Goal: Task Accomplishment & Management: Manage account settings

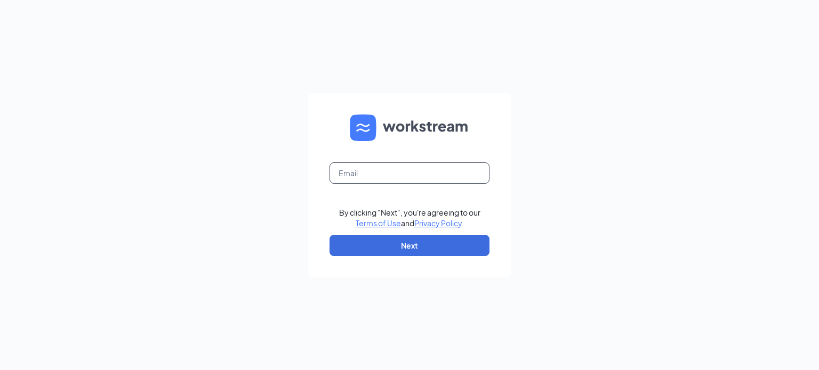
click at [371, 177] on input "text" at bounding box center [409, 173] width 160 height 21
type input "[PERSON_NAME][EMAIL_ADDRESS][PERSON_NAME][DOMAIN_NAME]"
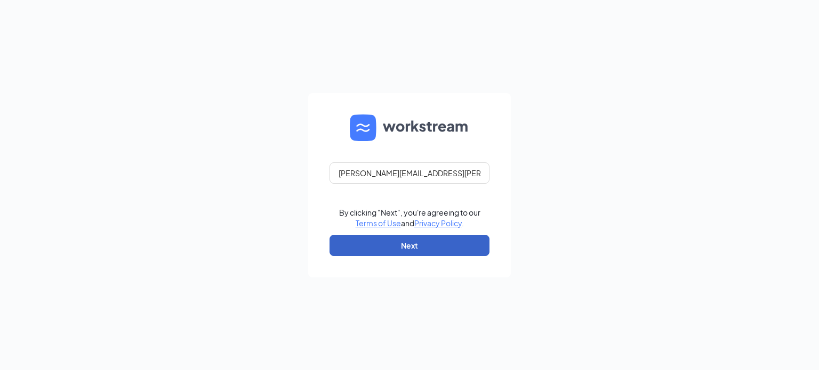
click at [418, 241] on button "Next" at bounding box center [409, 245] width 160 height 21
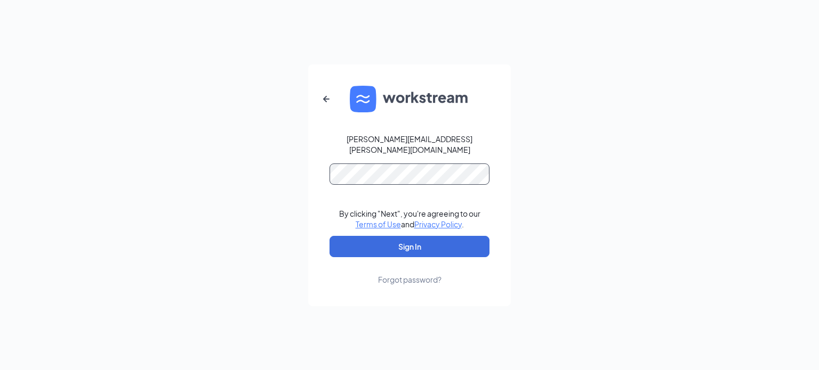
click at [329, 236] on button "Sign In" at bounding box center [409, 246] width 160 height 21
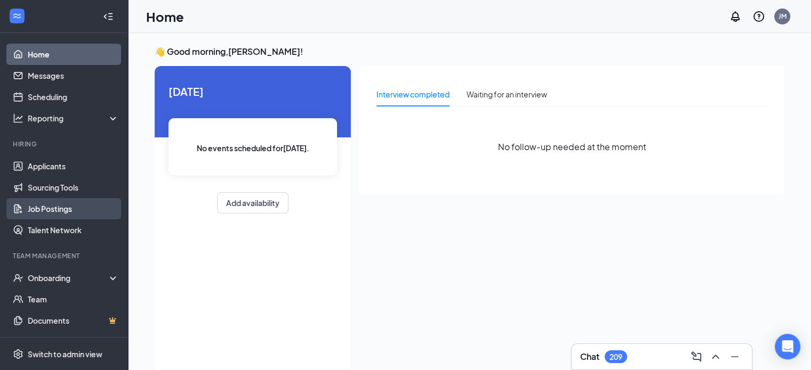
click at [34, 204] on link "Job Postings" at bounding box center [73, 208] width 91 height 21
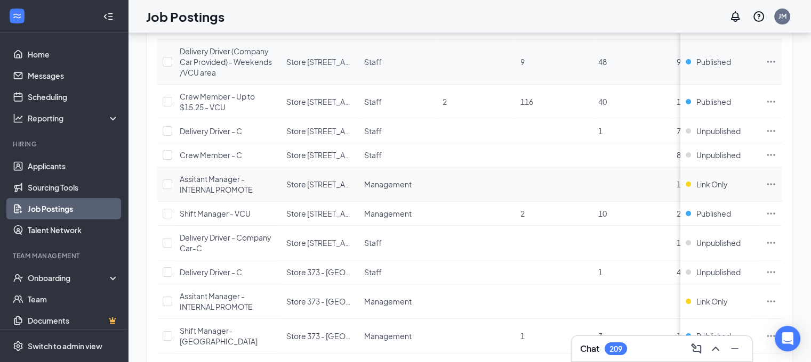
scroll to position [258, 0]
click at [776, 210] on icon "Ellipses" at bounding box center [770, 212] width 11 height 11
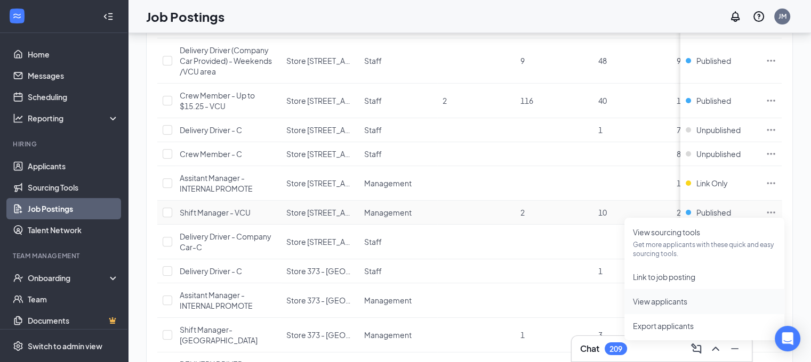
click at [676, 299] on span "View applicants" at bounding box center [660, 302] width 54 height 10
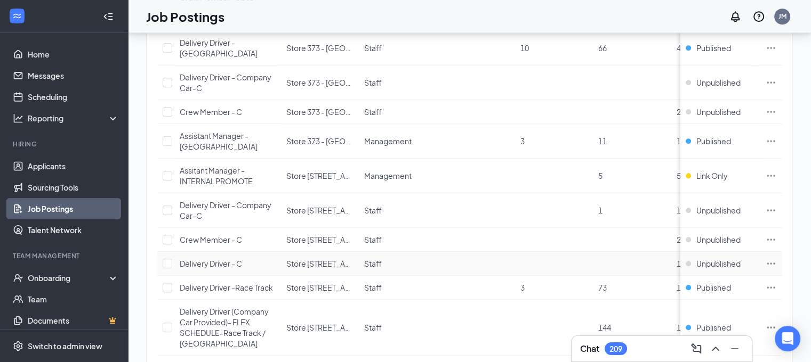
scroll to position [659, 0]
click at [776, 137] on icon "Ellipses" at bounding box center [770, 142] width 11 height 11
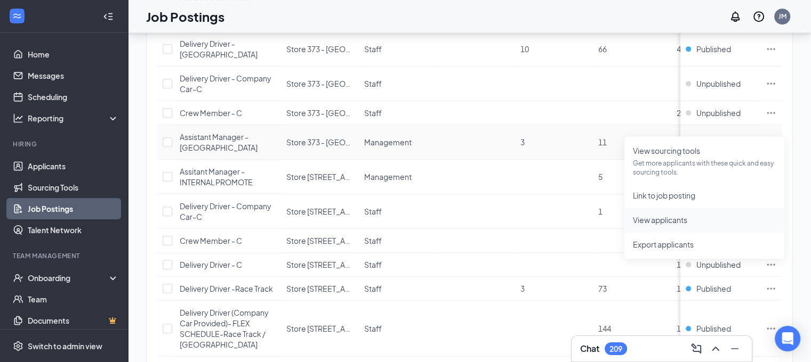
click at [669, 219] on span "View applicants" at bounding box center [660, 220] width 54 height 10
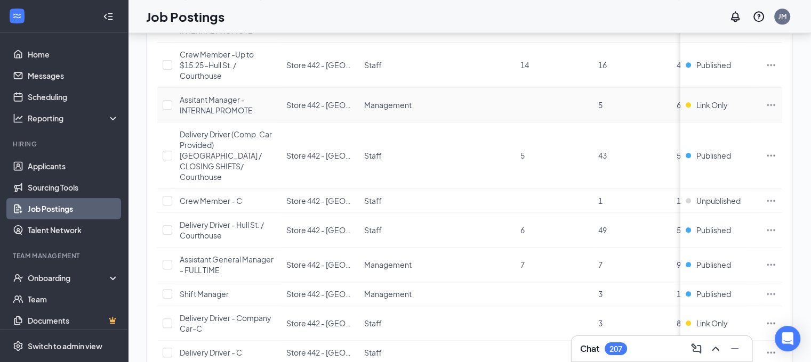
scroll to position [1193, 0]
click at [775, 262] on icon "Ellipses" at bounding box center [771, 263] width 8 height 2
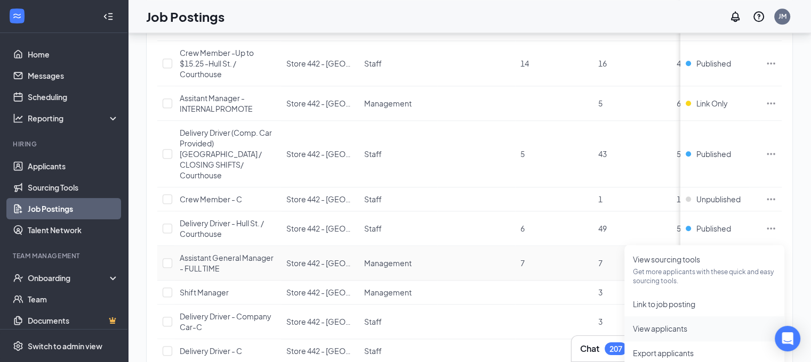
click at [680, 324] on span "View applicants" at bounding box center [660, 329] width 54 height 10
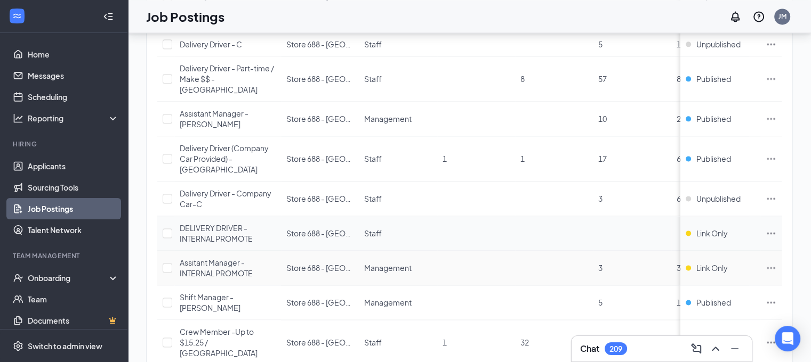
scroll to position [1548, 0]
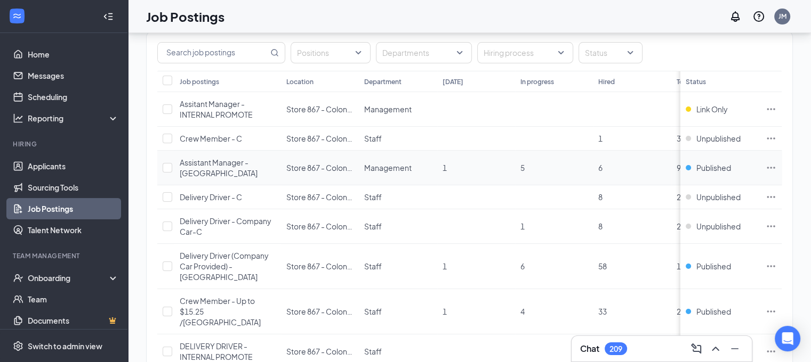
scroll to position [91, 0]
click at [776, 164] on icon "Ellipses" at bounding box center [770, 166] width 11 height 11
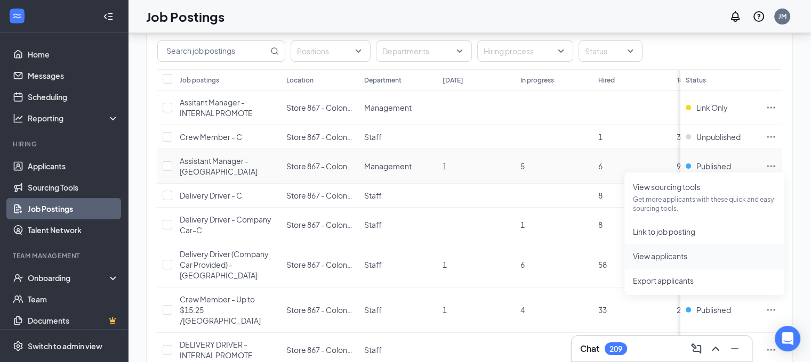
click at [664, 252] on span "View applicants" at bounding box center [660, 257] width 54 height 10
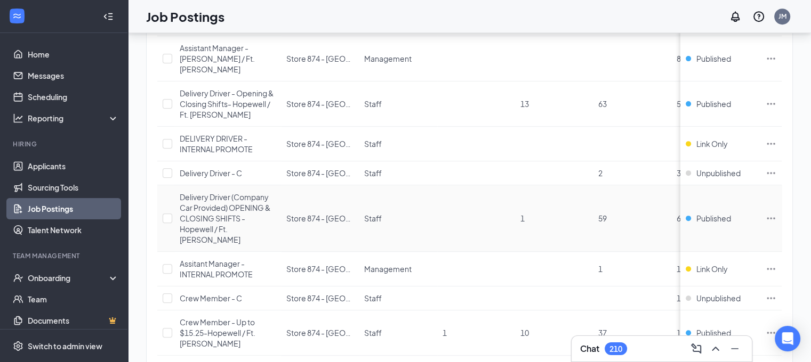
scroll to position [538, 0]
click at [775, 366] on icon "Ellipses" at bounding box center [771, 367] width 8 height 2
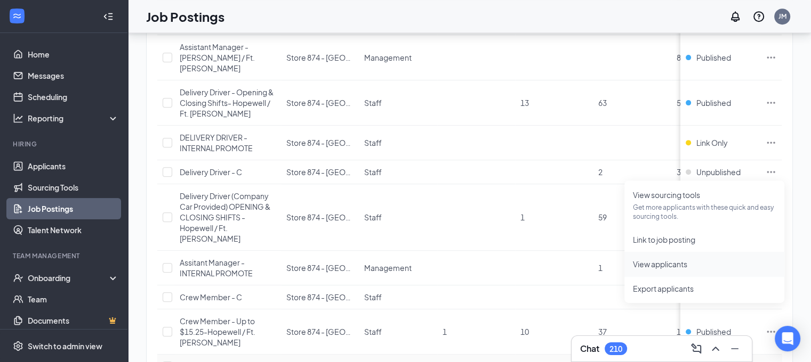
click at [674, 262] on span "View applicants" at bounding box center [660, 265] width 54 height 10
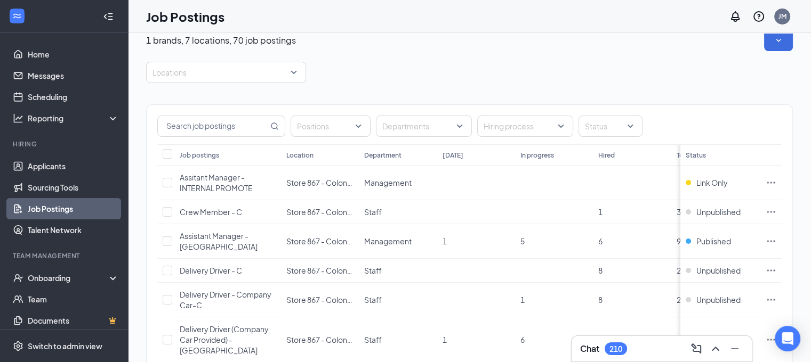
scroll to position [0, 0]
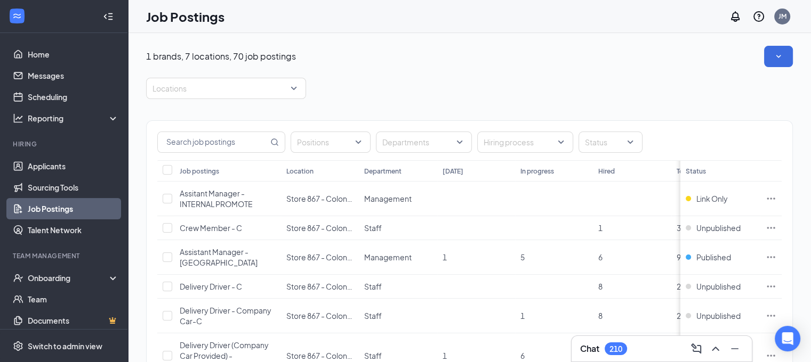
click at [649, 349] on div "Chat 210" at bounding box center [661, 349] width 163 height 17
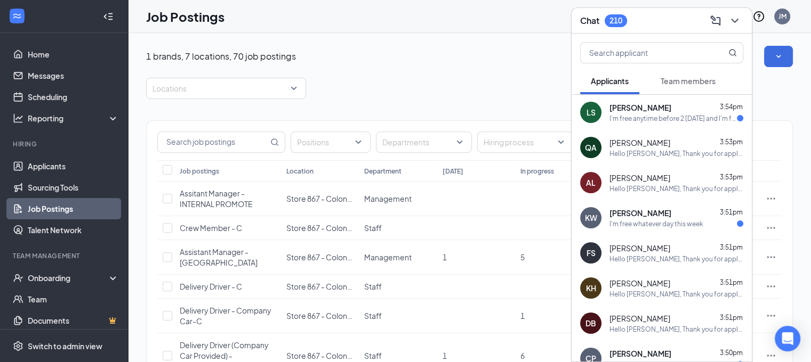
click at [663, 115] on div "I'm free anytime before 2 tomorrow and I'm free anytime Wednesday" at bounding box center [672, 118] width 127 height 9
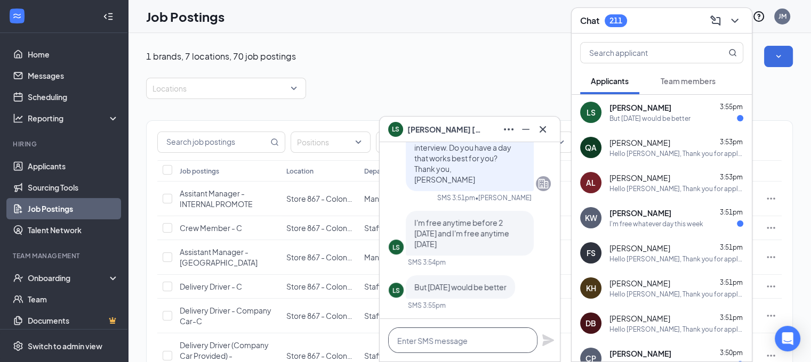
click at [442, 343] on textarea at bounding box center [462, 341] width 149 height 26
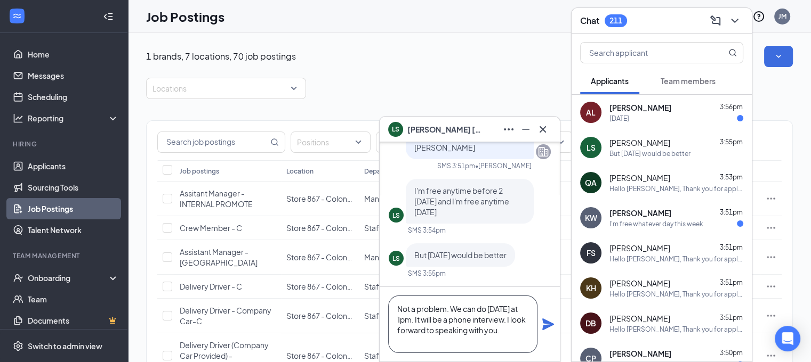
type textarea "Not a problem. We can do Wednesday at 1pm. It will be a phone interview. I look…"
click at [548, 326] on icon "Plane" at bounding box center [548, 325] width 12 height 12
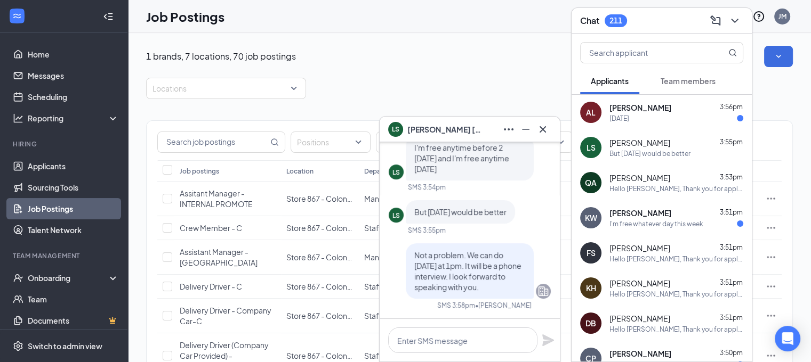
click at [672, 218] on div "Keione Warden 3:51pm" at bounding box center [676, 213] width 134 height 11
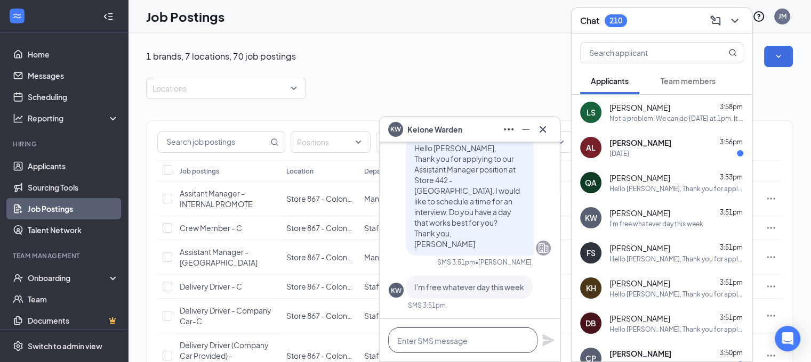
click at [478, 338] on textarea at bounding box center [462, 341] width 149 height 26
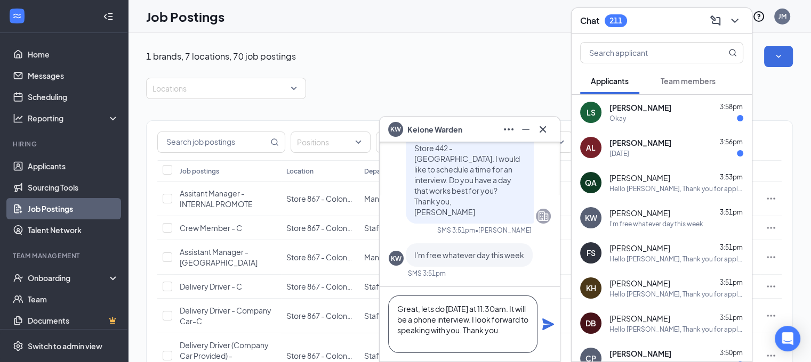
type textarea "Great, lets do tomorrow at 11:30am. It will be a phone interview. I look forwar…"
click at [544, 324] on icon "Plane" at bounding box center [547, 324] width 13 height 13
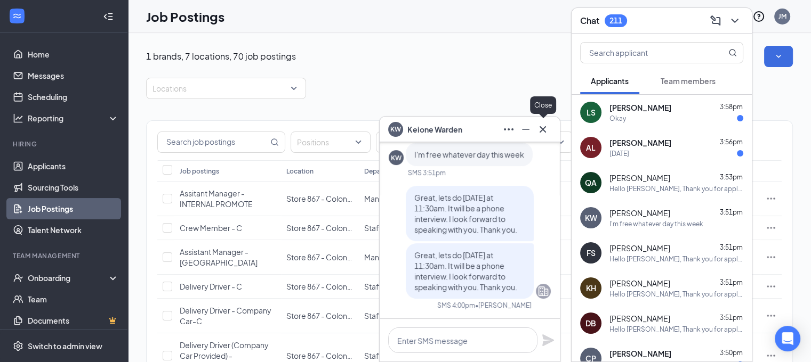
click at [546, 130] on icon "Cross" at bounding box center [542, 129] width 13 height 13
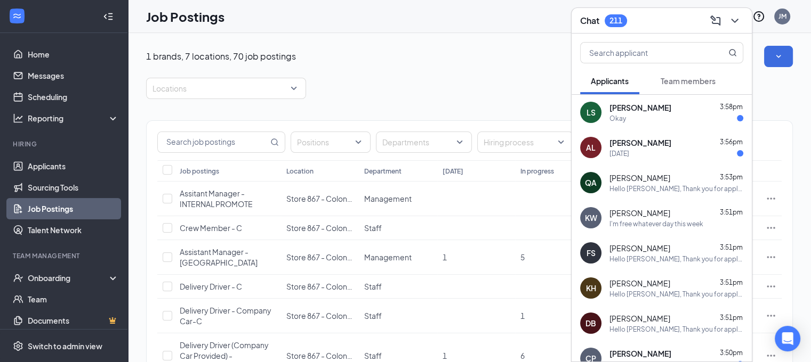
click at [645, 144] on span "[PERSON_NAME]" at bounding box center [640, 143] width 62 height 11
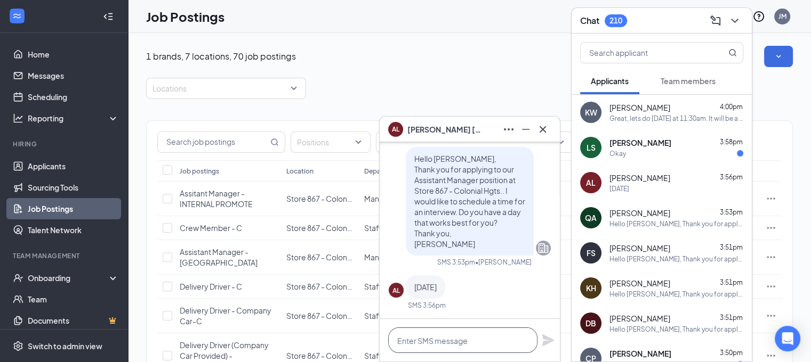
click at [457, 339] on textarea at bounding box center [462, 341] width 149 height 26
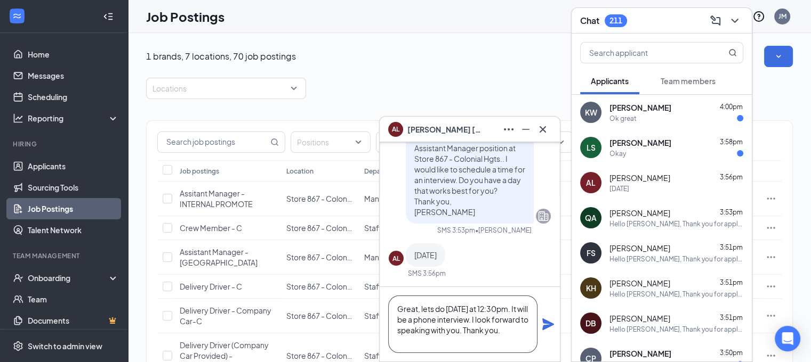
type textarea "Great, lets do tomorrow at 12:30pm. It will be a phone interview. I look forwar…"
click at [548, 327] on icon "Plane" at bounding box center [548, 325] width 12 height 12
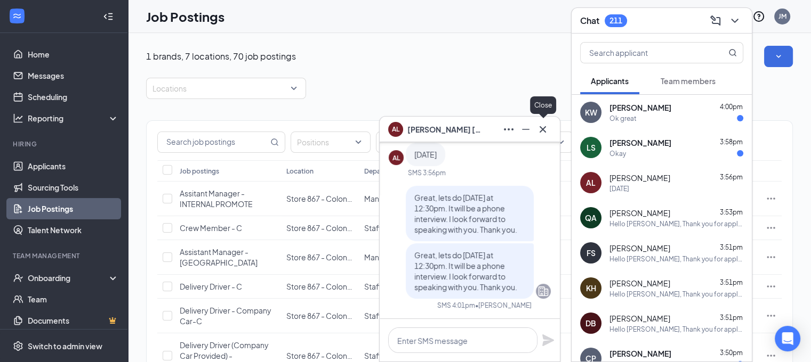
click at [544, 132] on icon "Cross" at bounding box center [542, 129] width 13 height 13
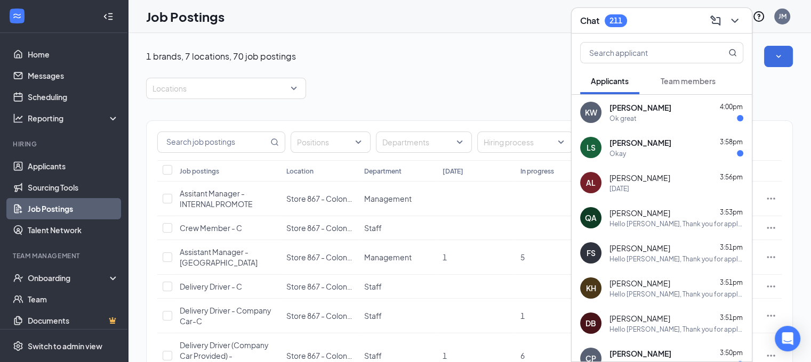
click at [626, 148] on div "Lorenzo Stallworth 3:58pm Okay" at bounding box center [676, 148] width 134 height 21
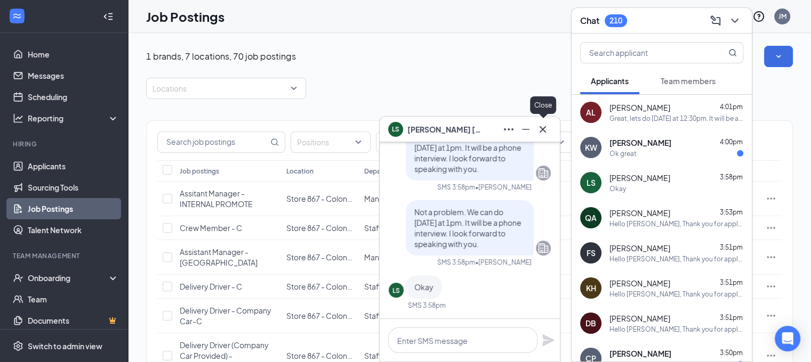
click at [545, 131] on icon "Cross" at bounding box center [542, 129] width 13 height 13
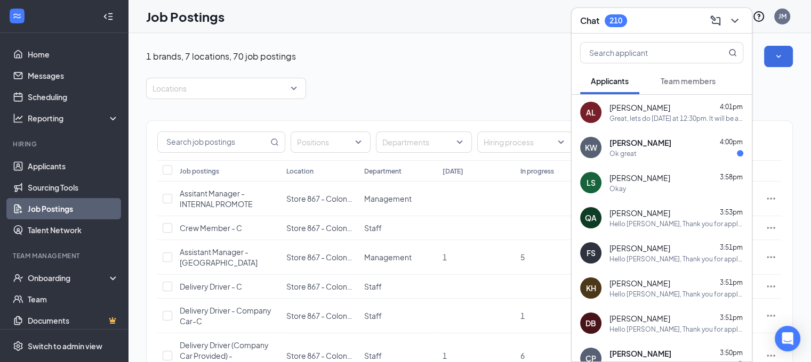
click at [629, 147] on span "Keione Warden" at bounding box center [640, 143] width 62 height 11
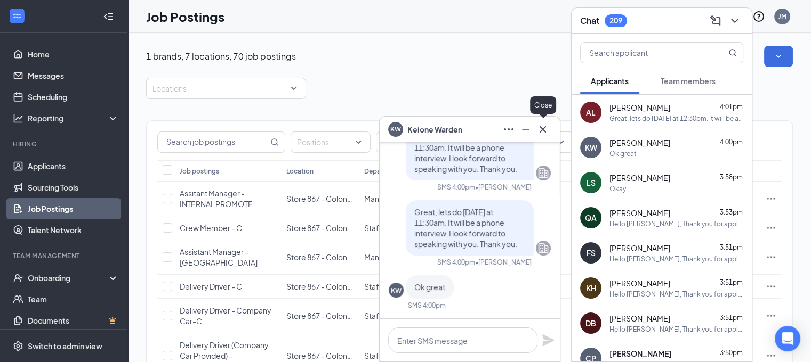
click at [547, 132] on icon "Cross" at bounding box center [542, 129] width 13 height 13
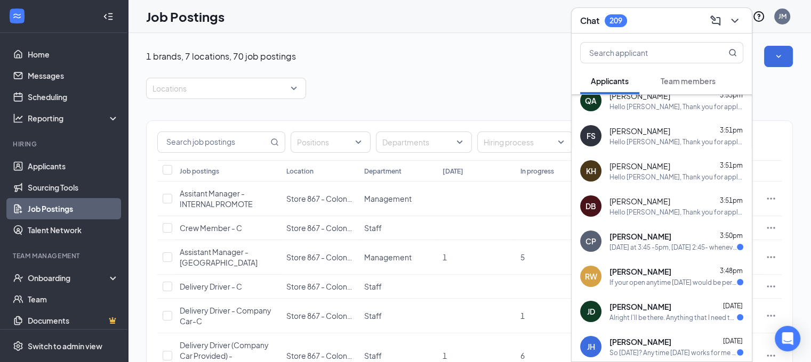
scroll to position [119, 0]
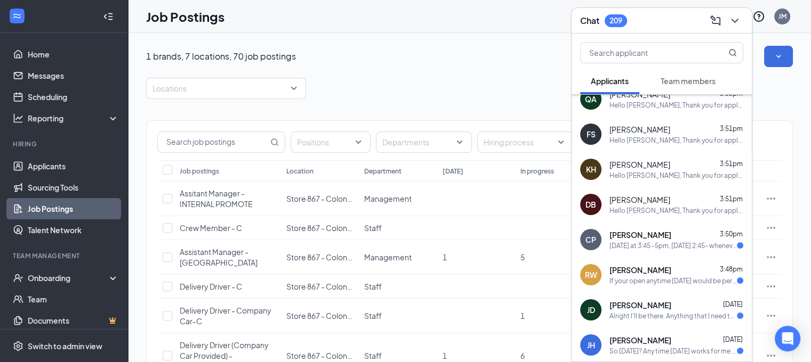
click at [645, 239] on span "Corey Perry" at bounding box center [640, 235] width 62 height 11
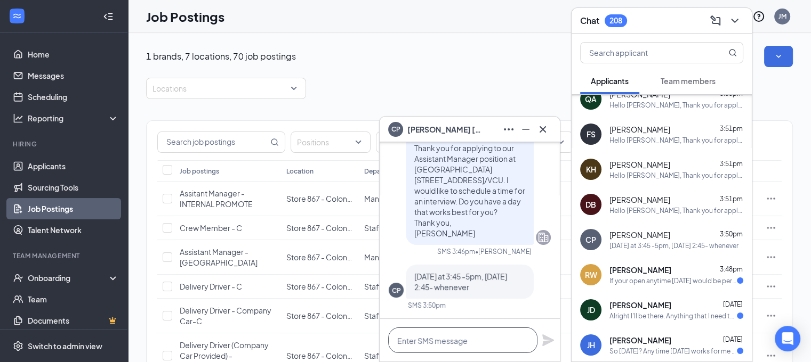
click at [460, 336] on textarea at bounding box center [462, 341] width 149 height 26
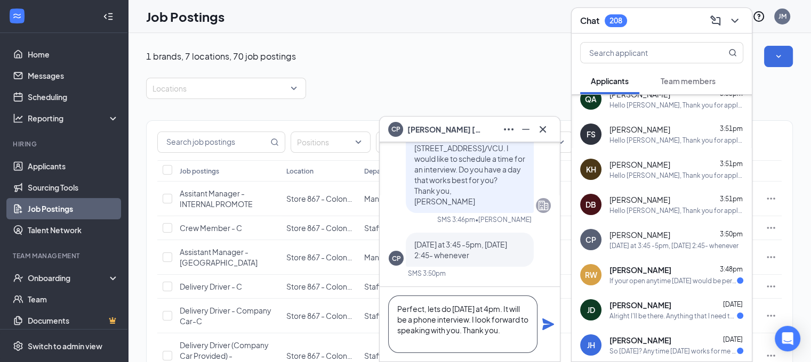
type textarea "Perfect, lets do Wednesday at 4pm. It will be a phone interview. I look forward…"
click at [545, 324] on icon "Plane" at bounding box center [548, 325] width 12 height 12
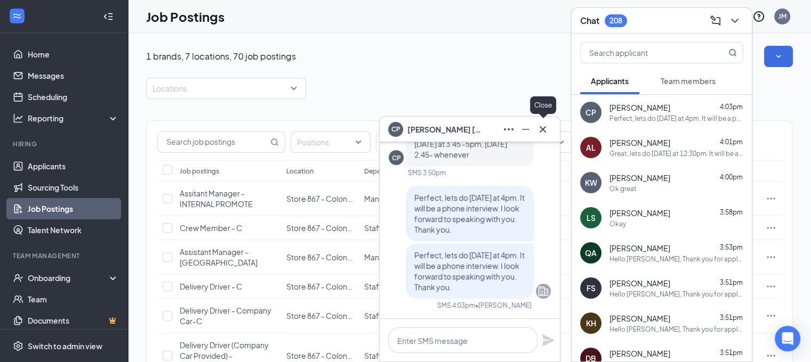
click at [544, 125] on icon "Cross" at bounding box center [542, 129] width 13 height 13
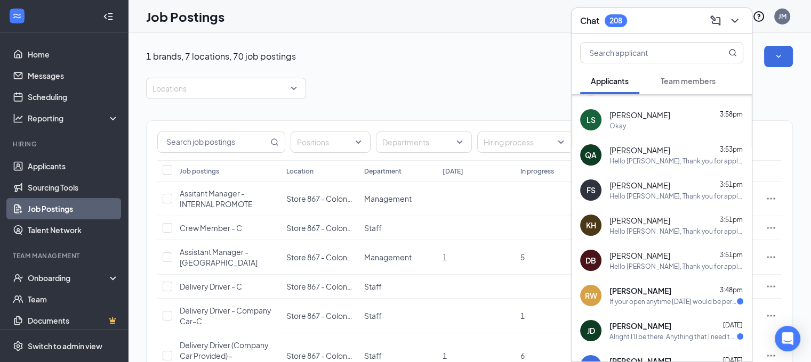
scroll to position [99, 0]
click at [651, 292] on span "RASHAD WILLIAMS" at bounding box center [640, 290] width 62 height 11
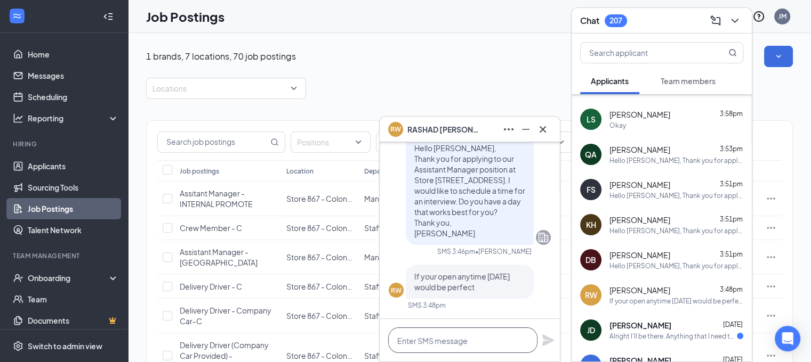
click at [439, 339] on textarea at bounding box center [462, 341] width 149 height 26
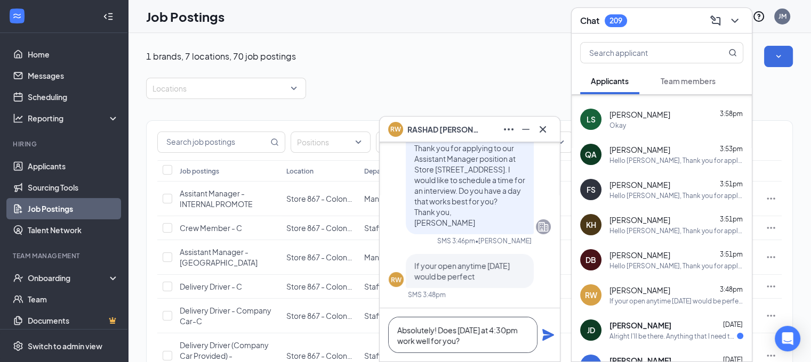
type textarea "Absolutely! Does tomorrow at 4:30pm work well for you?"
click at [544, 334] on icon "Plane" at bounding box center [548, 335] width 12 height 12
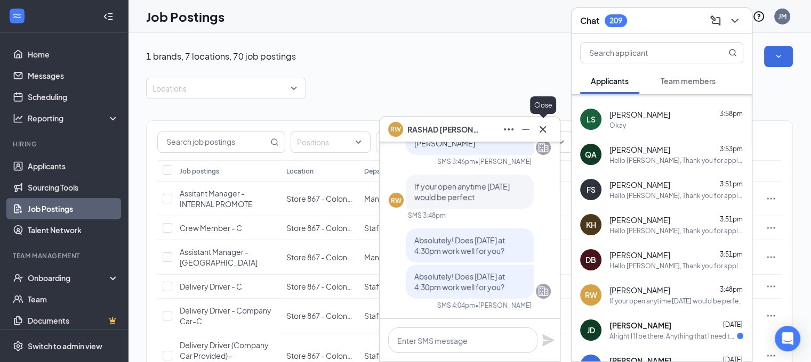
click at [543, 127] on icon "Cross" at bounding box center [542, 129] width 13 height 13
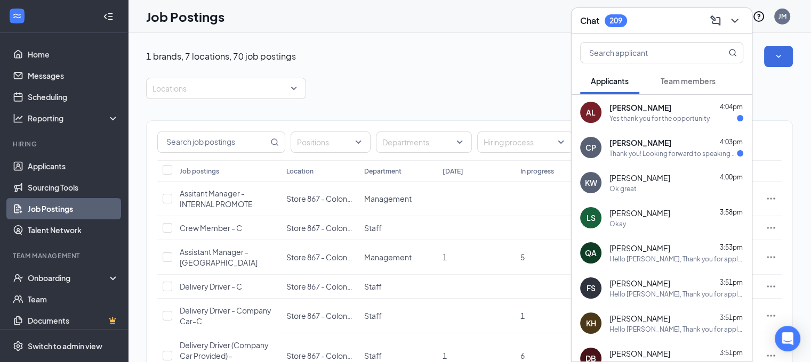
click at [676, 151] on div "Thank you! Looking forward to speaking to you as well!" at bounding box center [672, 153] width 127 height 9
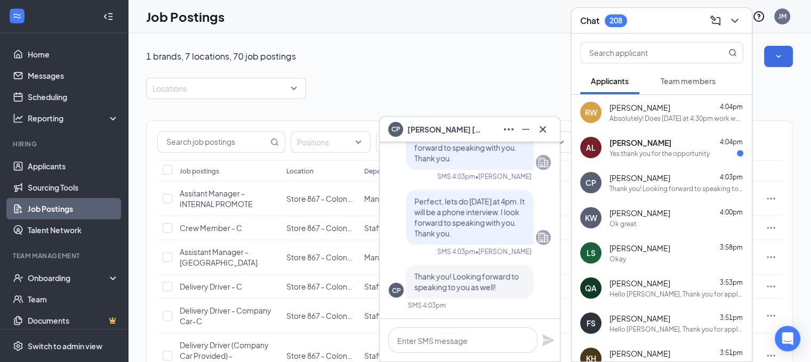
click at [676, 151] on div "Yes thank you for the opportunity" at bounding box center [659, 153] width 100 height 9
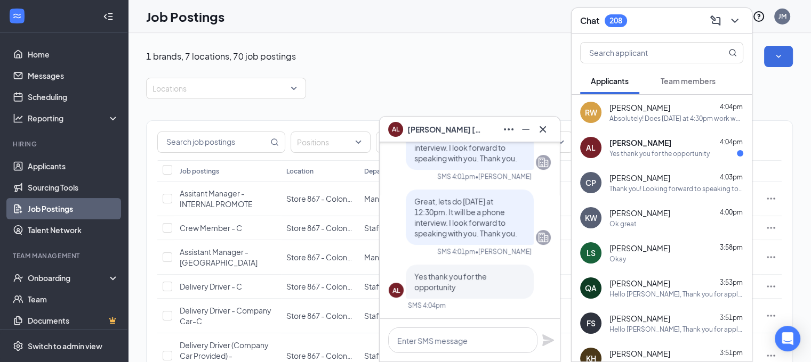
click at [673, 179] on div "Corey Perry 4:03pm" at bounding box center [676, 178] width 134 height 11
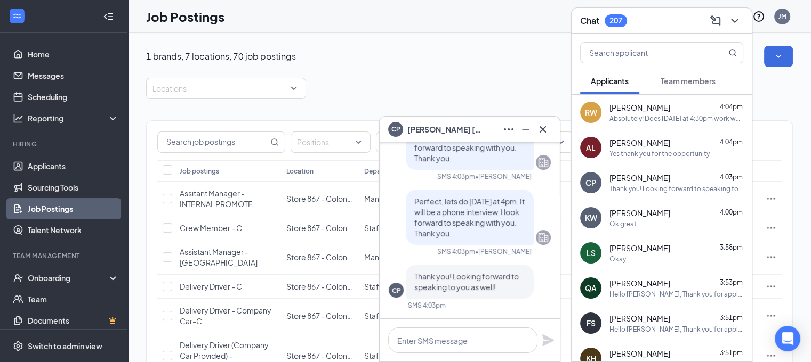
click at [649, 150] on div "Yes thank you for the opportunity" at bounding box center [659, 153] width 100 height 9
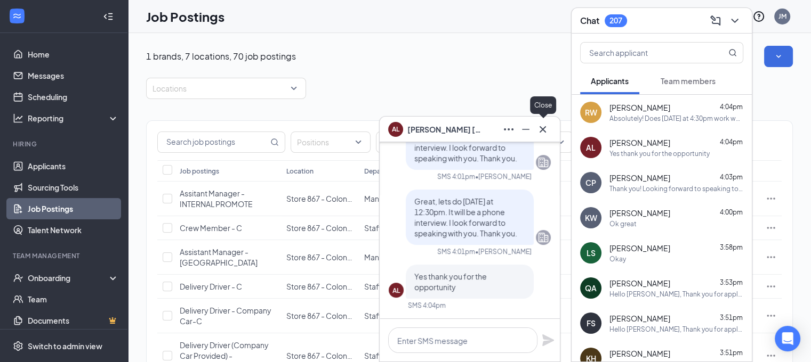
click at [543, 130] on icon "Cross" at bounding box center [542, 129] width 6 height 6
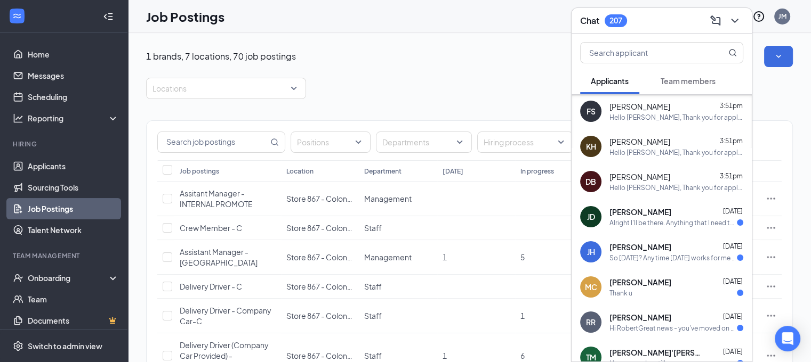
scroll to position [213, 0]
click at [681, 215] on div "Johnny Diaz Sep 14" at bounding box center [676, 211] width 134 height 11
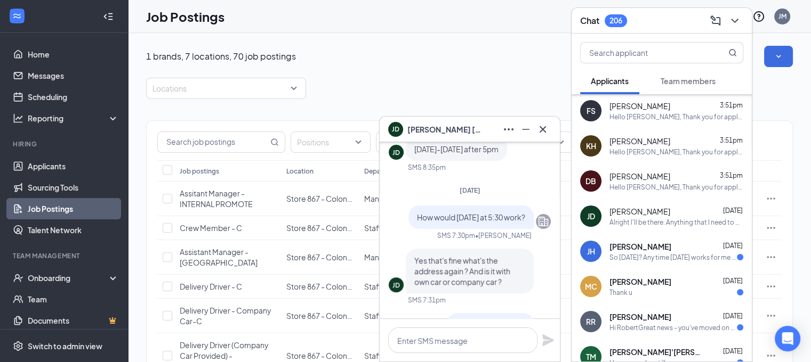
scroll to position [0, 0]
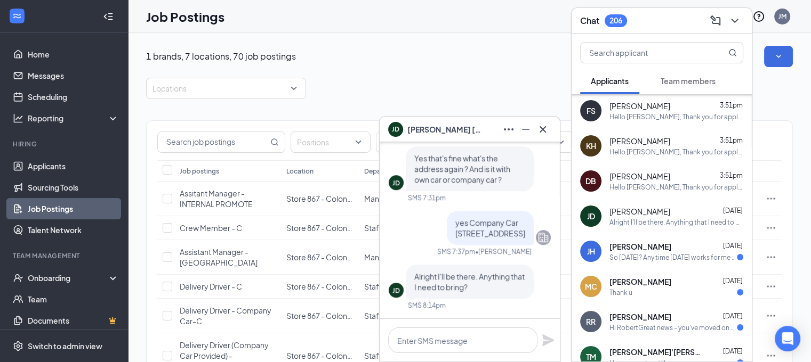
click at [649, 253] on div "So tomorrow? Any time tomorrow works for me but yes I can do 5" at bounding box center [672, 257] width 127 height 9
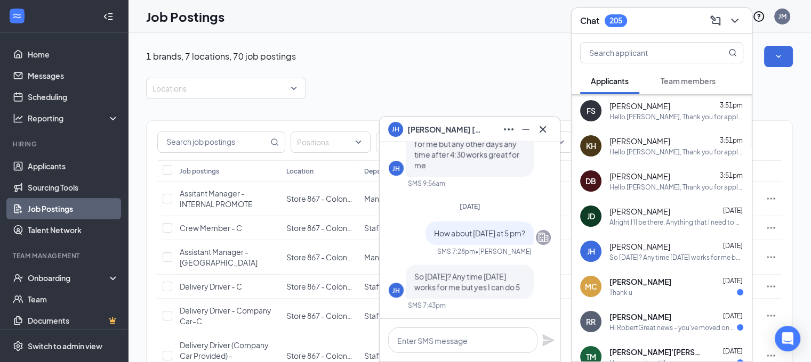
click at [647, 290] on div "Thank u" at bounding box center [676, 292] width 134 height 9
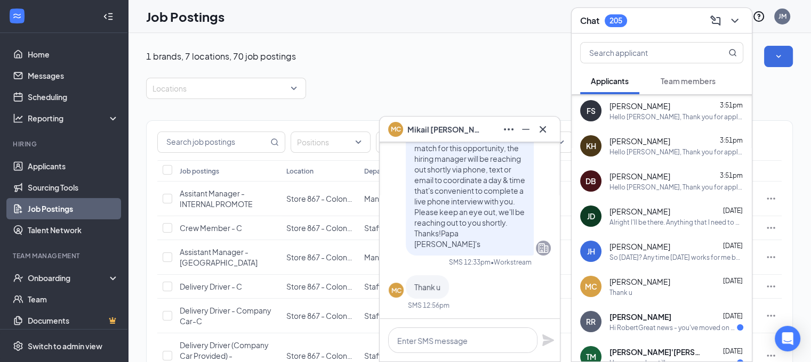
click at [640, 317] on span "Robert Robertosn" at bounding box center [640, 317] width 62 height 11
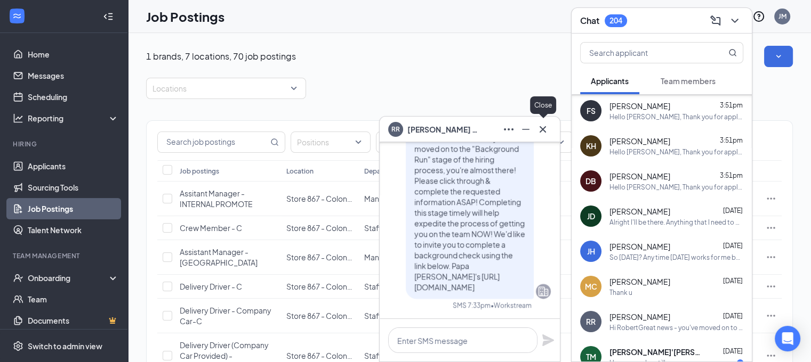
click at [545, 127] on icon "Cross" at bounding box center [542, 129] width 13 height 13
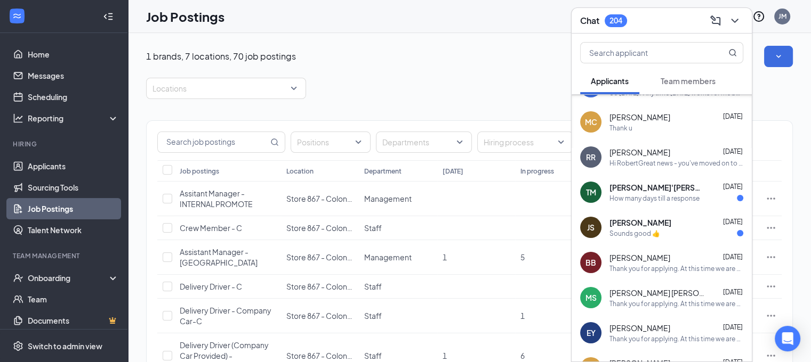
scroll to position [392, 0]
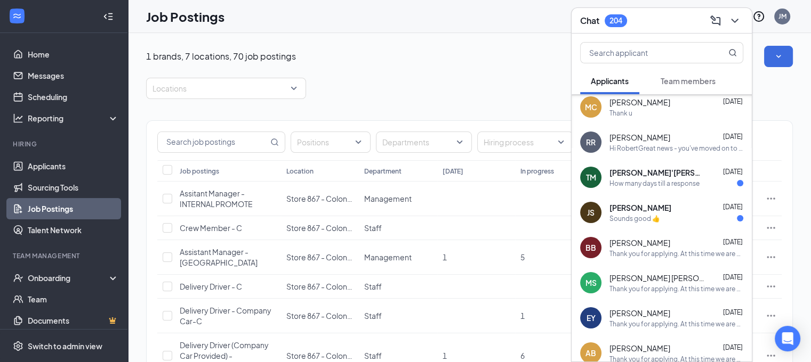
click at [683, 191] on div "TM Ty'shawn Morton Sep 11 How many days till a response" at bounding box center [661, 177] width 180 height 35
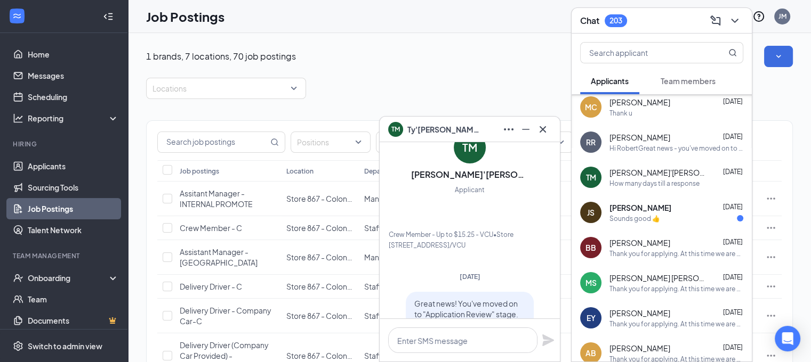
scroll to position [-215, 0]
click at [664, 217] on div "Sounds good 👍" at bounding box center [676, 218] width 134 height 9
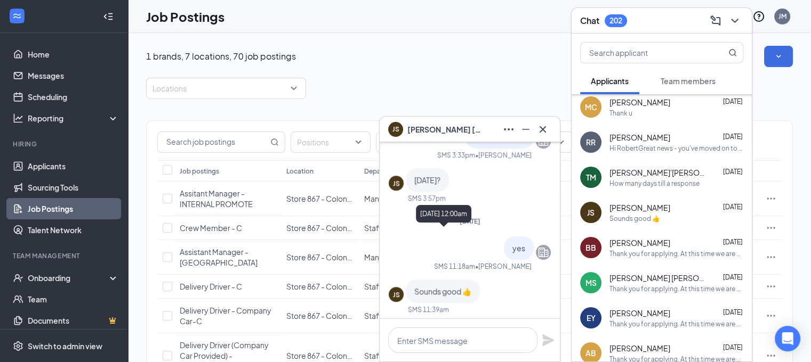
scroll to position [0, 0]
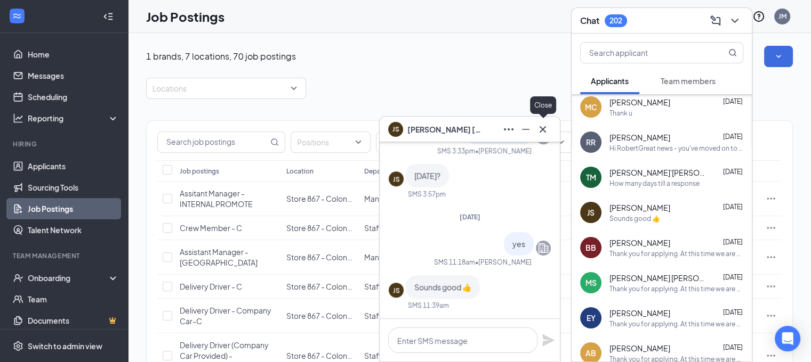
click at [540, 132] on icon "Cross" at bounding box center [542, 129] width 6 height 6
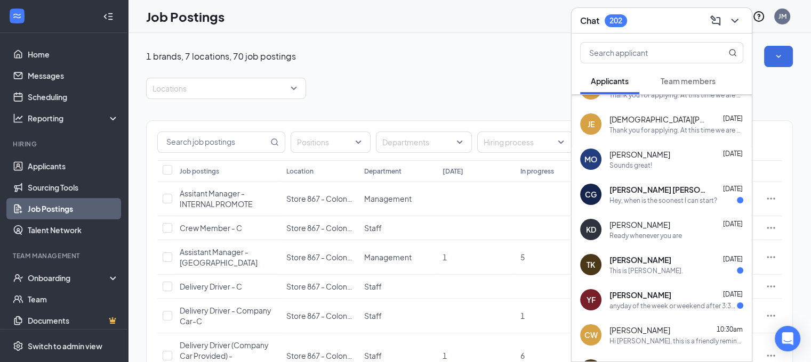
scroll to position [658, 0]
click at [691, 185] on div "chayanne gonzalez Sep 9" at bounding box center [676, 188] width 134 height 11
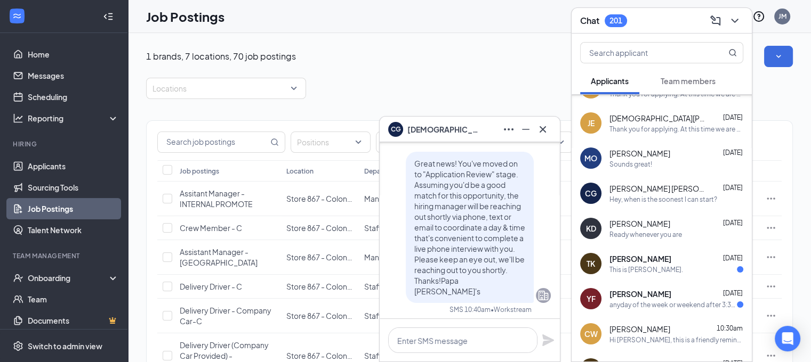
scroll to position [0, 0]
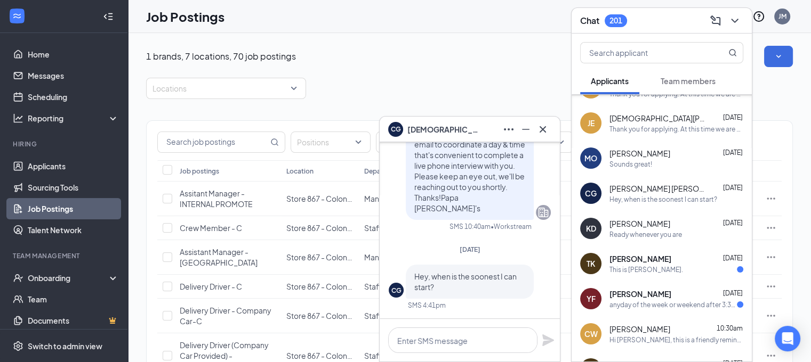
click at [677, 269] on div "This is Thomas." at bounding box center [676, 269] width 134 height 9
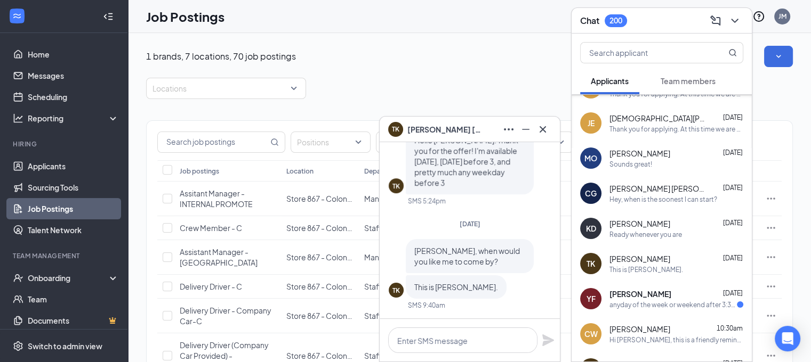
click at [676, 294] on div "Yazmine Faulkner Sep 8" at bounding box center [676, 294] width 134 height 11
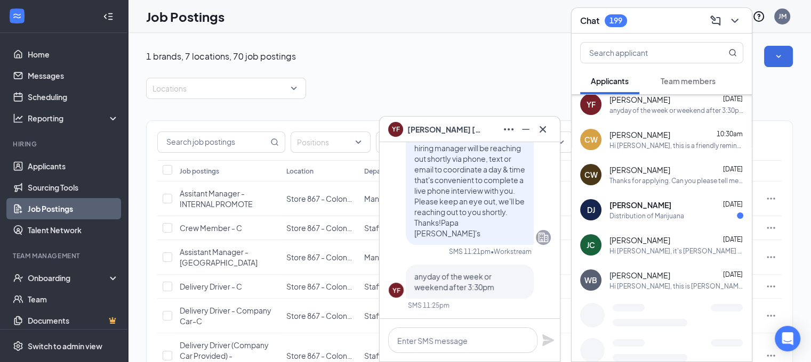
scroll to position [853, 0]
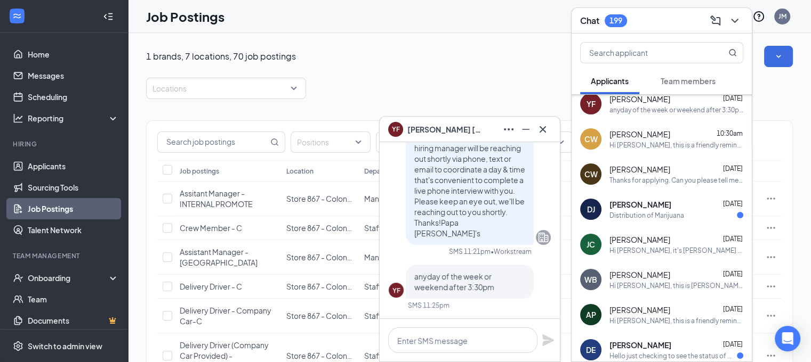
click at [670, 205] on div "DeJuan Jones Sep 6" at bounding box center [676, 204] width 134 height 11
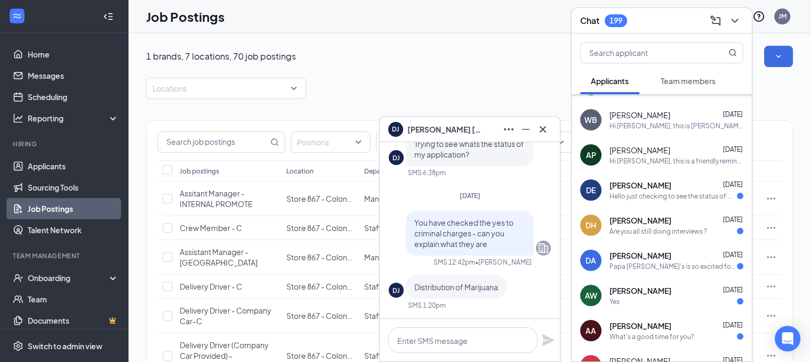
scroll to position [1014, 0]
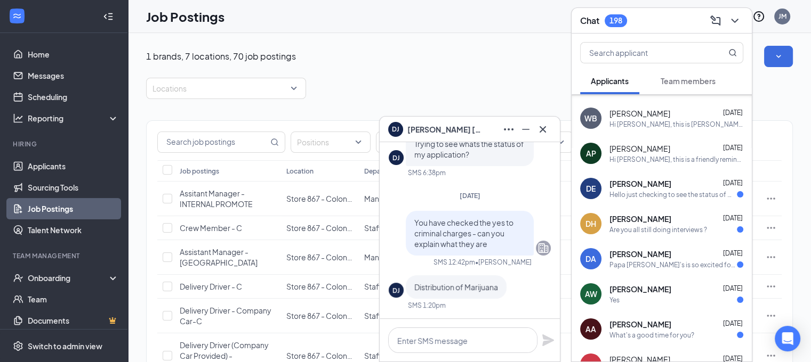
click at [663, 184] on span "Deborah Ewing" at bounding box center [640, 184] width 62 height 11
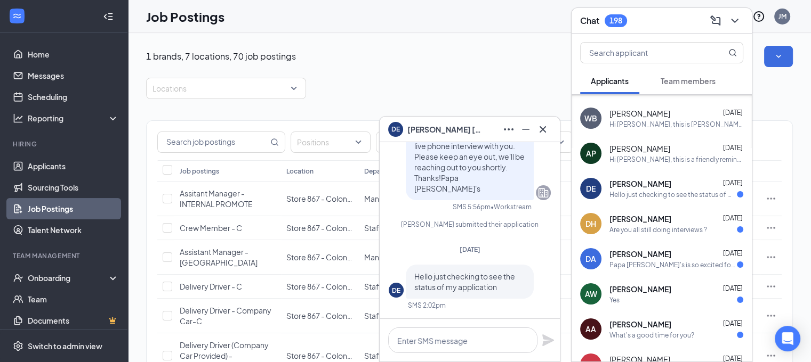
click at [665, 223] on span "DeAngelo Heard" at bounding box center [640, 219] width 62 height 11
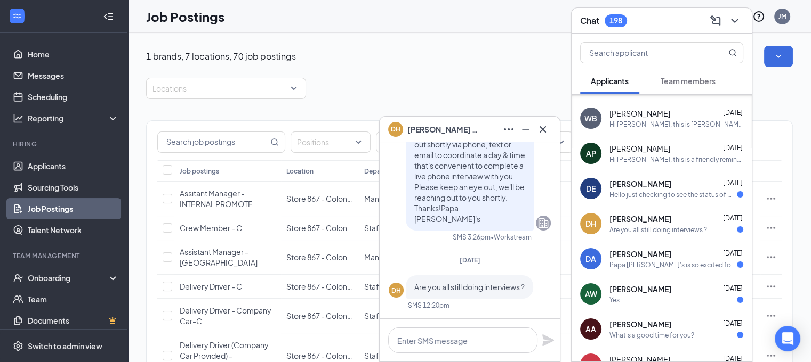
click at [672, 262] on div "Papa John's is so excited for you to join our team! Do you know anyone else who…" at bounding box center [672, 265] width 127 height 9
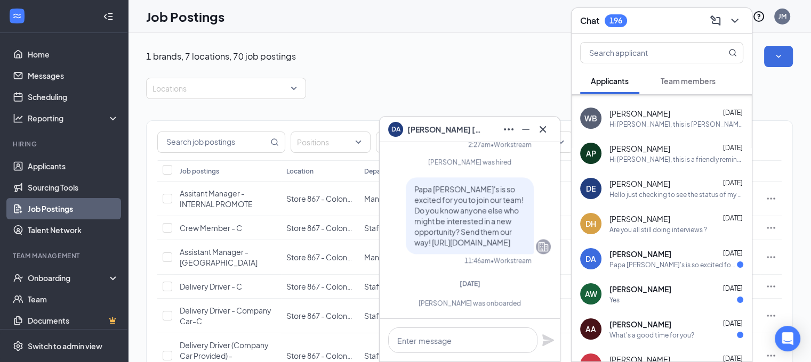
click at [676, 299] on div "Yes" at bounding box center [676, 300] width 134 height 9
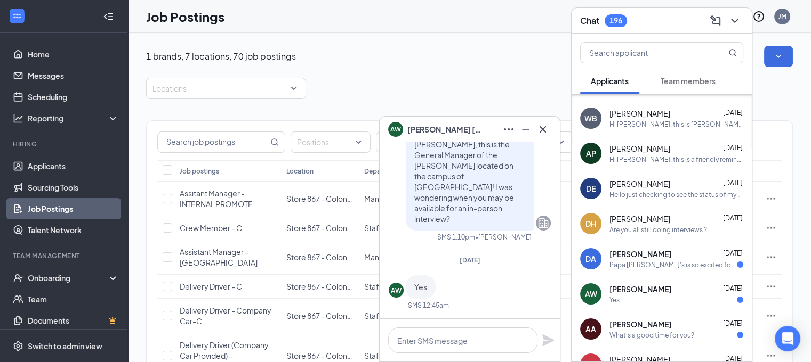
click at [671, 327] on span "Akeem Applewhite" at bounding box center [640, 324] width 62 height 11
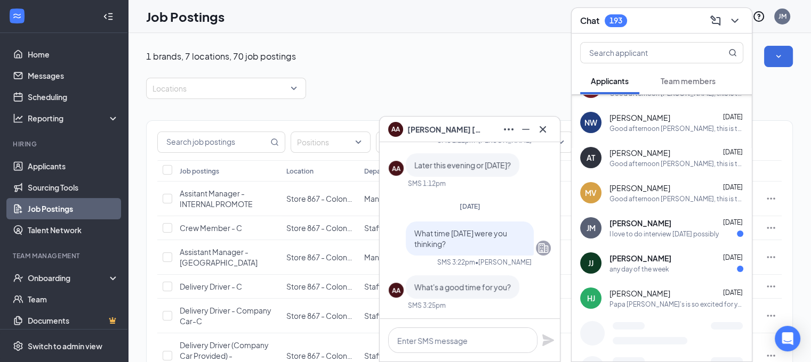
scroll to position [1543, 0]
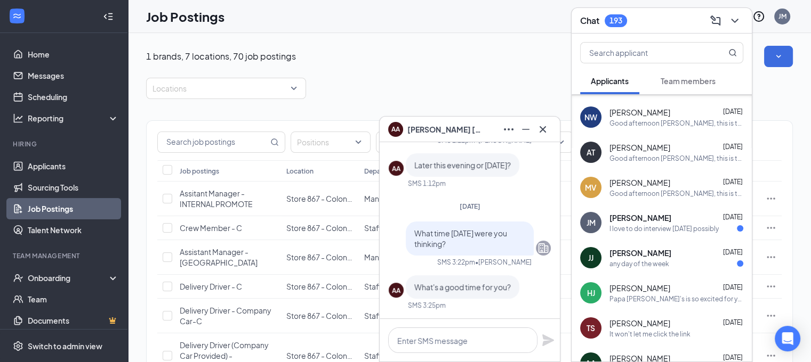
click at [673, 219] on div "Jason Maybush Aug 27" at bounding box center [676, 218] width 134 height 11
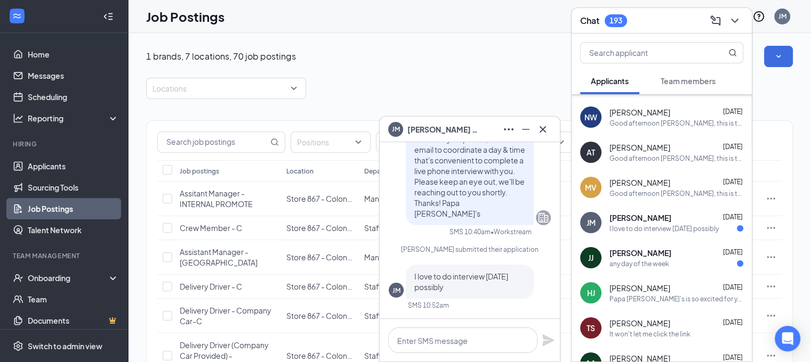
click at [675, 249] on div "Jayden Jackson Aug 27" at bounding box center [676, 253] width 134 height 11
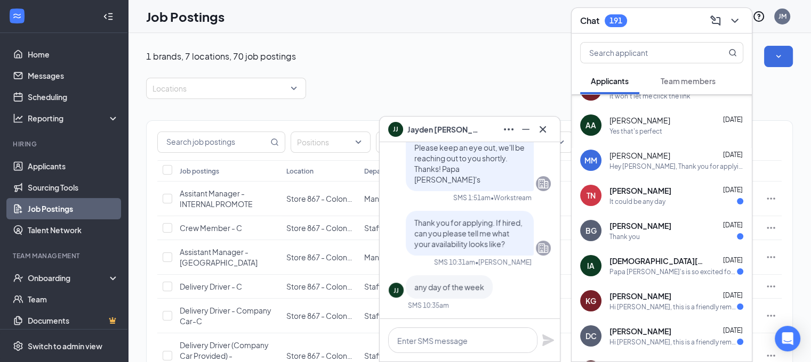
scroll to position [1783, 0]
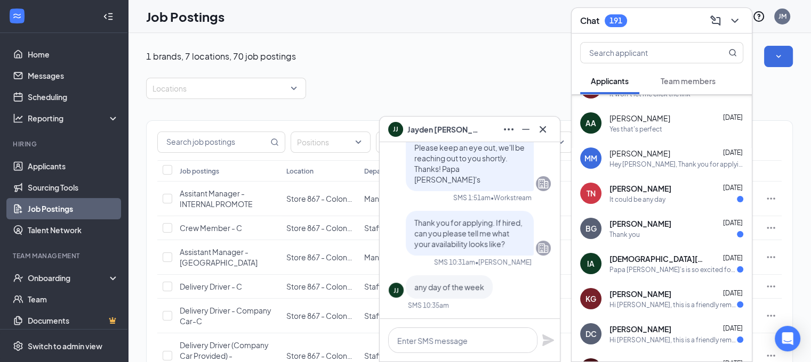
click at [669, 188] on div "Tom Nguyen Aug 20" at bounding box center [676, 188] width 134 height 11
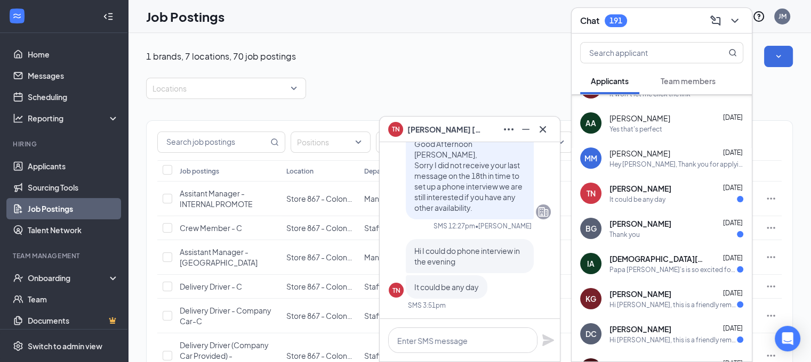
click at [670, 220] on div "Brittany Gibson Aug 20" at bounding box center [676, 224] width 134 height 11
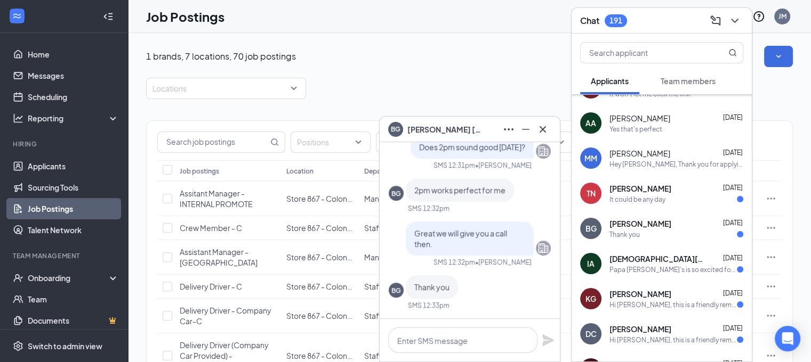
click at [668, 266] on div "Papa John's is so excited for you to join our team! Do you know anyone else who…" at bounding box center [672, 269] width 127 height 9
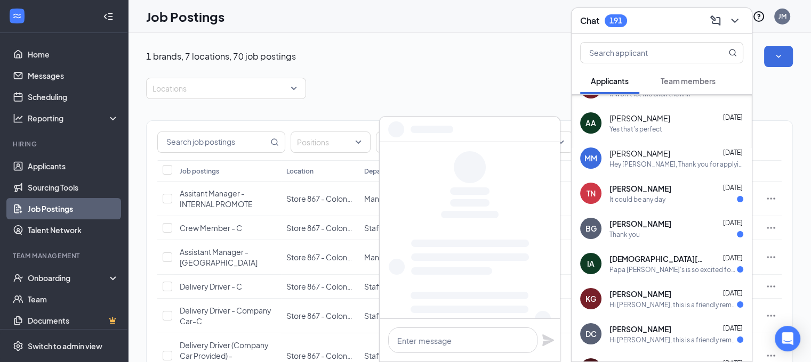
click at [665, 293] on span "Kamdyn Glidewell" at bounding box center [640, 294] width 62 height 11
click at [665, 330] on span "Desirae Chestnut" at bounding box center [640, 329] width 62 height 11
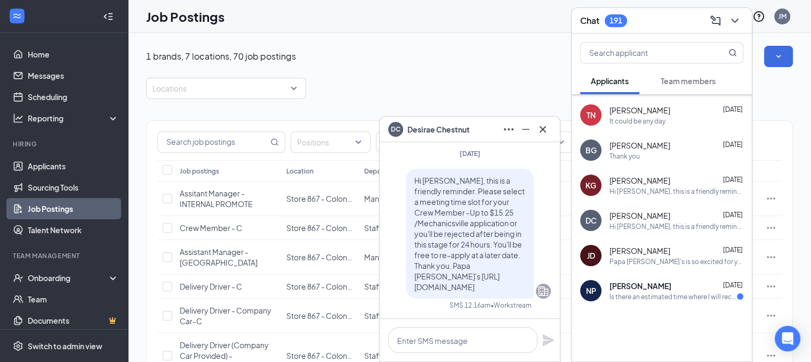
scroll to position [1861, 0]
click at [667, 274] on div "NP Nevaeh Palmer Apr 12 Is there an estimated time where I will receive an upda…" at bounding box center [661, 291] width 180 height 35
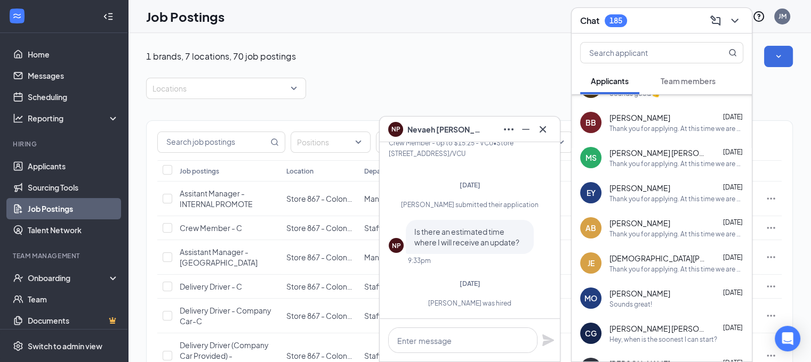
scroll to position [0, 0]
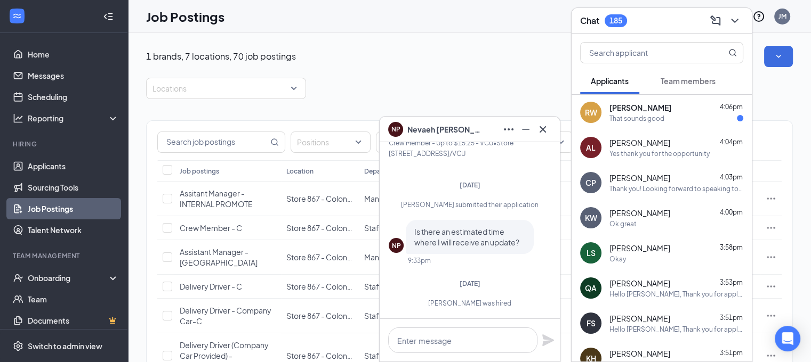
click at [678, 120] on div "That sounds good" at bounding box center [676, 118] width 134 height 9
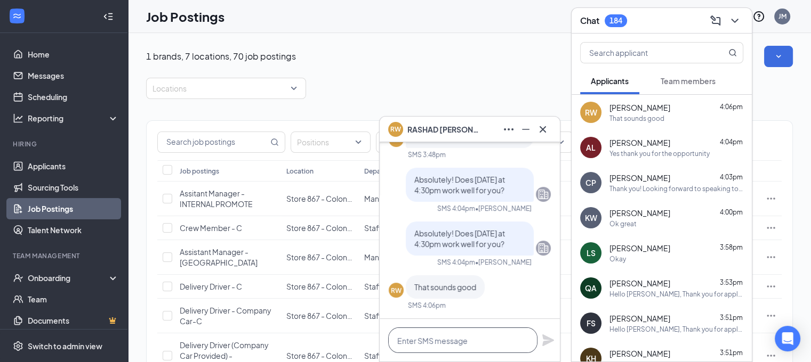
click at [443, 341] on textarea at bounding box center [462, 341] width 149 height 26
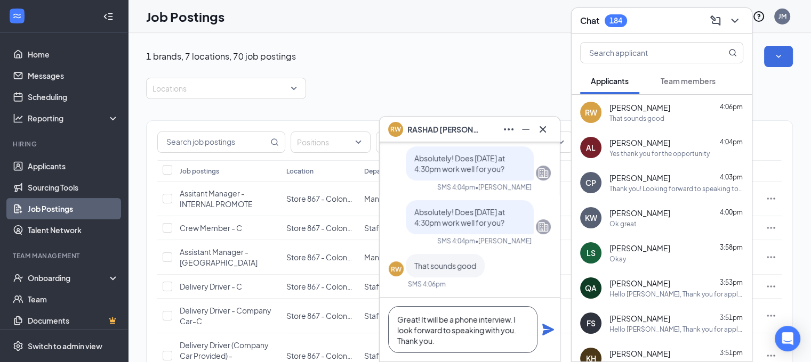
type textarea "Great! It will be a phone interview. I look forward to speaking with you. Thank…"
click at [543, 331] on icon "Plane" at bounding box center [548, 330] width 12 height 12
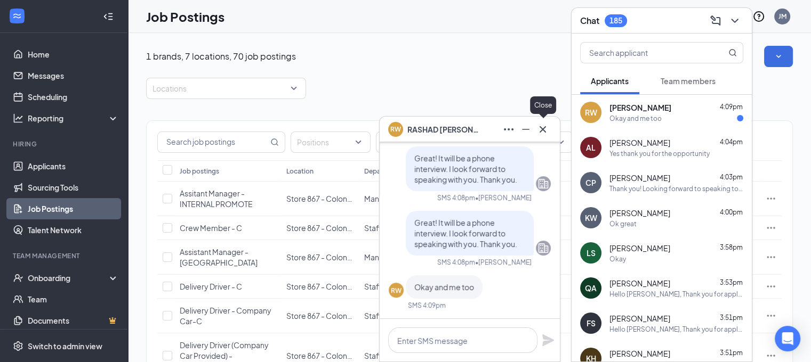
click at [548, 128] on icon "Cross" at bounding box center [542, 129] width 13 height 13
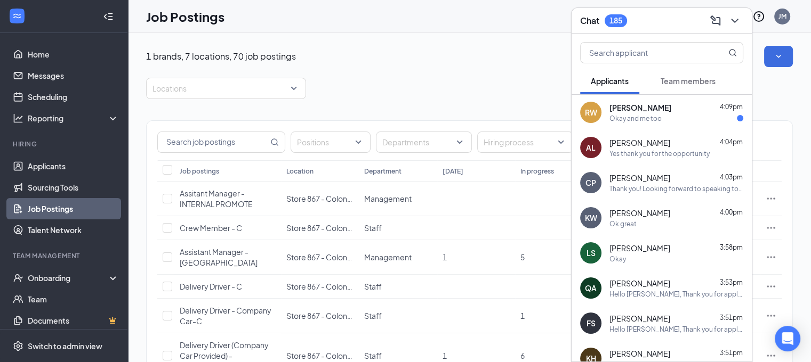
click at [644, 103] on span "RASHAD WILLIAMS" at bounding box center [640, 107] width 62 height 11
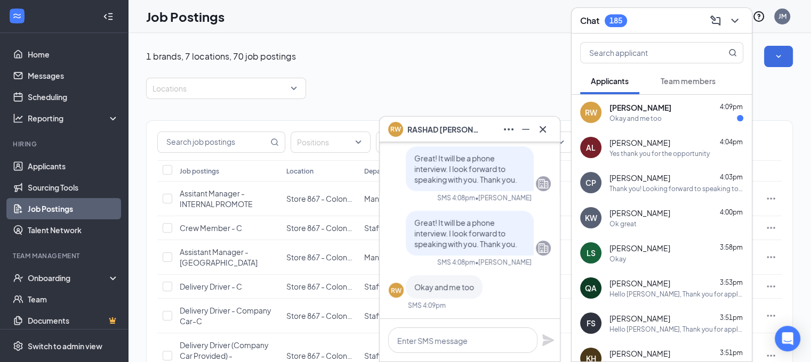
click at [645, 140] on span "Anton Lopez" at bounding box center [639, 143] width 61 height 11
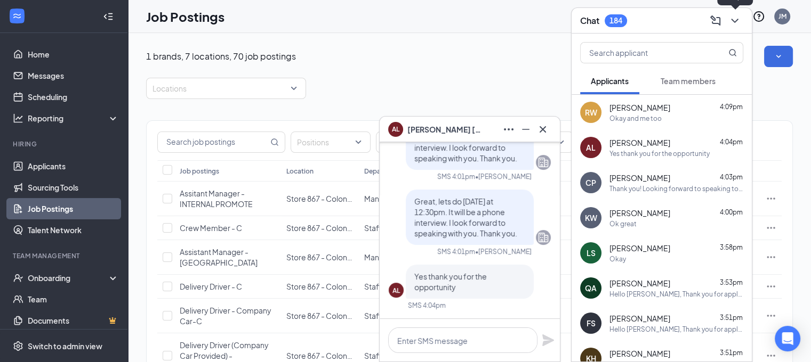
click at [735, 20] on icon "ChevronDown" at bounding box center [734, 20] width 13 height 13
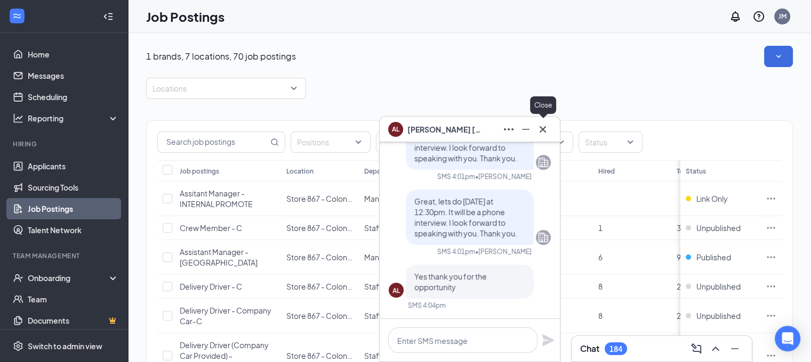
click at [541, 130] on icon "Cross" at bounding box center [542, 129] width 6 height 6
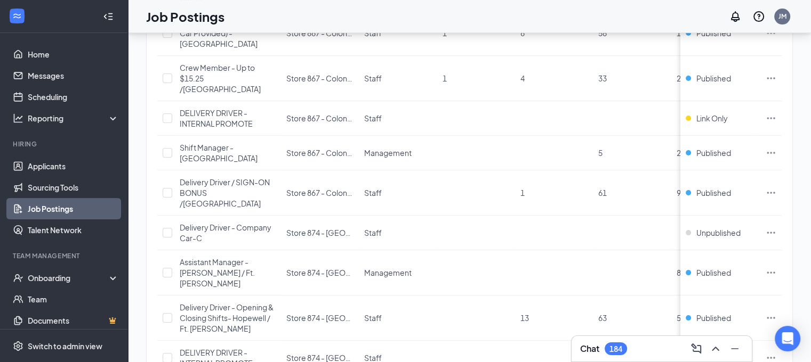
scroll to position [320, 0]
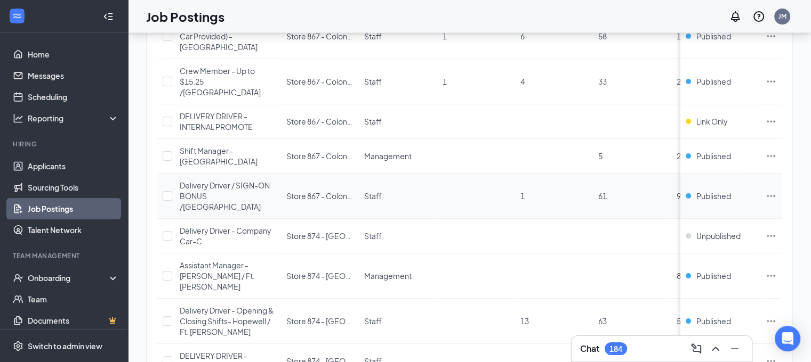
click at [776, 191] on icon "Ellipses" at bounding box center [770, 196] width 11 height 11
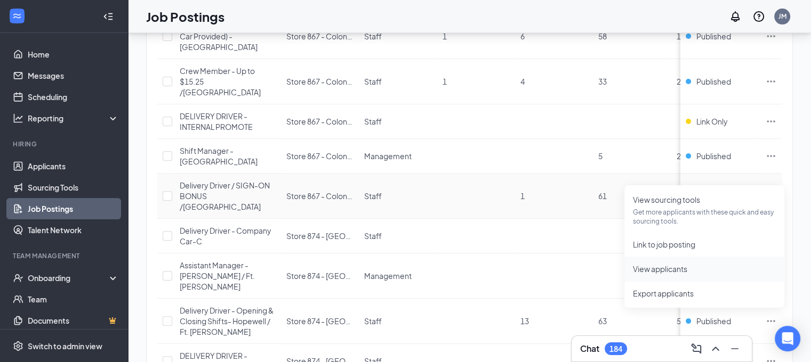
click at [652, 264] on span "View applicants" at bounding box center [660, 269] width 54 height 10
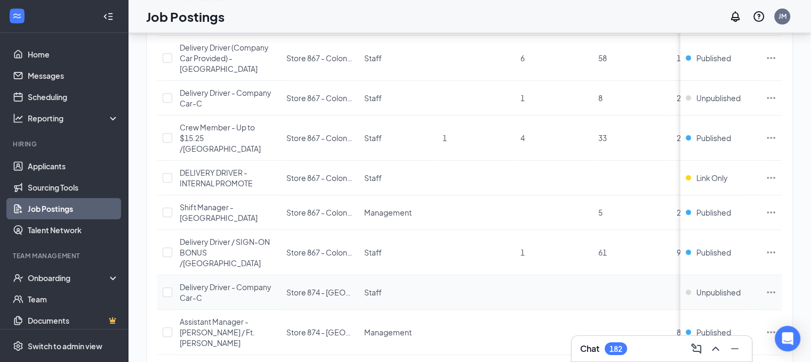
scroll to position [258, 0]
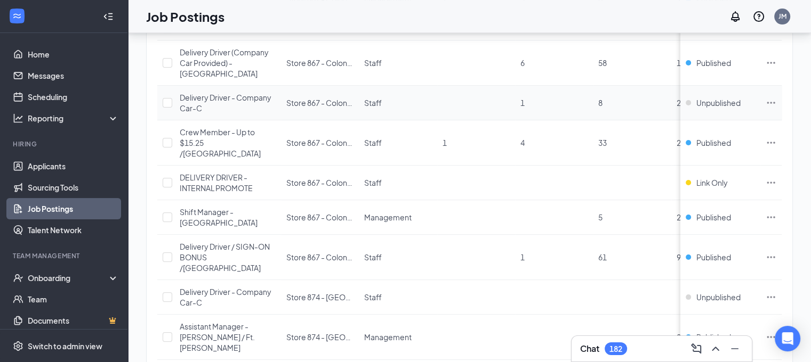
click at [779, 93] on td at bounding box center [770, 103] width 21 height 35
click at [776, 100] on icon "Ellipses" at bounding box center [770, 103] width 11 height 11
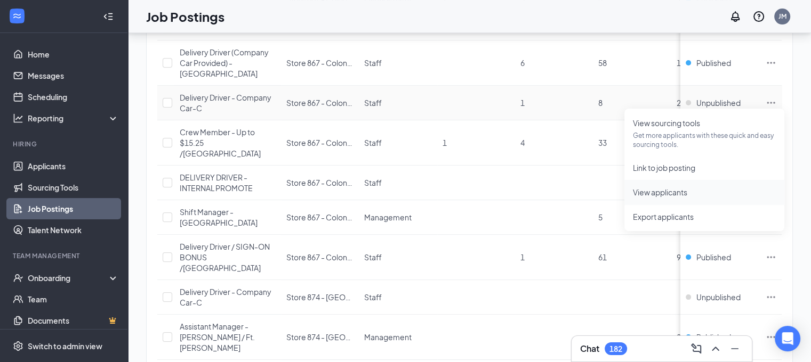
click at [672, 188] on span "View applicants" at bounding box center [660, 193] width 54 height 10
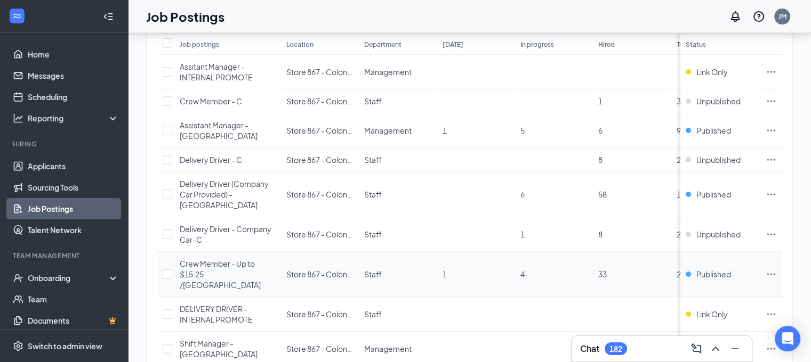
scroll to position [126, 0]
click at [776, 195] on icon "Ellipses" at bounding box center [770, 195] width 11 height 11
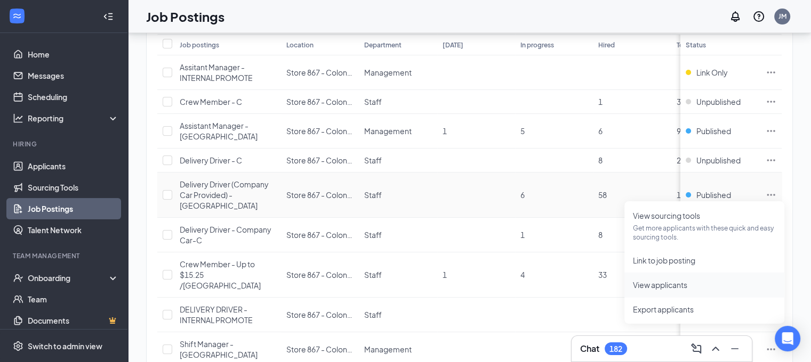
click at [654, 283] on span "View applicants" at bounding box center [660, 285] width 54 height 10
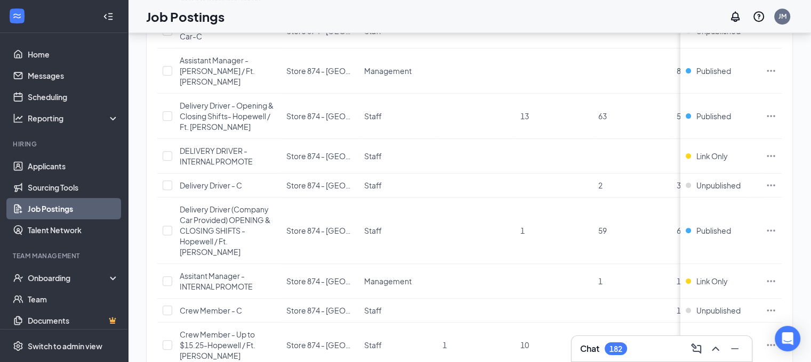
scroll to position [565, 0]
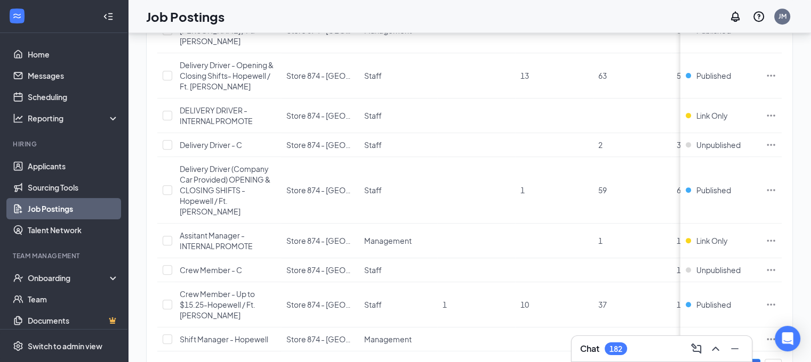
click at [738, 360] on link "1" at bounding box center [730, 368] width 16 height 16
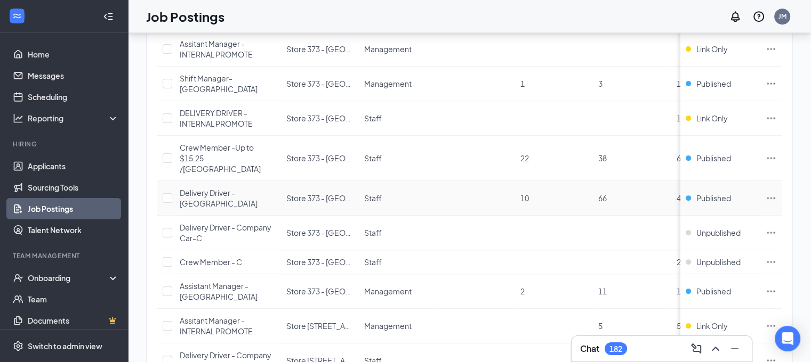
scroll to position [511, 0]
click at [773, 192] on icon "Ellipses" at bounding box center [770, 197] width 11 height 11
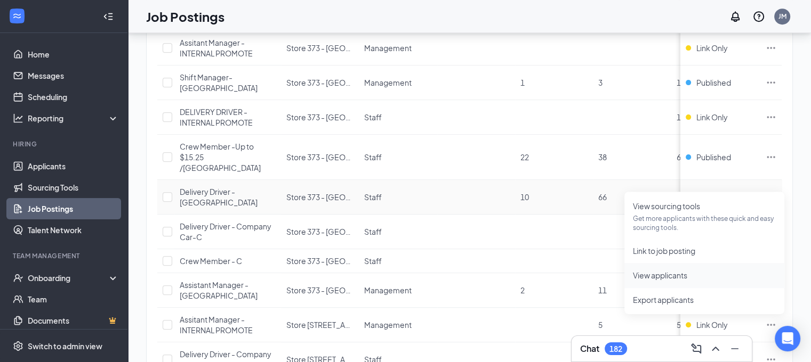
click at [670, 272] on span "View applicants" at bounding box center [660, 276] width 54 height 10
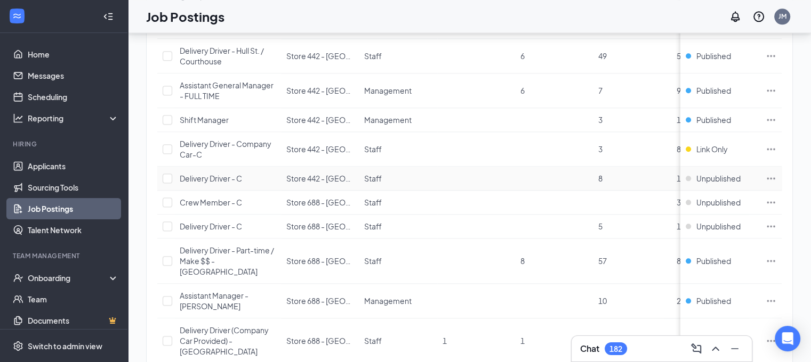
scroll to position [1366, 0]
click at [776, 255] on icon "Ellipses" at bounding box center [770, 260] width 11 height 11
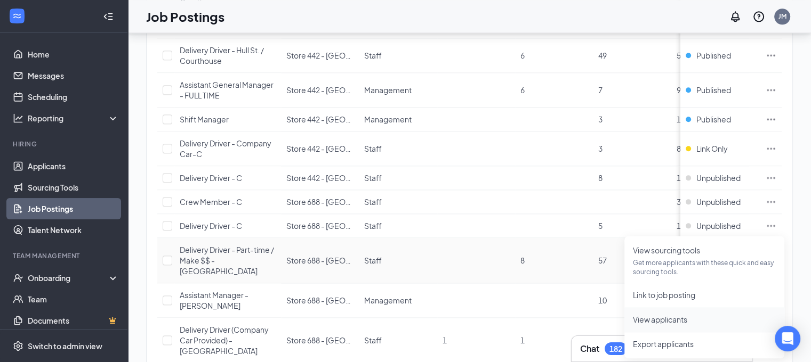
click at [671, 314] on span "View applicants" at bounding box center [704, 320] width 143 height 12
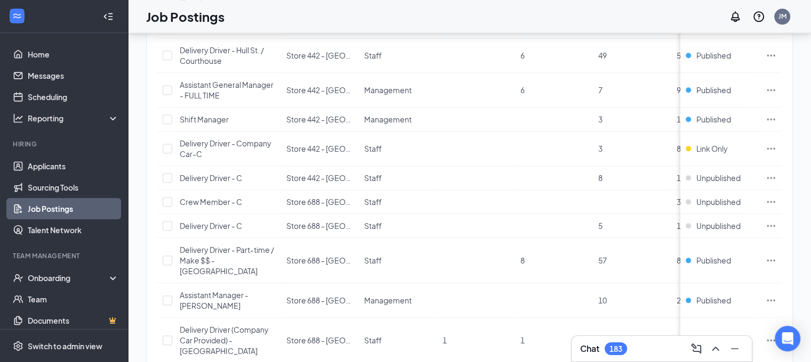
click at [645, 354] on div "Chat 183" at bounding box center [661, 349] width 163 height 17
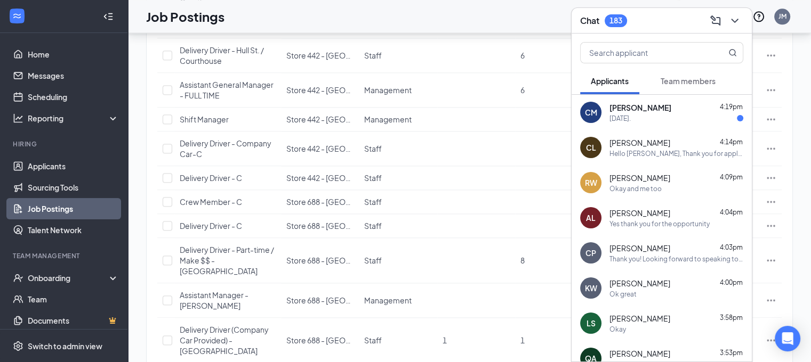
click at [663, 111] on span "CHARICE MCCRAY" at bounding box center [640, 107] width 62 height 11
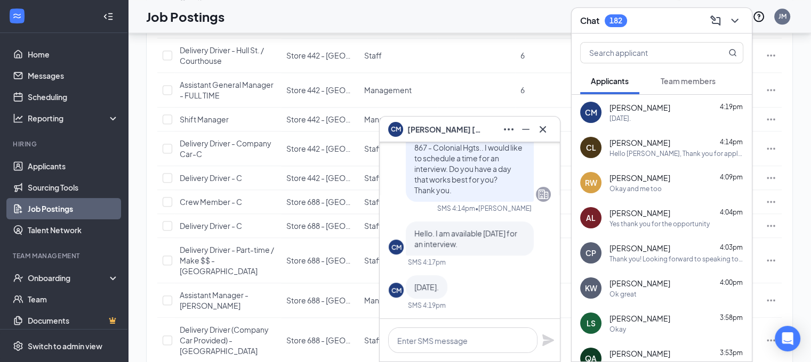
scroll to position [0, 0]
click at [473, 346] on textarea at bounding box center [462, 341] width 149 height 26
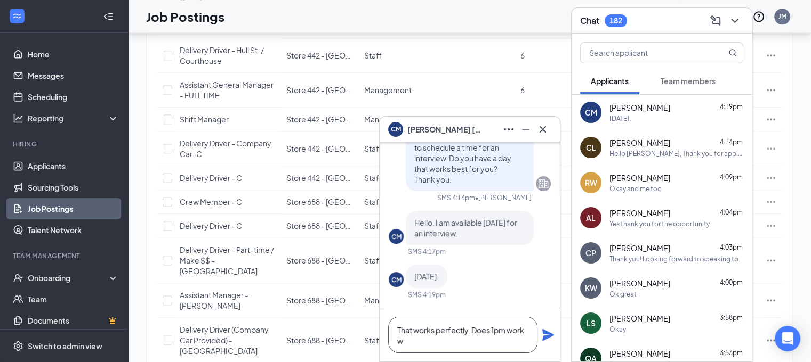
scroll to position [-10, 0]
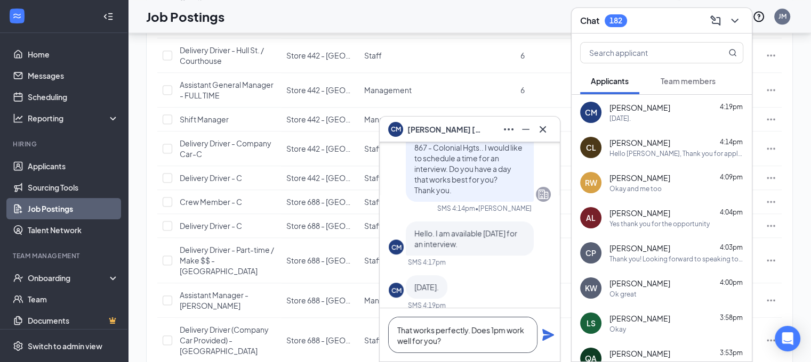
type textarea "That works perfectly. Does 1pm work well for you?"
click at [547, 334] on icon "Plane" at bounding box center [548, 335] width 12 height 12
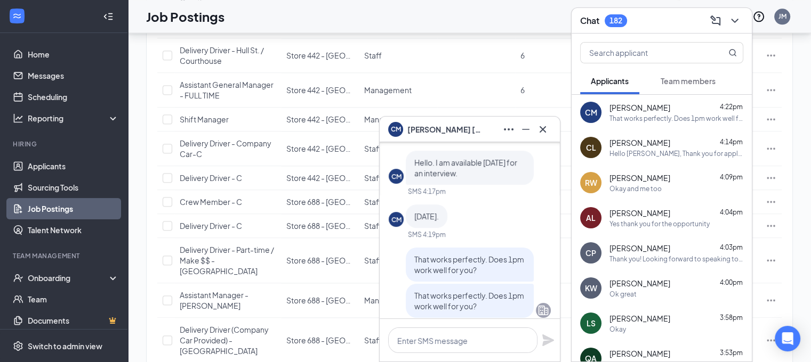
scroll to position [0, 0]
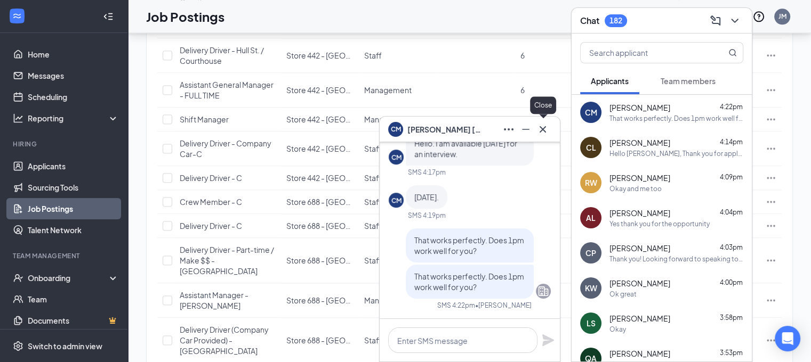
click at [546, 131] on icon "Cross" at bounding box center [542, 129] width 13 height 13
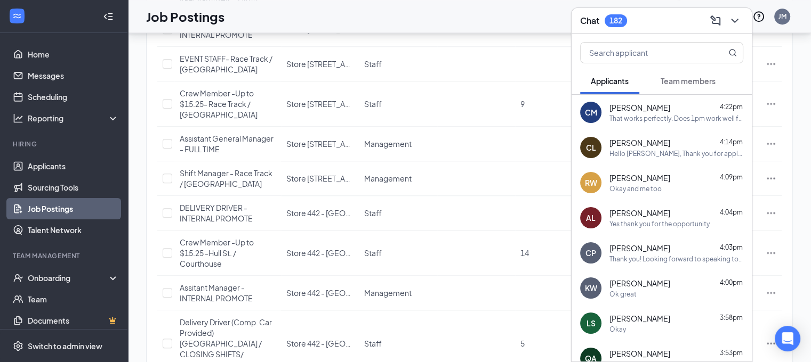
scroll to position [979, 0]
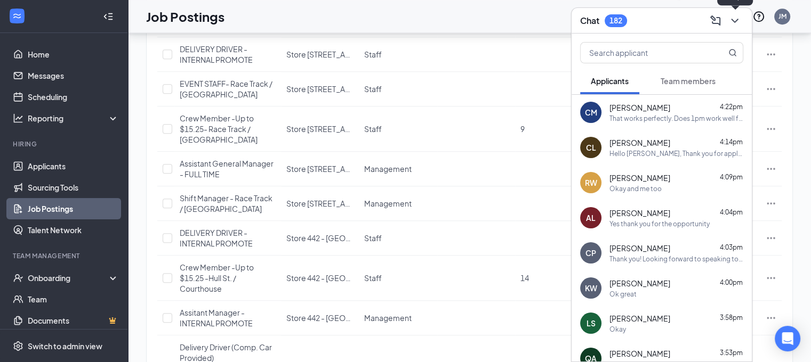
click at [738, 22] on icon "ChevronDown" at bounding box center [734, 20] width 13 height 13
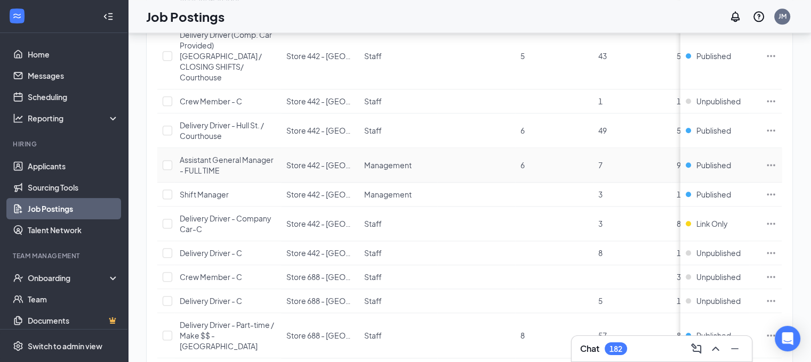
scroll to position [1291, 0]
click at [776, 126] on icon "Ellipses" at bounding box center [770, 131] width 11 height 11
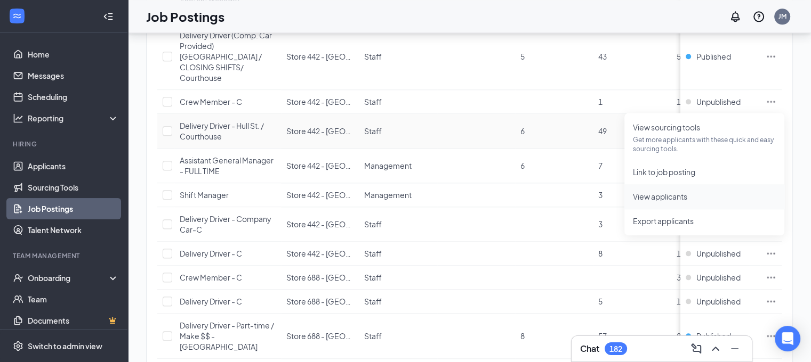
click at [682, 195] on span "View applicants" at bounding box center [660, 197] width 54 height 10
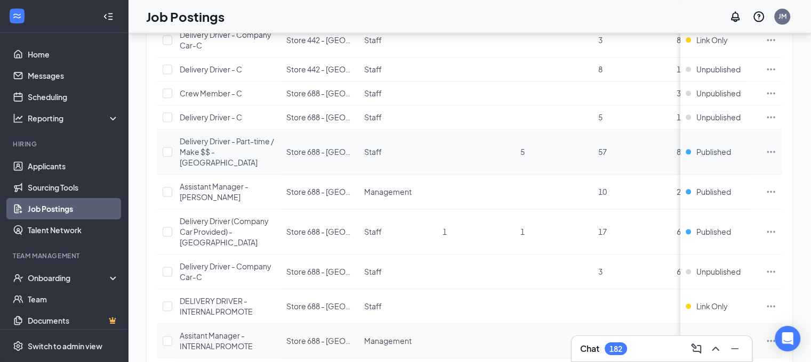
scroll to position [1548, 0]
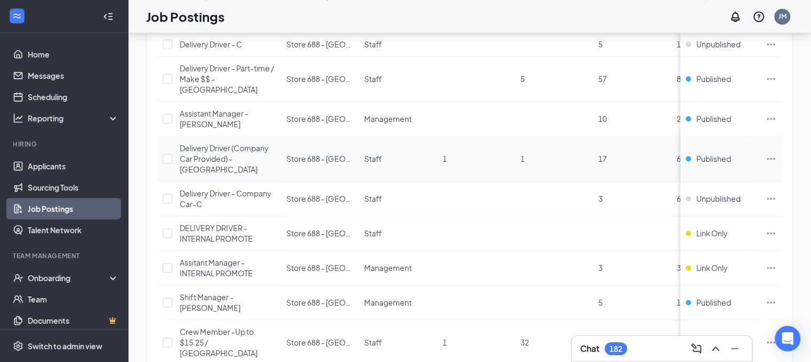
click at [774, 153] on icon "Ellipses" at bounding box center [770, 158] width 11 height 11
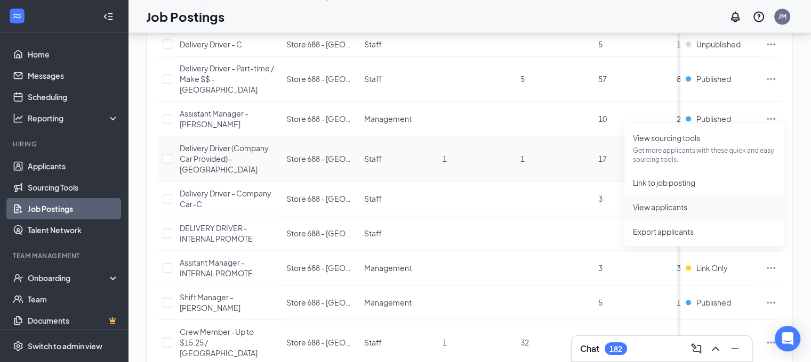
click at [658, 208] on span "View applicants" at bounding box center [660, 208] width 54 height 10
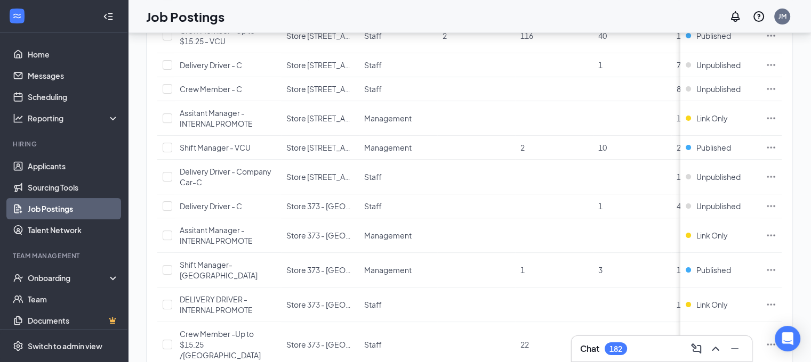
scroll to position [313, 0]
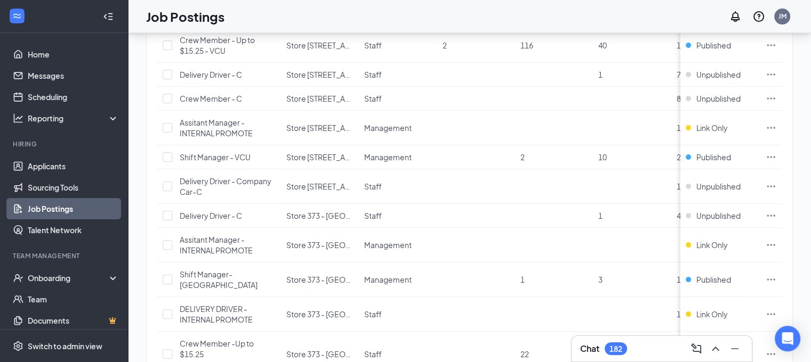
click at [665, 352] on div "Chat 182" at bounding box center [661, 349] width 163 height 17
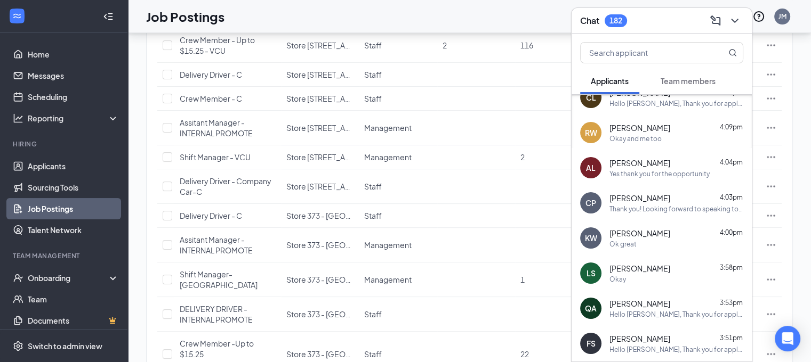
scroll to position [0, 0]
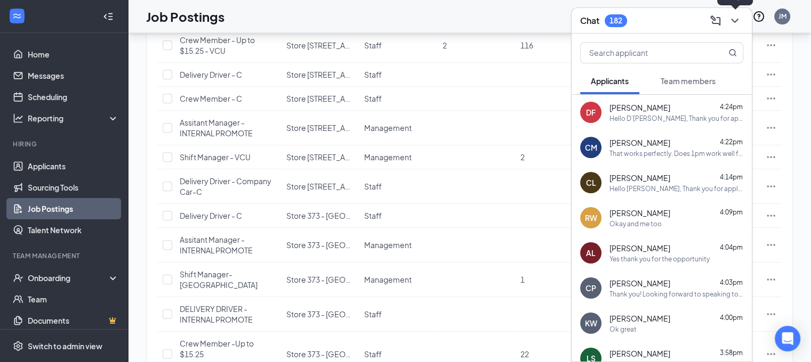
click at [732, 19] on icon "ChevronDown" at bounding box center [734, 20] width 13 height 13
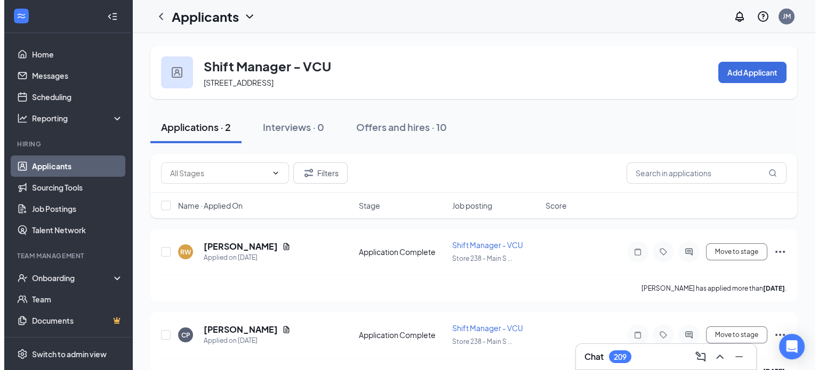
scroll to position [25, 0]
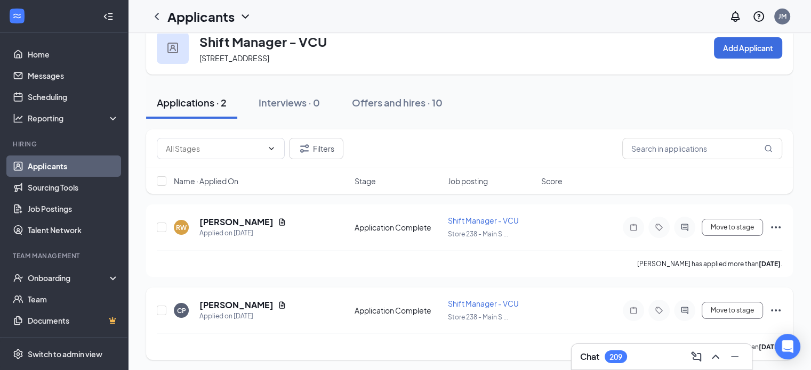
drag, startPoint x: 572, startPoint y: 294, endPoint x: 690, endPoint y: 321, distance: 120.4
click at [690, 321] on div "CP Corey Perry Applied on Sep 9 Application Complete Shift Manager - VCU Store …" at bounding box center [469, 324] width 646 height 72
click at [687, 306] on icon "ActiveChat" at bounding box center [684, 310] width 13 height 9
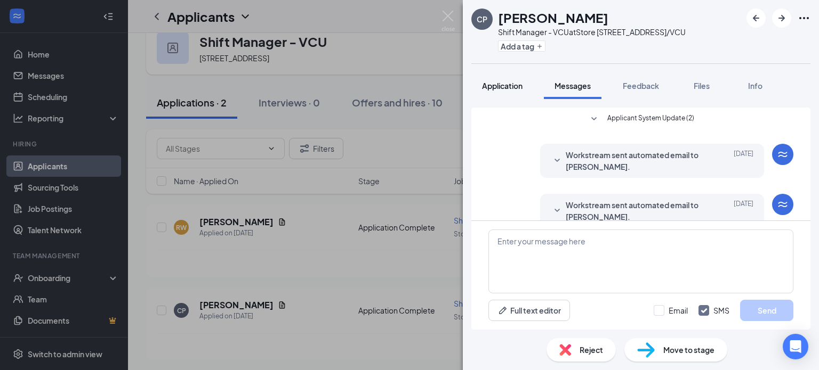
click at [507, 87] on span "Application" at bounding box center [502, 86] width 41 height 10
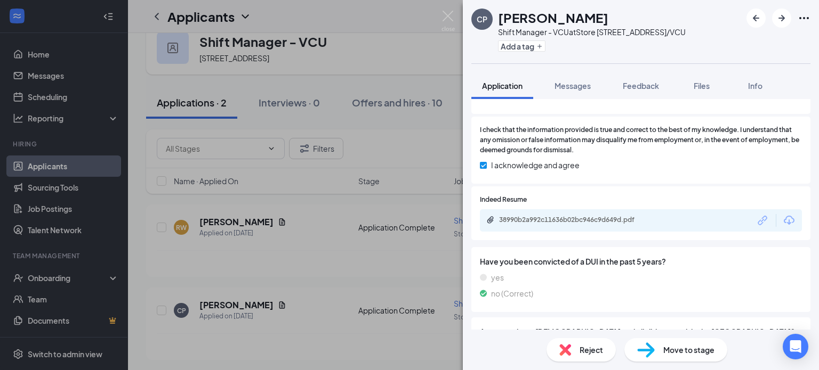
scroll to position [990, 0]
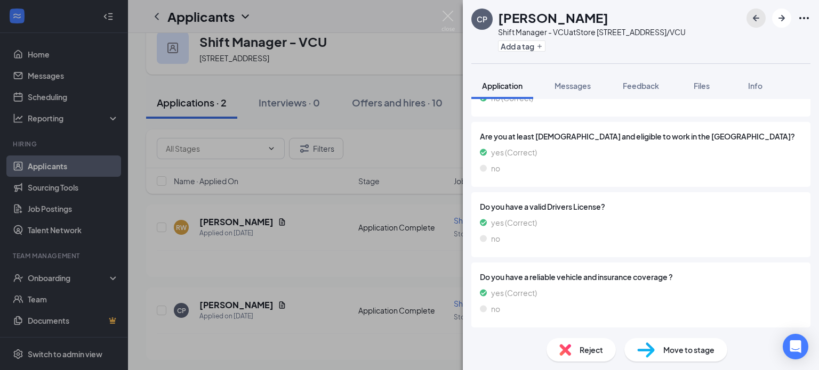
click at [758, 18] on icon "ArrowLeftNew" at bounding box center [756, 18] width 6 height 6
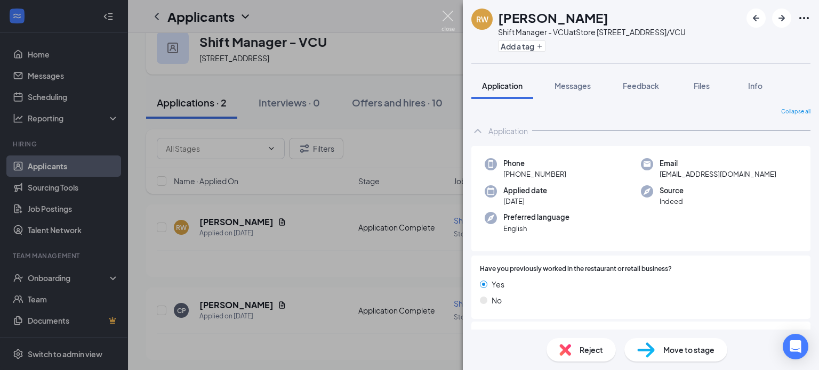
click at [449, 15] on img at bounding box center [447, 21] width 13 height 21
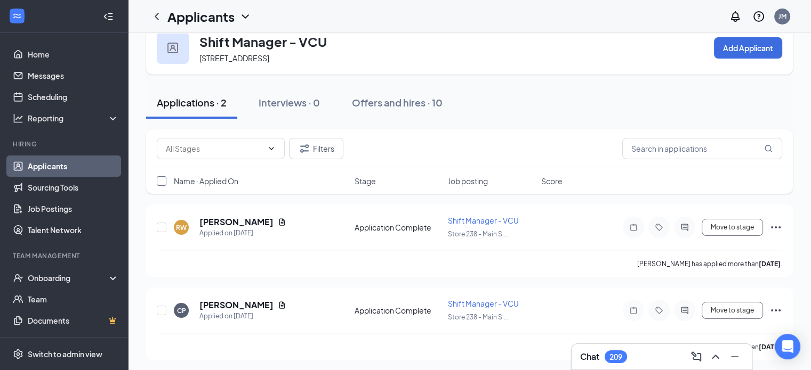
click at [162, 176] on input "checkbox" at bounding box center [162, 181] width 10 height 10
checkbox input "true"
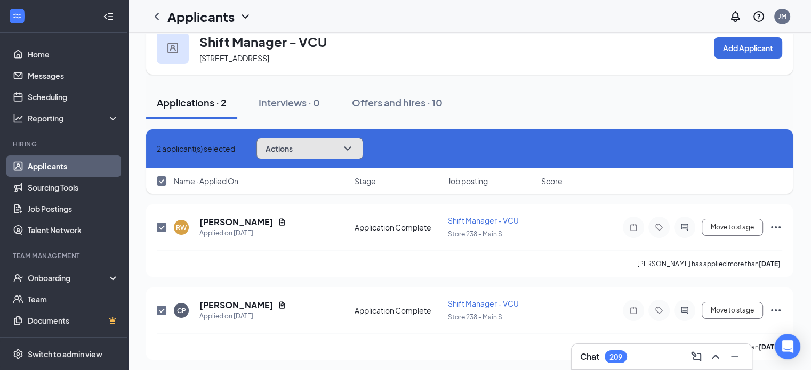
click at [330, 143] on button "Actions" at bounding box center [309, 148] width 107 height 21
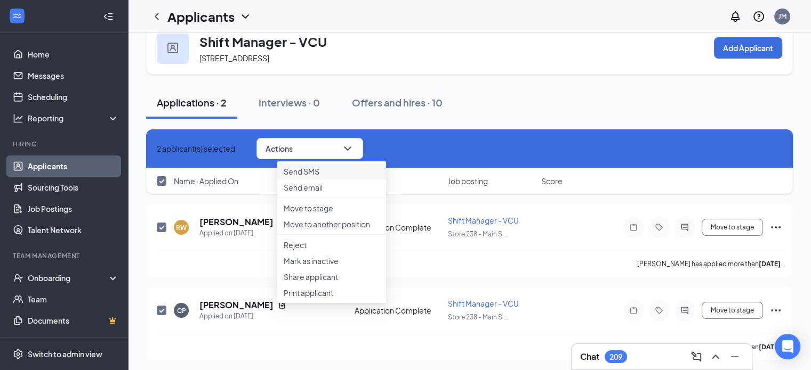
click at [311, 171] on p "Send SMS" at bounding box center [332, 171] width 96 height 11
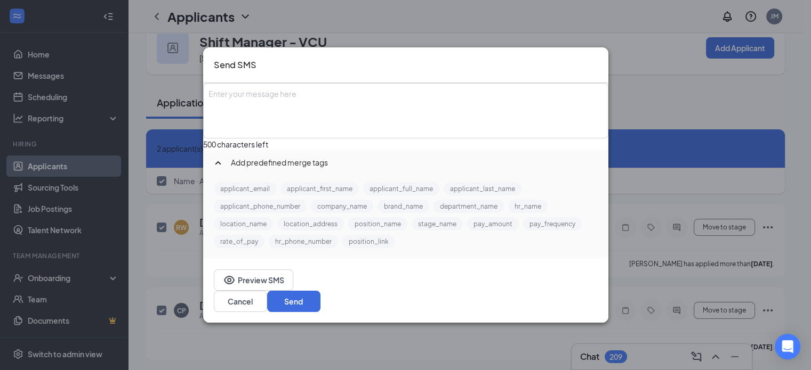
click at [290, 119] on div "Enter your message here" at bounding box center [405, 110] width 403 height 53
click at [321, 196] on button "applicant_first_name" at bounding box center [319, 188] width 78 height 13
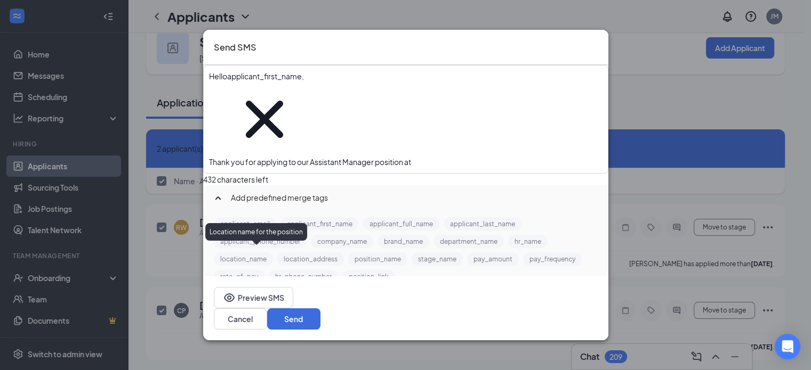
click at [261, 253] on button "location_name" at bounding box center [243, 259] width 59 height 13
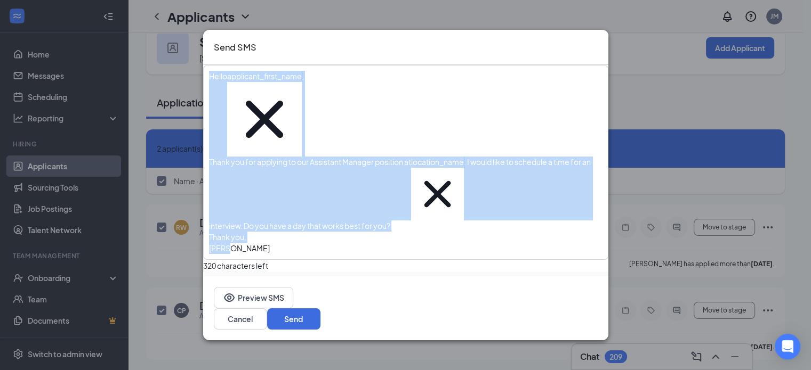
drag, startPoint x: 261, startPoint y: 151, endPoint x: 227, endPoint y: 90, distance: 70.1
click at [227, 90] on div "Hello applicant_first_name‌‌‌‌ {{applicant_first_name}} , Thank you for applyin…" at bounding box center [405, 162] width 403 height 193
copy div "Hello applicant_first_name‌‌‌‌ {{applicant_first_name}} , Thank you for applyin…"
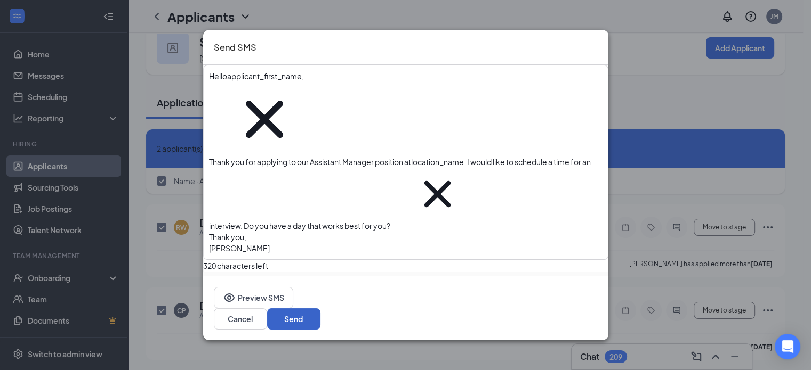
click at [320, 309] on button "Send" at bounding box center [293, 319] width 53 height 21
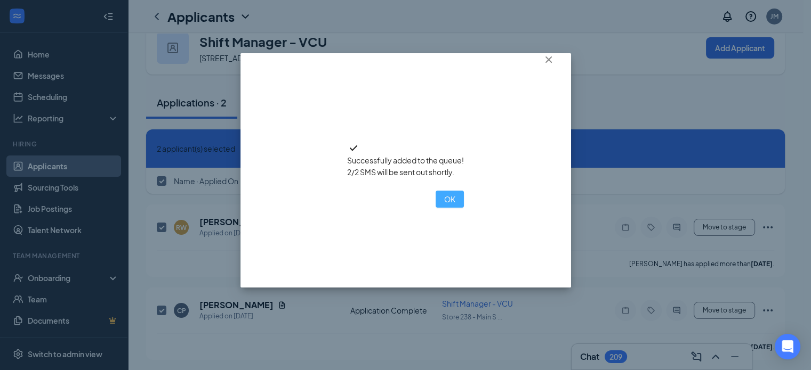
click at [435, 208] on button "OK" at bounding box center [449, 199] width 28 height 17
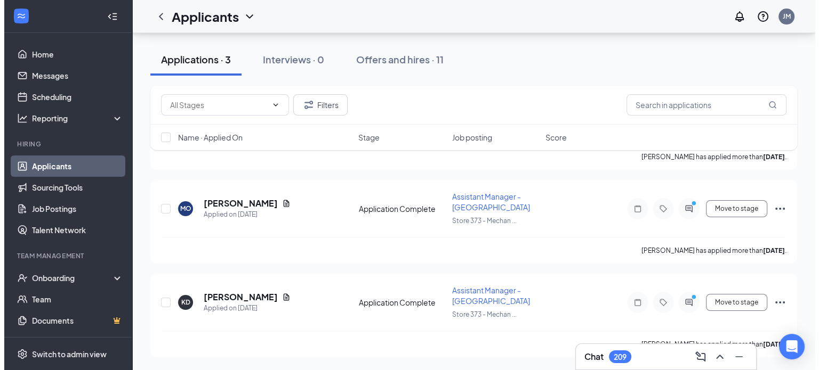
scroll to position [160, 0]
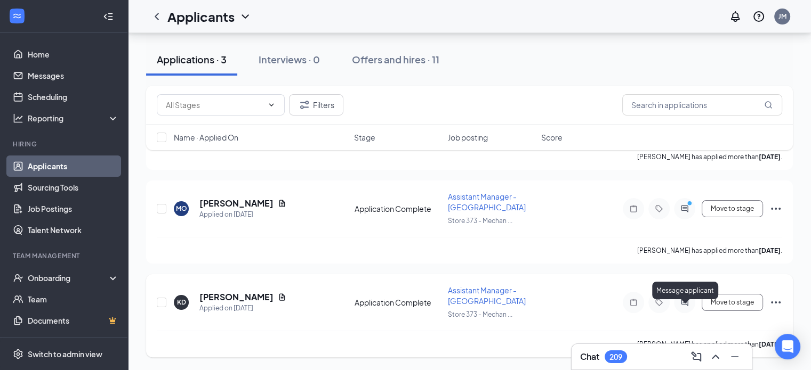
click at [681, 306] on icon "ActiveChat" at bounding box center [684, 302] width 7 height 7
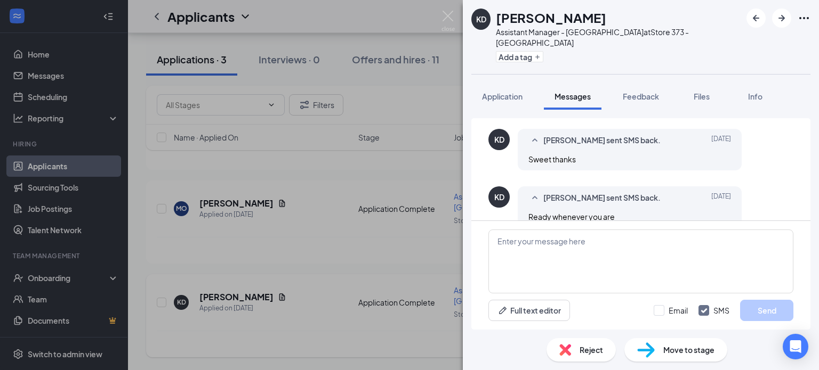
scroll to position [572, 0]
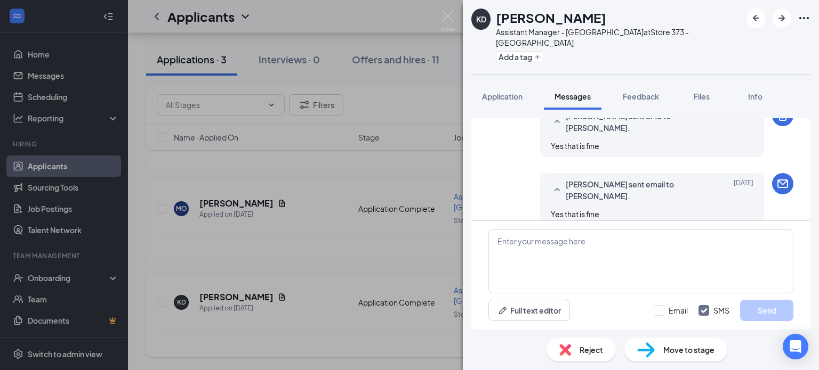
scroll to position [572, 0]
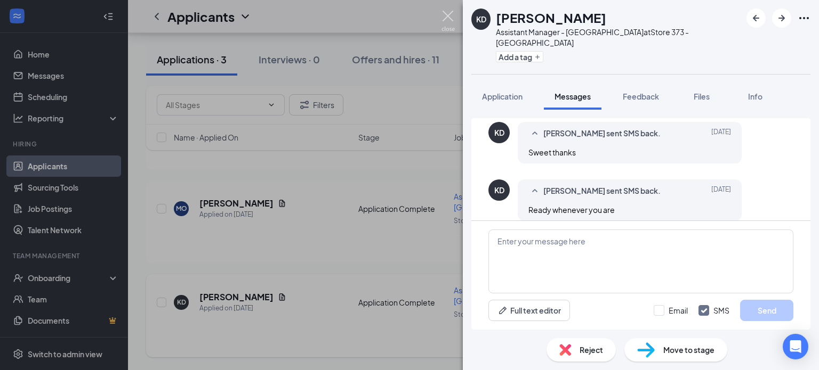
click at [449, 17] on img at bounding box center [447, 21] width 13 height 21
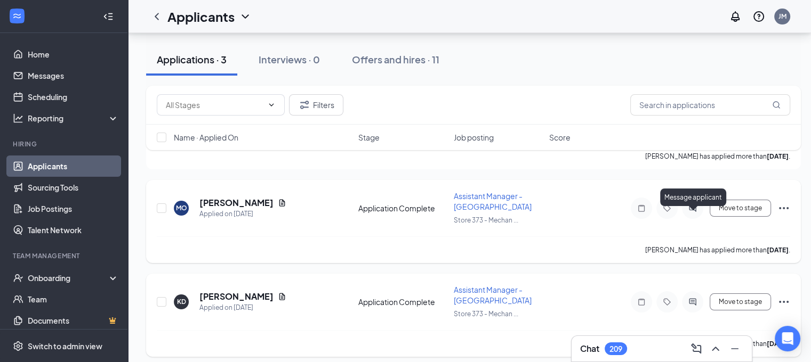
click at [693, 208] on icon "PrimaryDot" at bounding box center [698, 204] width 13 height 9
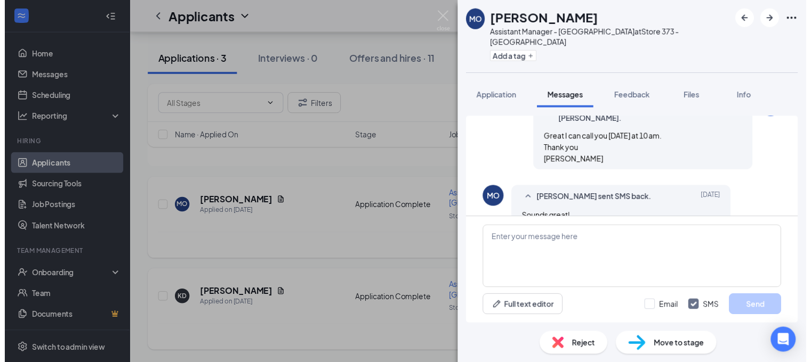
scroll to position [535, 0]
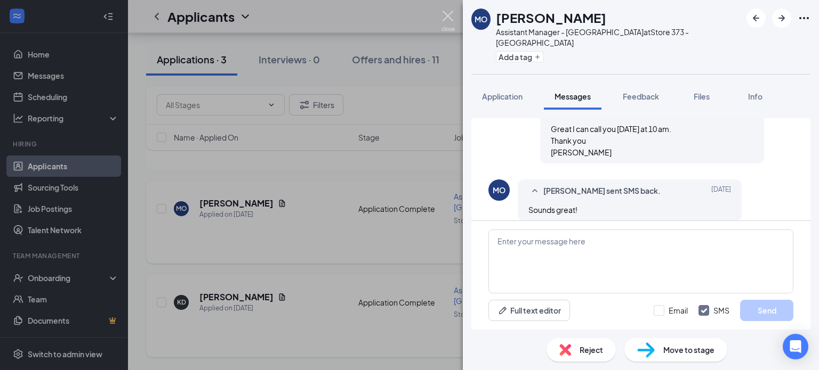
click at [444, 12] on img at bounding box center [447, 21] width 13 height 21
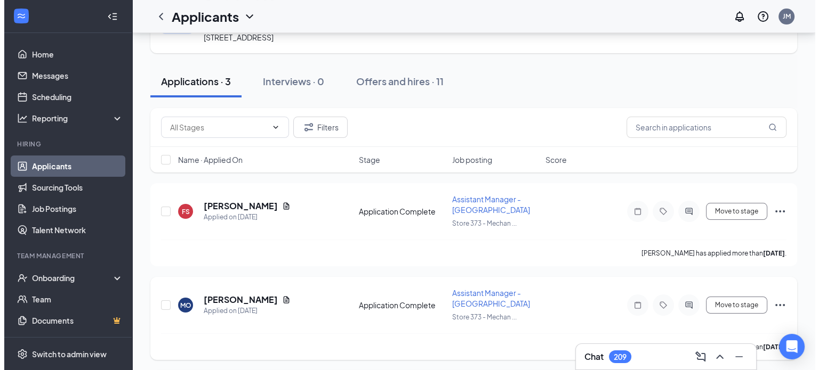
scroll to position [63, 0]
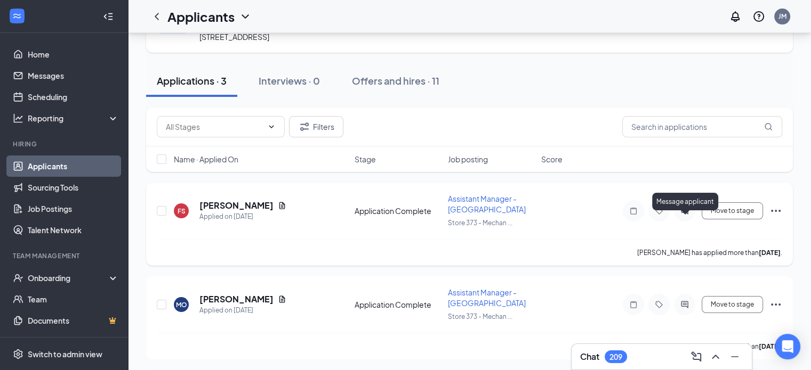
click at [684, 215] on icon "ActiveChat" at bounding box center [684, 211] width 13 height 9
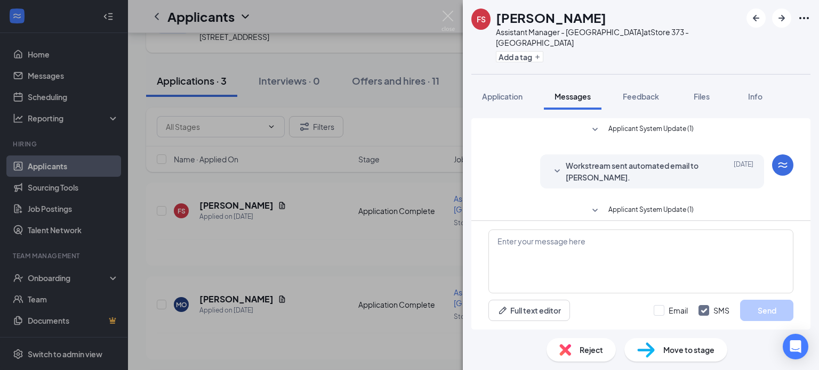
scroll to position [48, 0]
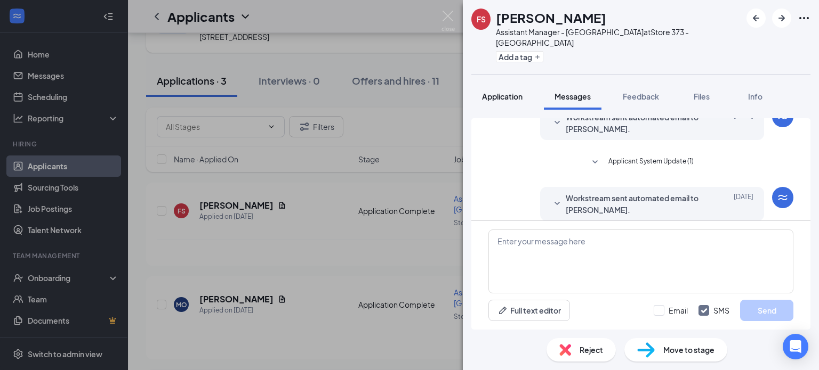
click at [498, 83] on button "Application" at bounding box center [502, 96] width 62 height 27
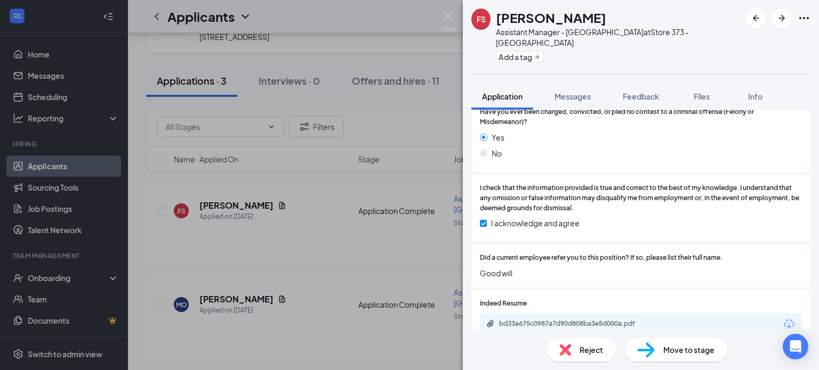
scroll to position [856, 0]
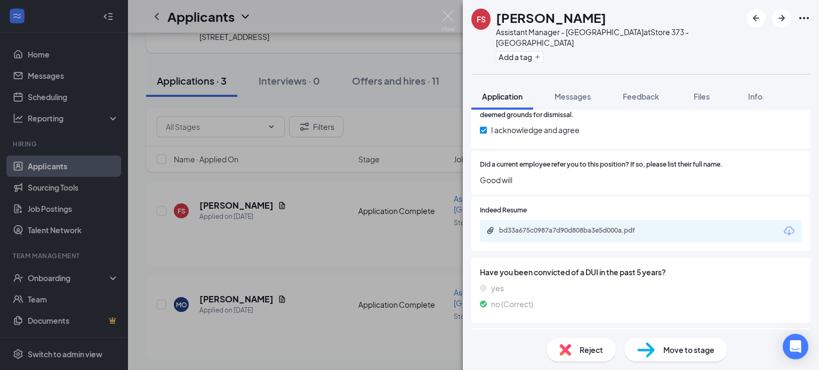
click at [565, 359] on div "Reject" at bounding box center [580, 349] width 69 height 23
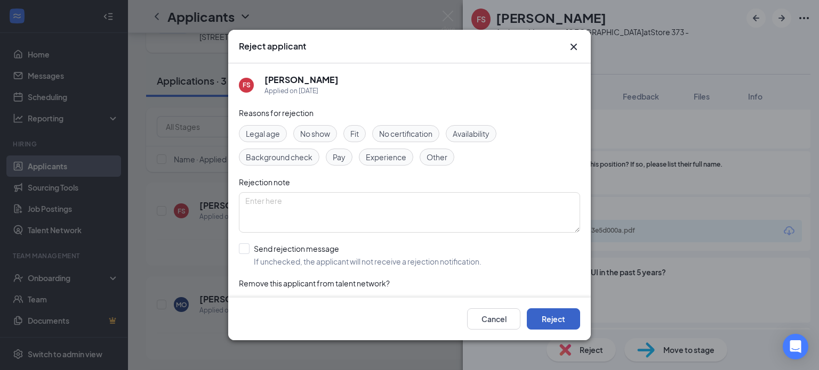
click at [544, 316] on button "Reject" at bounding box center [553, 319] width 53 height 21
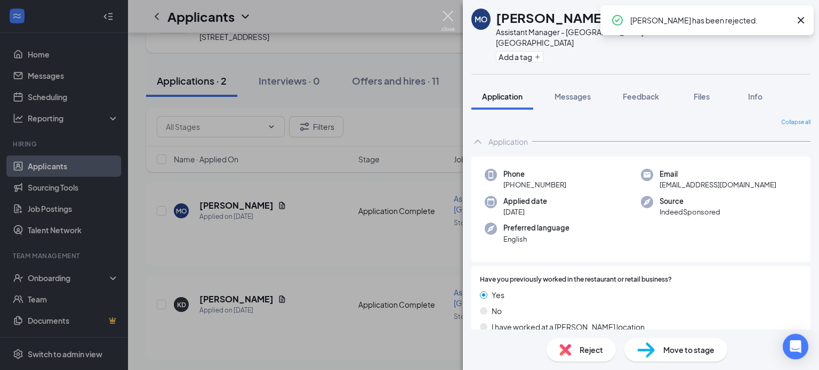
click at [448, 17] on img at bounding box center [447, 21] width 13 height 21
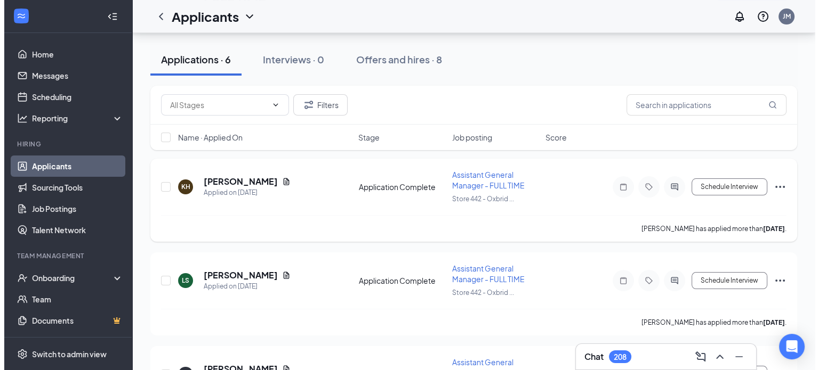
scroll to position [85, 0]
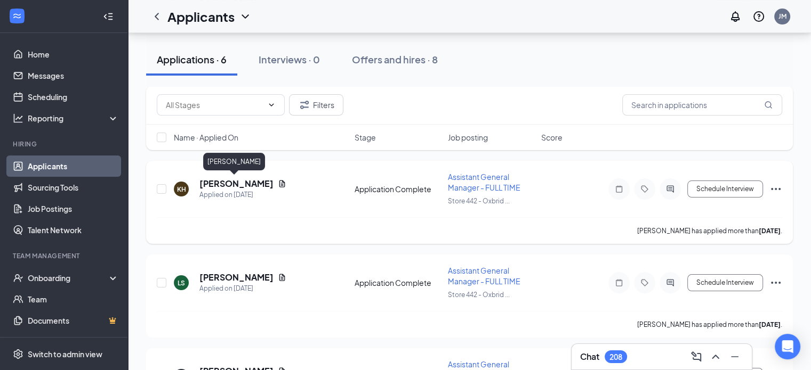
click at [232, 183] on h5 "[PERSON_NAME]" at bounding box center [236, 184] width 74 height 12
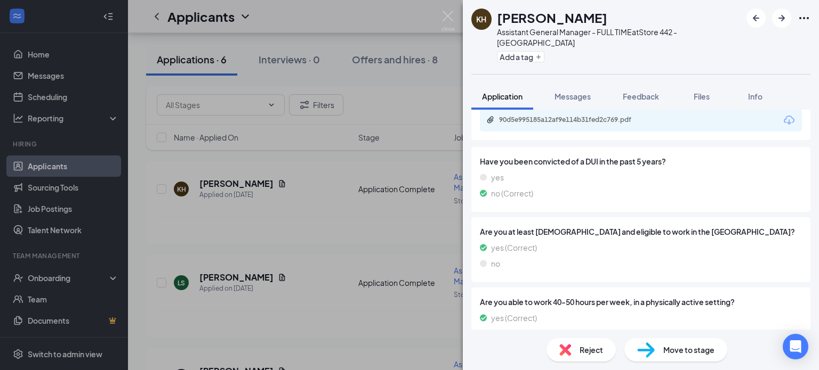
scroll to position [986, 0]
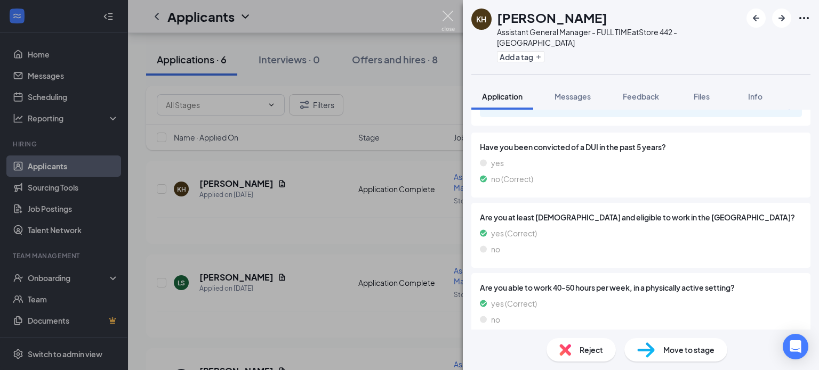
click at [448, 14] on img at bounding box center [447, 21] width 13 height 21
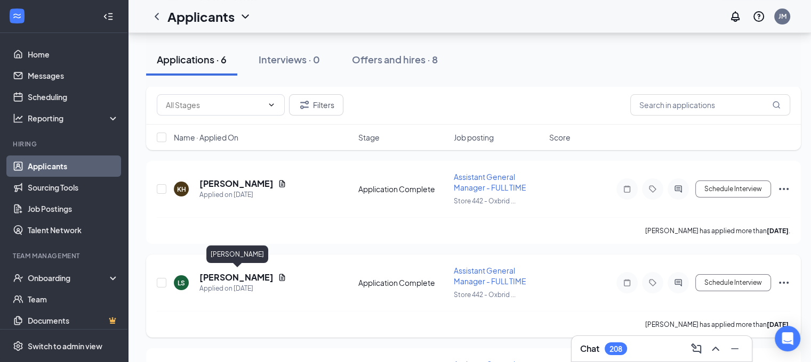
click at [262, 277] on h5 "[PERSON_NAME]" at bounding box center [236, 278] width 74 height 12
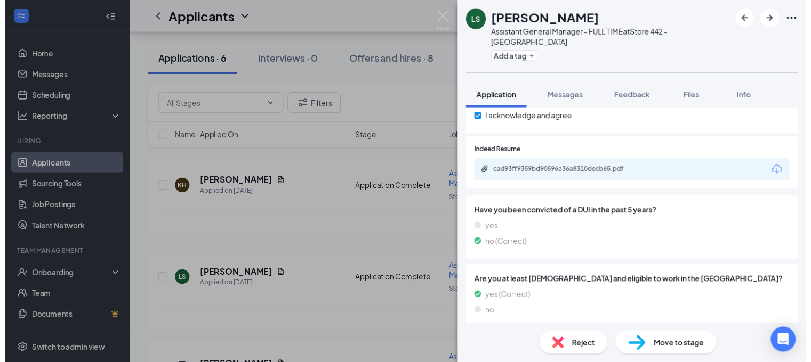
scroll to position [956, 0]
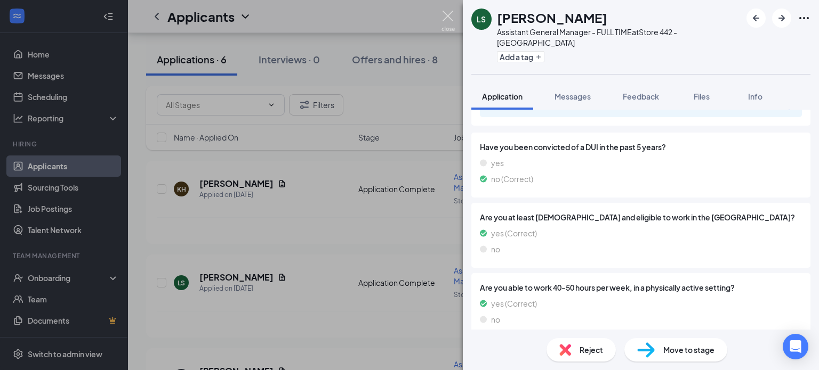
click at [443, 17] on img at bounding box center [447, 21] width 13 height 21
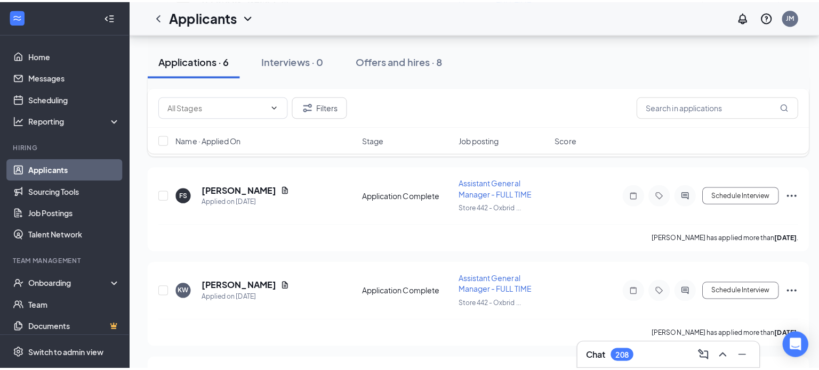
scroll to position [269, 0]
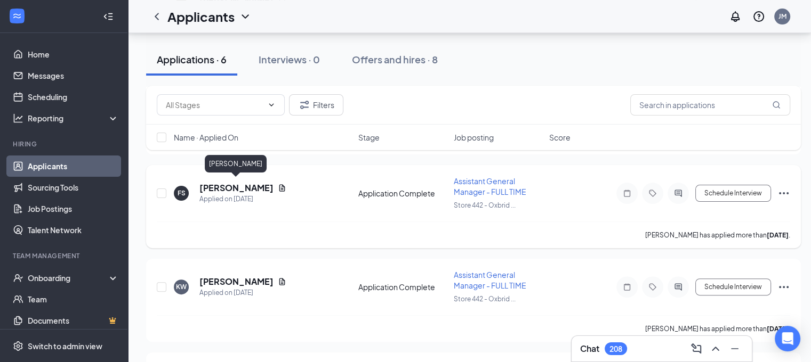
click at [253, 182] on h5 "Fredrika Simpson" at bounding box center [236, 188] width 74 height 12
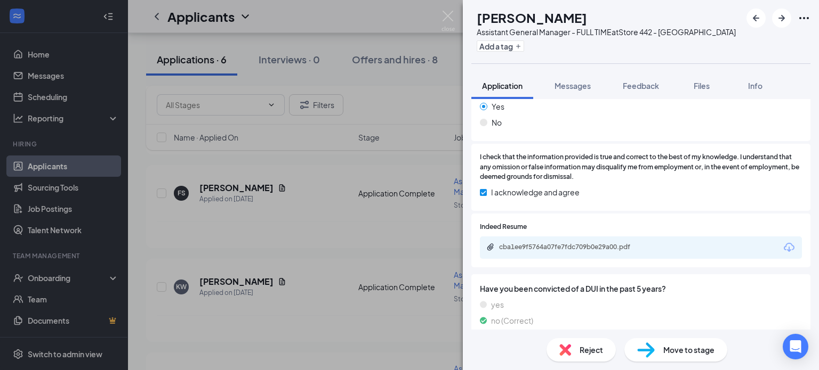
scroll to position [986, 0]
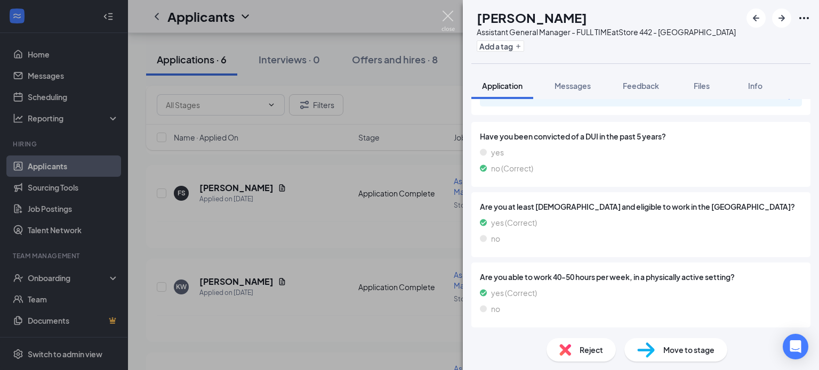
click at [446, 13] on img at bounding box center [447, 21] width 13 height 21
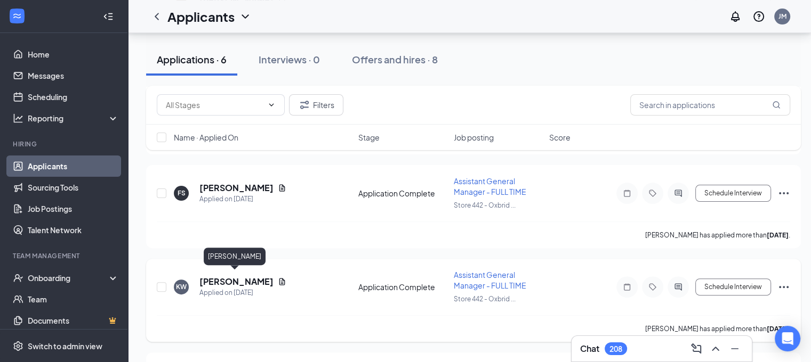
click at [230, 277] on h5 "Keione Warden" at bounding box center [236, 282] width 74 height 12
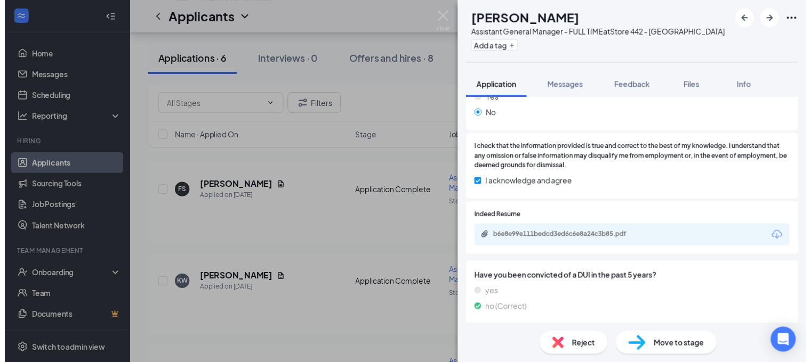
scroll to position [956, 0]
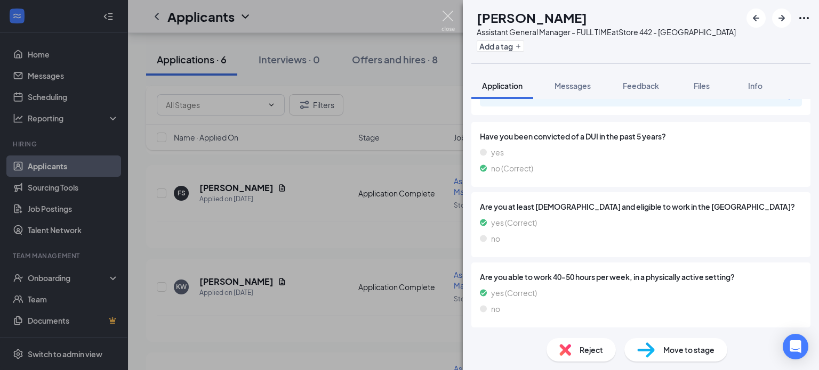
click at [449, 19] on img at bounding box center [447, 21] width 13 height 21
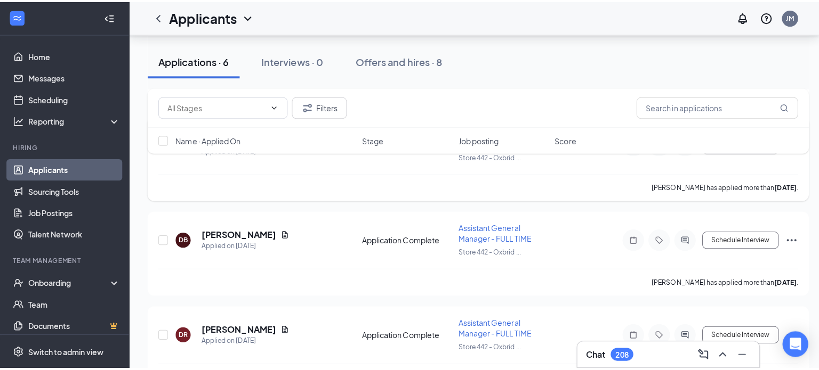
scroll to position [424, 0]
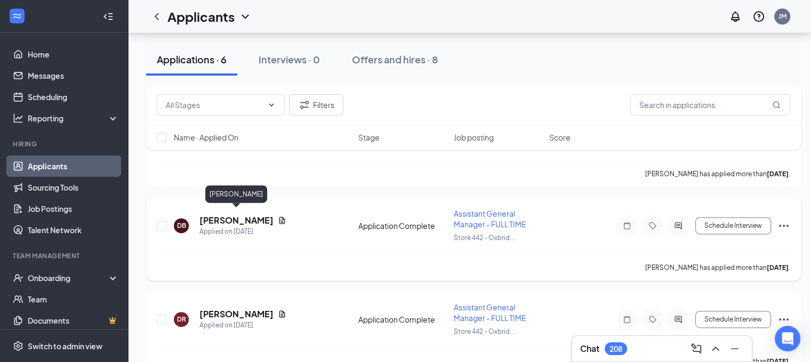
click at [245, 215] on h5 "Damon Bradshaw" at bounding box center [236, 221] width 74 height 12
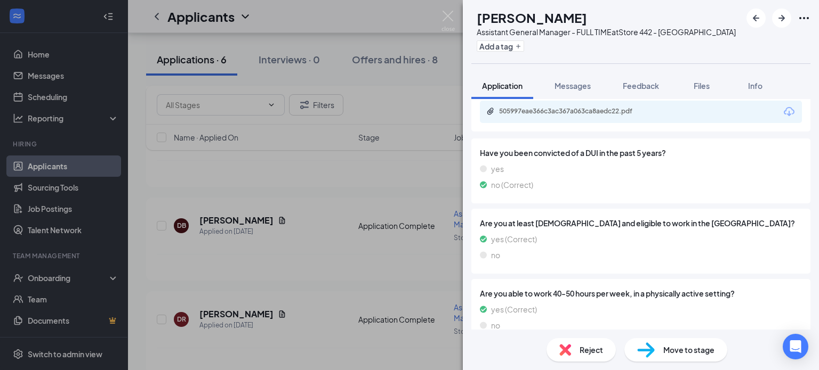
scroll to position [956, 0]
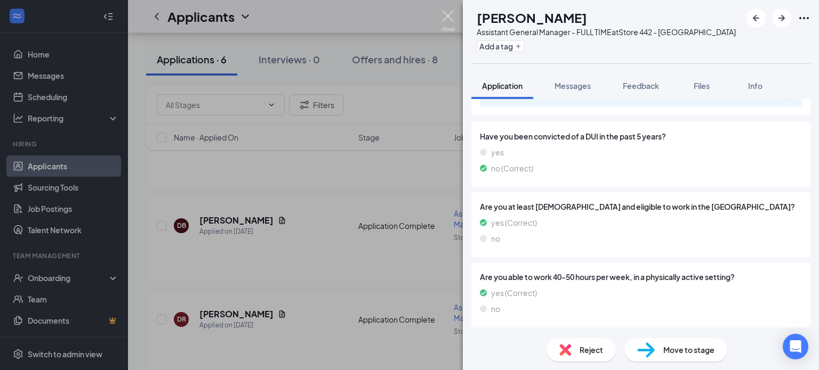
click at [446, 18] on img at bounding box center [447, 21] width 13 height 21
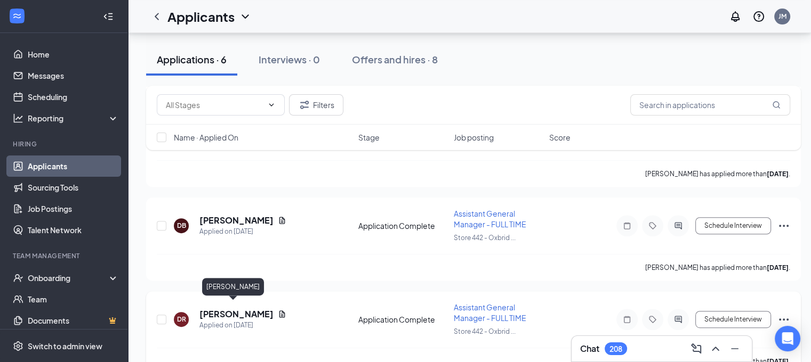
click at [222, 309] on h5 "Davon Rowe" at bounding box center [236, 315] width 74 height 12
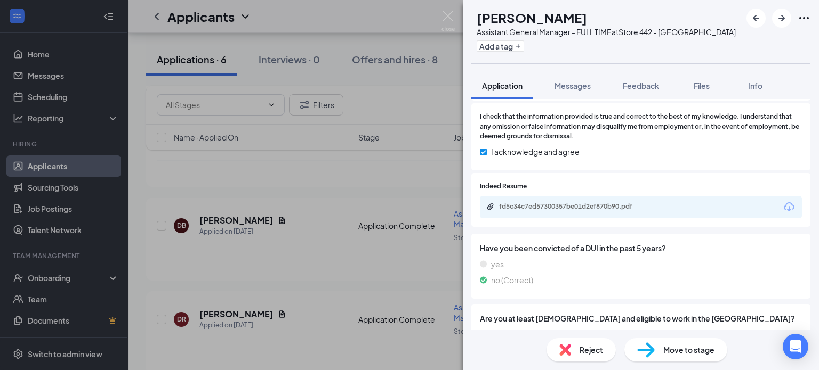
scroll to position [874, 0]
click at [604, 205] on div "fd5c34c7ed57300357be01d2ef870b90.pdf" at bounding box center [573, 207] width 149 height 9
click at [569, 351] on img at bounding box center [565, 350] width 12 height 12
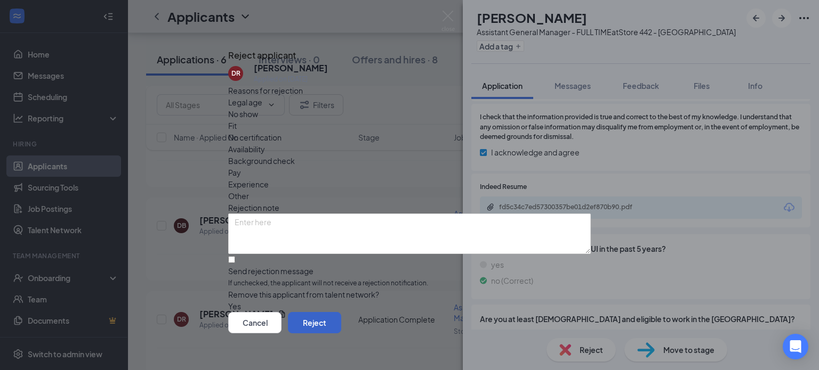
click at [341, 313] on button "Reject" at bounding box center [314, 322] width 53 height 21
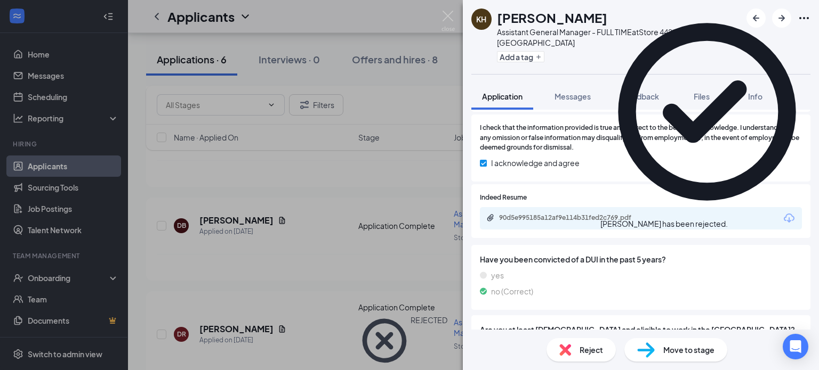
click at [447, 7] on div "KH Keith Hewlett Assistant General Manager - FULL TIME at Store 442 - Oxbridge …" at bounding box center [409, 185] width 819 height 370
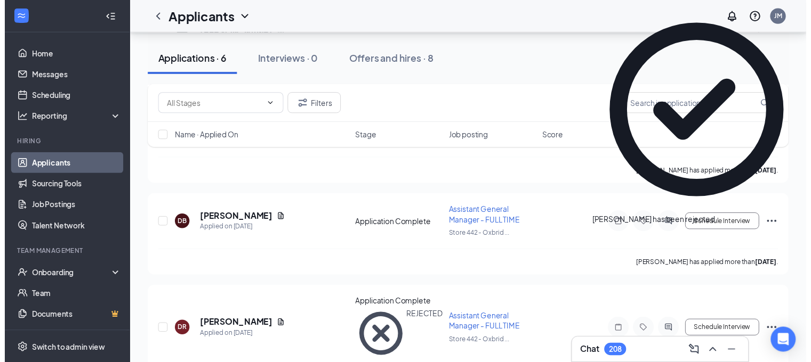
scroll to position [349, 0]
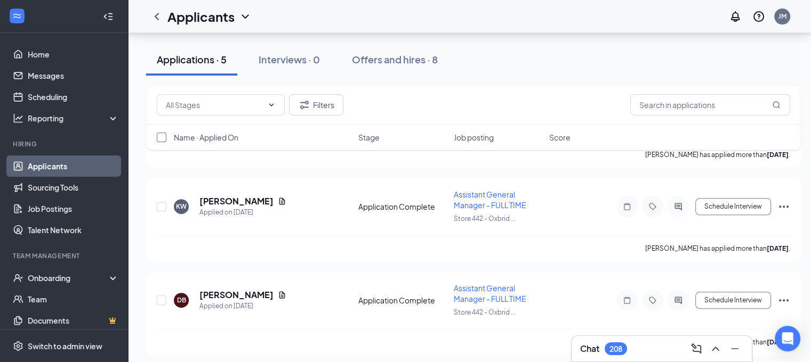
click at [160, 137] on input "checkbox" at bounding box center [162, 138] width 10 height 10
checkbox input "true"
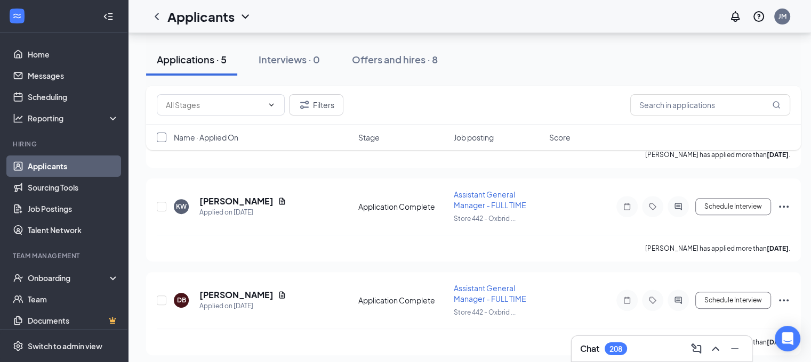
checkbox input "true"
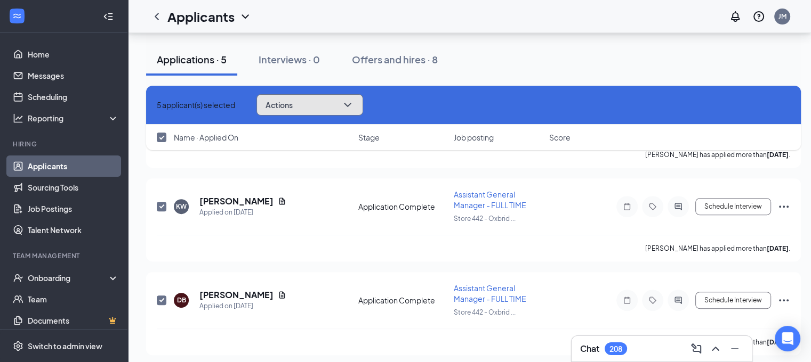
click at [322, 106] on button "Actions" at bounding box center [309, 104] width 107 height 21
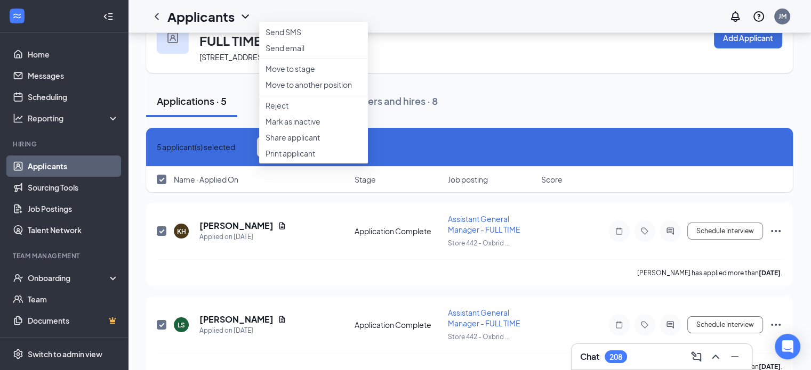
scroll to position [39, 0]
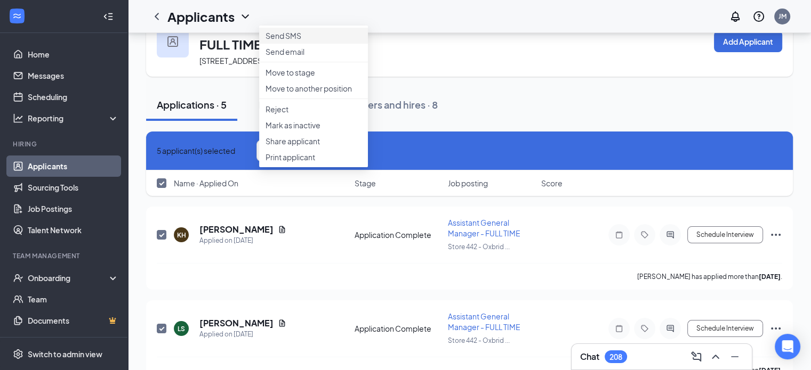
click at [293, 41] on p "Send SMS" at bounding box center [313, 35] width 96 height 11
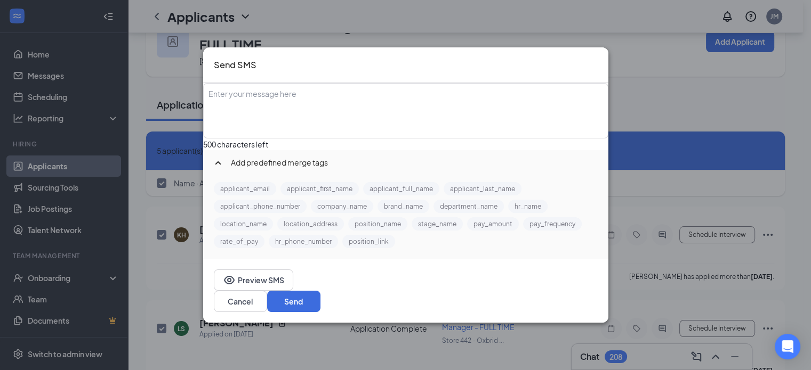
click at [284, 110] on div "Enter your message here" at bounding box center [405, 110] width 403 height 53
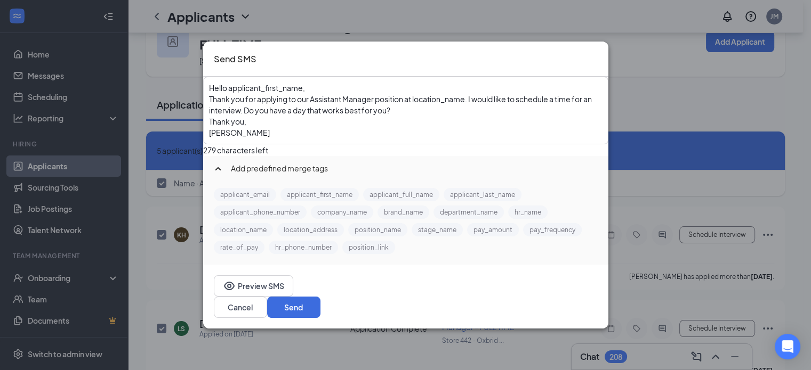
click at [305, 93] on span "Hello applicant_first_name‌‌‌‌," at bounding box center [257, 88] width 96 height 10
click at [319, 201] on button "applicant_first_name" at bounding box center [319, 194] width 78 height 13
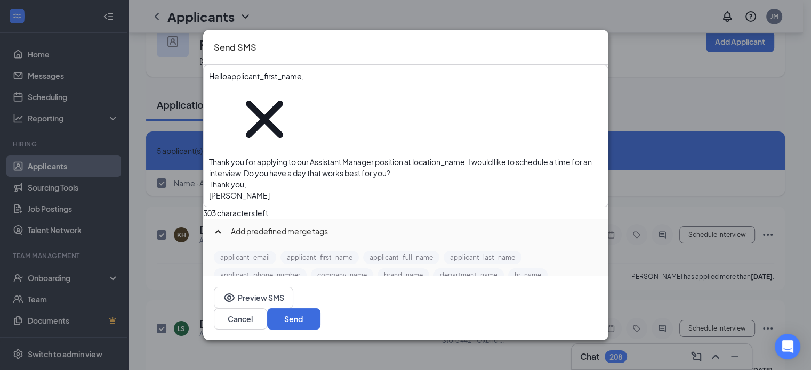
click at [491, 157] on span "Thank you for applying to our Assistant Manager position at location_name‌‌‌‌. …" at bounding box center [401, 167] width 384 height 21
click at [260, 286] on button "location_name" at bounding box center [243, 292] width 59 height 13
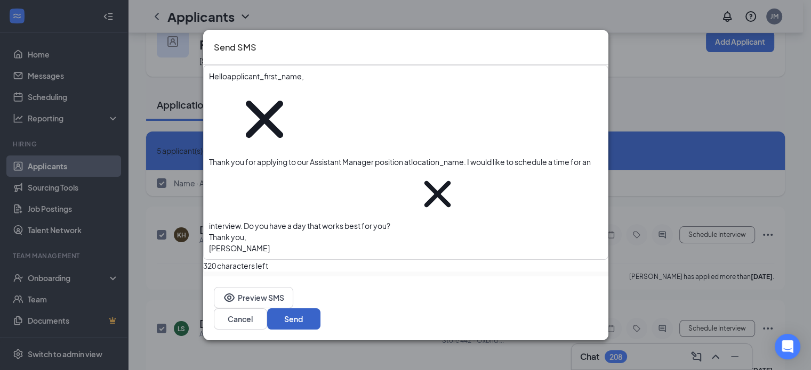
click at [320, 309] on button "Send" at bounding box center [293, 319] width 53 height 21
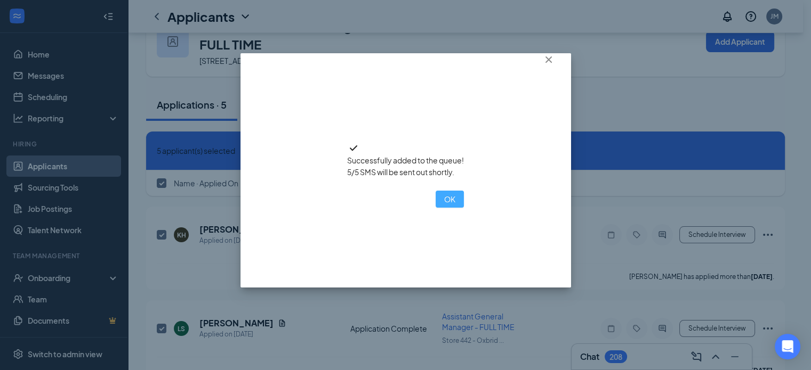
click at [435, 208] on button "OK" at bounding box center [449, 199] width 28 height 17
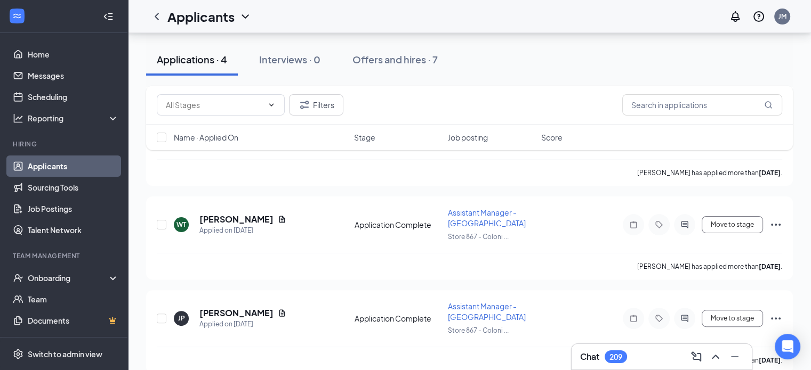
scroll to position [247, 0]
click at [776, 219] on icon "Ellipses" at bounding box center [775, 225] width 13 height 13
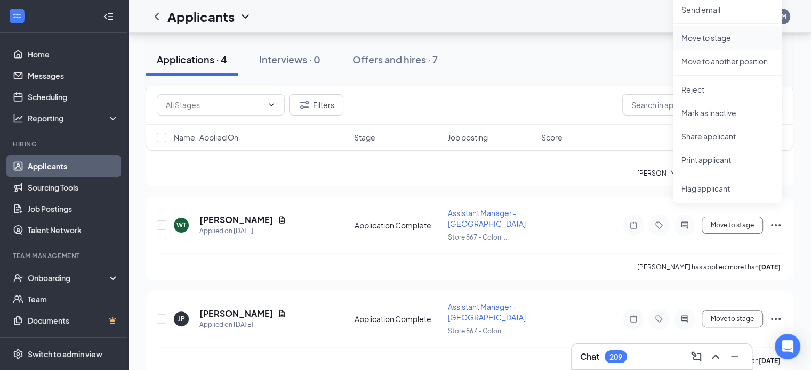
click at [723, 34] on p "Move to stage" at bounding box center [727, 38] width 92 height 11
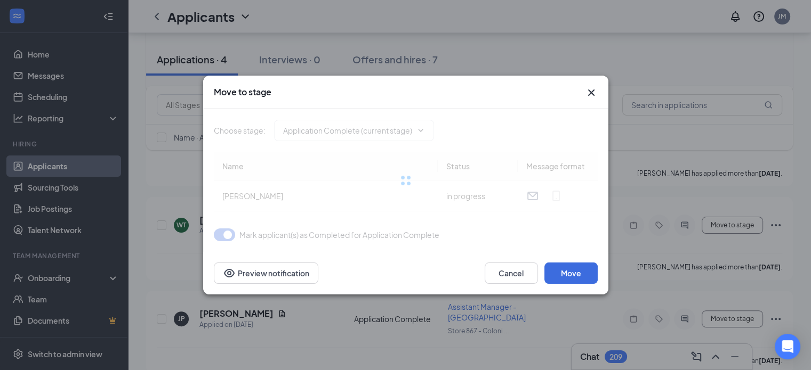
type input "CBC Decision (next stage)"
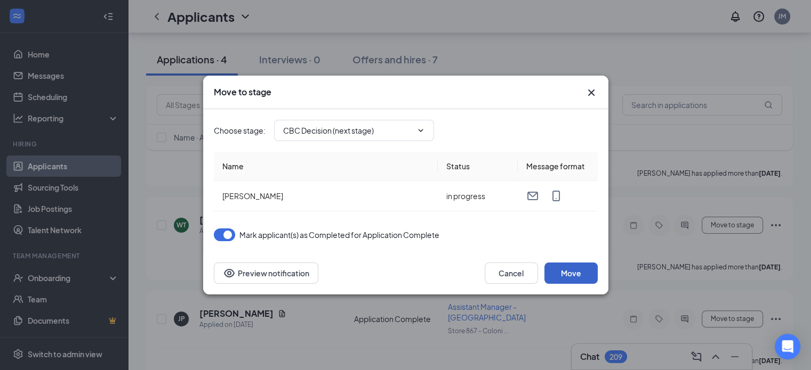
click at [555, 272] on button "Move" at bounding box center [570, 273] width 53 height 21
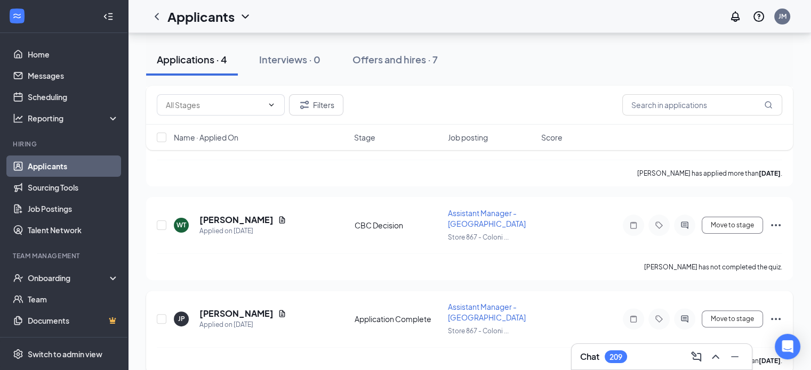
click at [778, 313] on icon "Ellipses" at bounding box center [775, 319] width 13 height 13
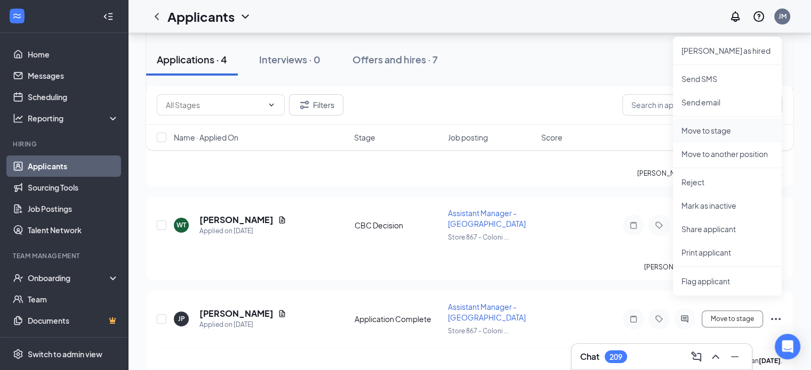
click at [719, 127] on p "Move to stage" at bounding box center [727, 130] width 92 height 11
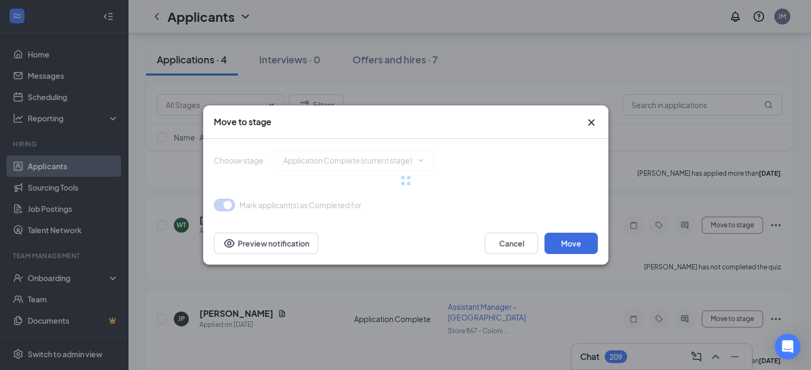
type input "CBC Decision (next stage)"
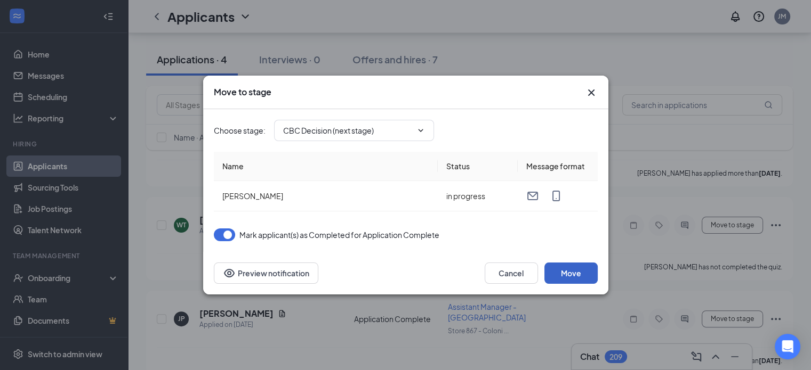
click at [564, 265] on button "Move" at bounding box center [570, 273] width 53 height 21
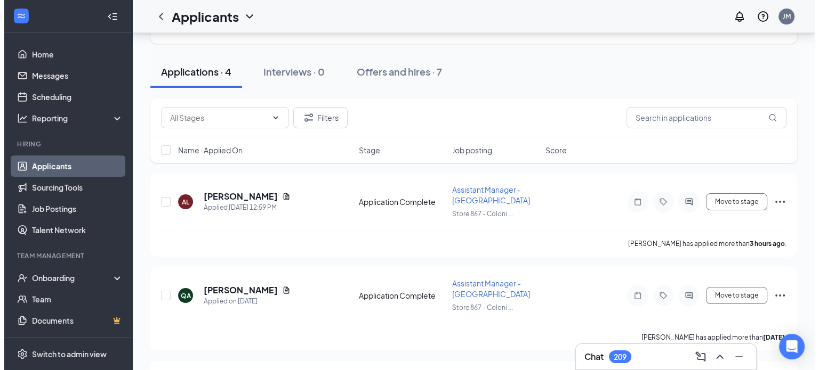
scroll to position [83, 0]
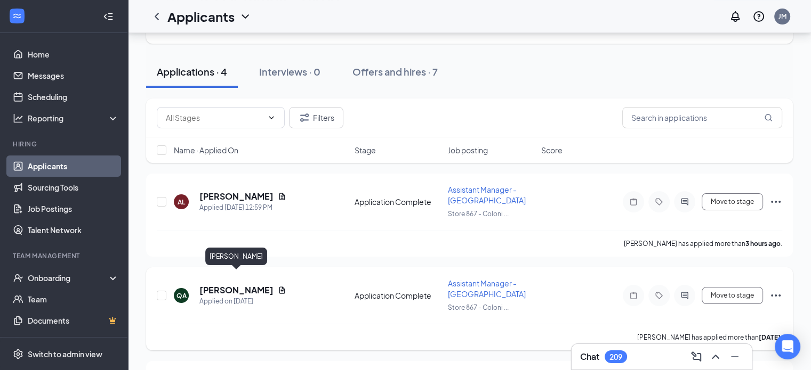
click at [233, 285] on h5 "[PERSON_NAME]" at bounding box center [236, 291] width 74 height 12
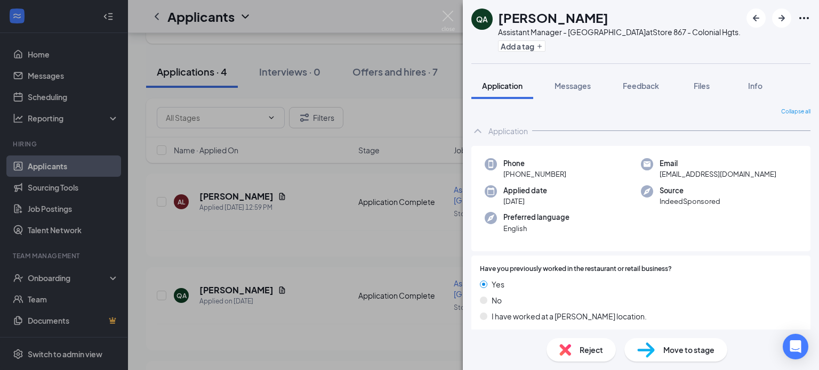
click at [605, 202] on div "Applied date [DATE]" at bounding box center [562, 196] width 156 height 22
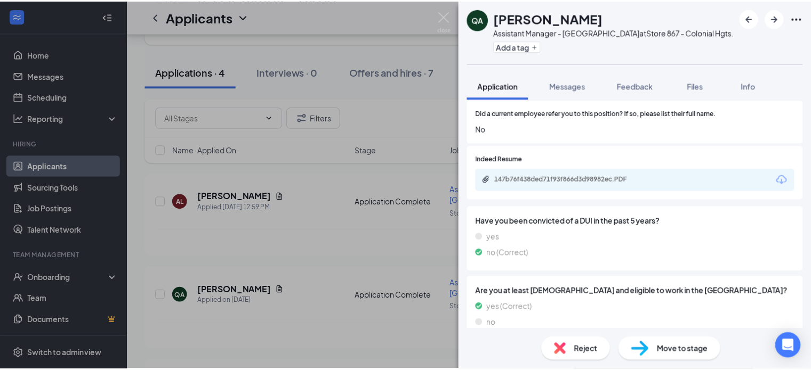
scroll to position [854, 0]
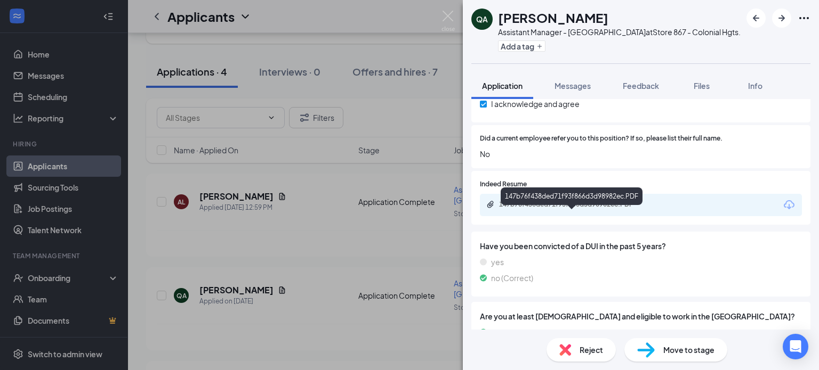
click at [605, 209] on div "147b76f438ded71f93f866d3d98982ec.PDF" at bounding box center [573, 204] width 149 height 9
click at [445, 15] on img at bounding box center [447, 21] width 13 height 21
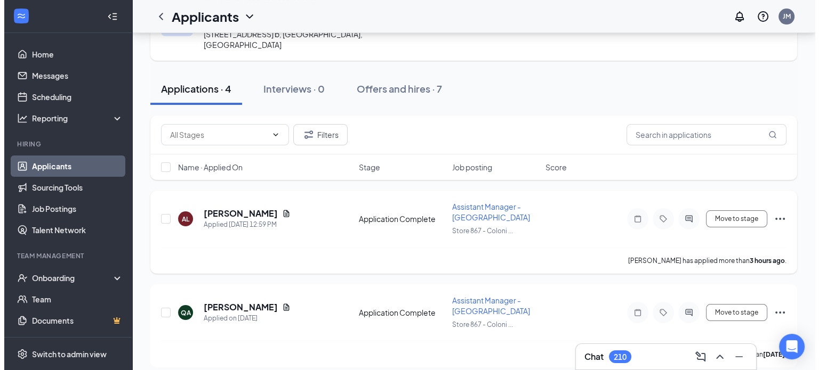
scroll to position [64, 0]
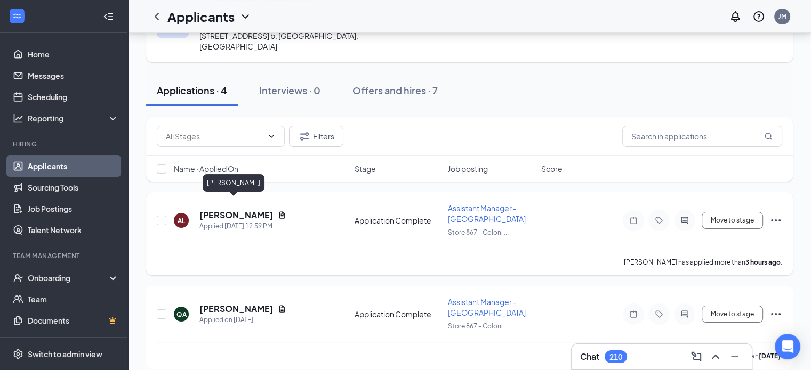
click at [221, 209] on h5 "[PERSON_NAME]" at bounding box center [236, 215] width 74 height 12
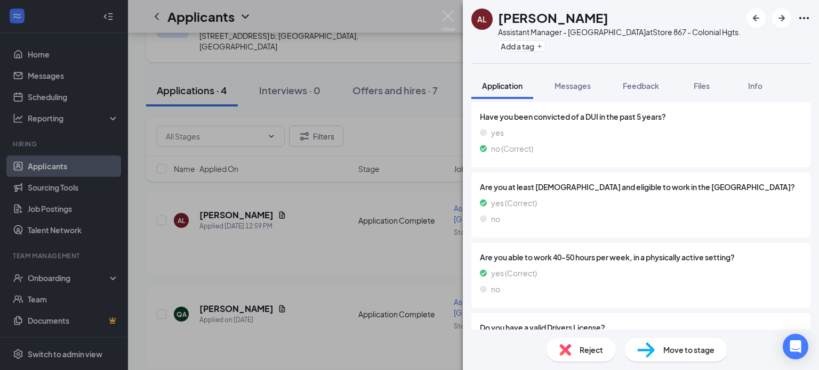
scroll to position [851, 0]
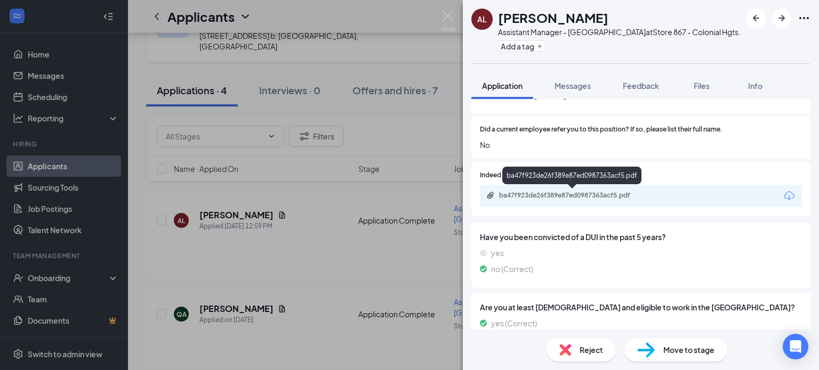
click at [602, 192] on div "ba47f923de26f389e87ed0987363acf5.pdf" at bounding box center [573, 195] width 149 height 9
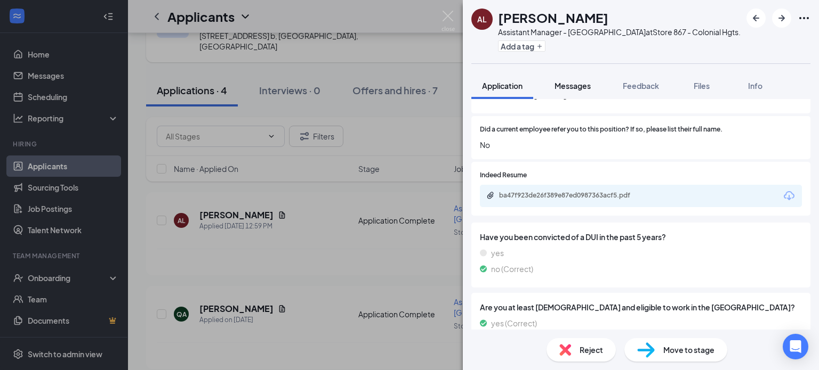
click at [584, 92] on button "Messages" at bounding box center [573, 85] width 58 height 27
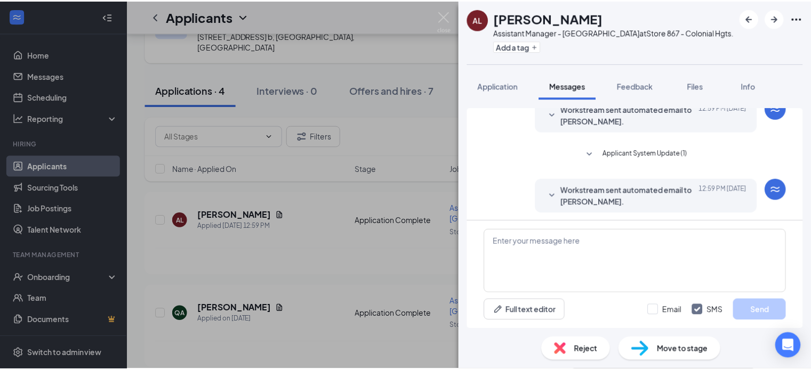
scroll to position [48, 0]
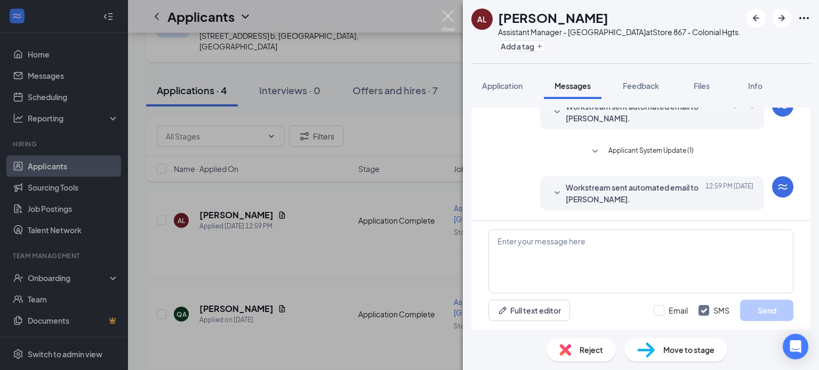
click at [448, 17] on img at bounding box center [447, 21] width 13 height 21
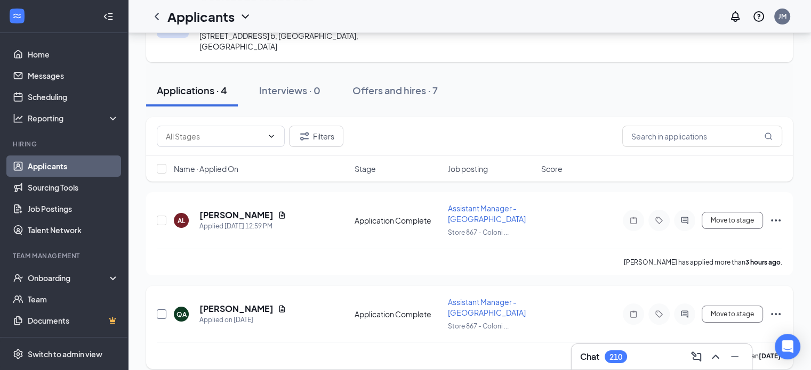
click at [160, 310] on input "checkbox" at bounding box center [162, 315] width 10 height 10
checkbox input "true"
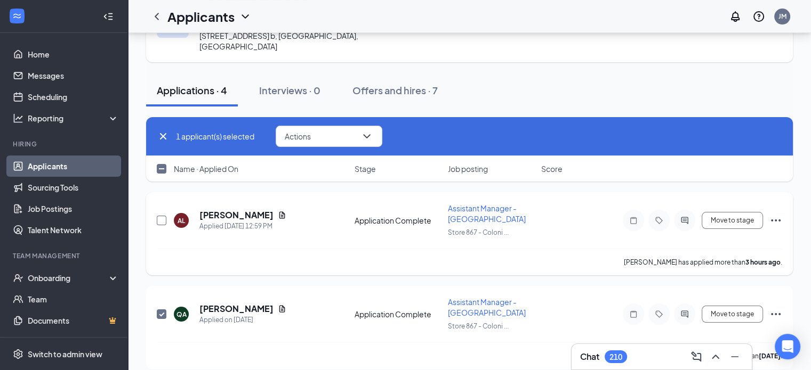
click at [158, 216] on input "checkbox" at bounding box center [162, 221] width 10 height 10
checkbox input "true"
click at [371, 130] on icon "ChevronDown" at bounding box center [366, 136] width 13 height 13
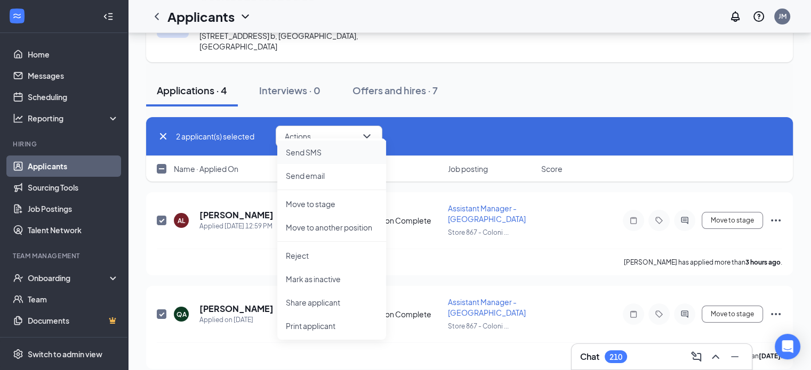
click at [337, 147] on p "Send SMS" at bounding box center [332, 152] width 92 height 11
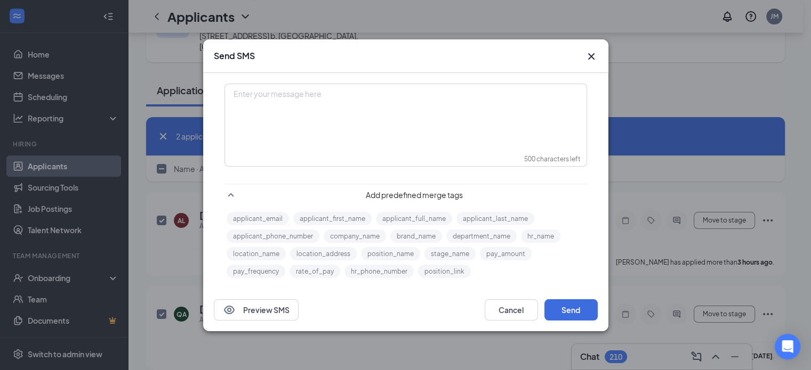
click at [295, 100] on div "Enter your message here" at bounding box center [405, 111] width 360 height 53
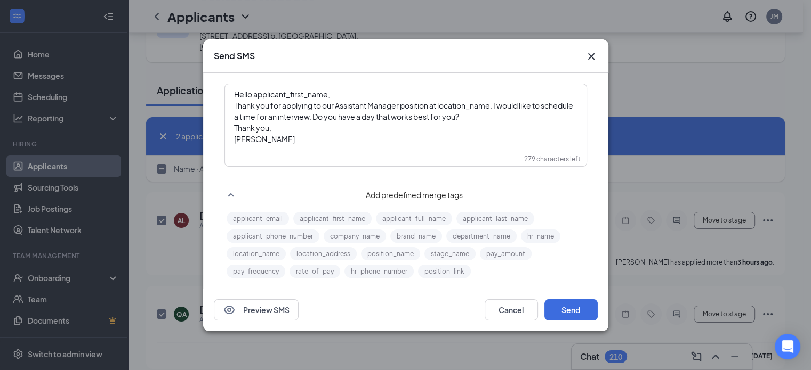
click at [327, 95] on span "Hello applicant_first_name‌‌‌‌," at bounding box center [282, 95] width 96 height 10
click at [316, 221] on button "applicant_first_name" at bounding box center [332, 218] width 78 height 13
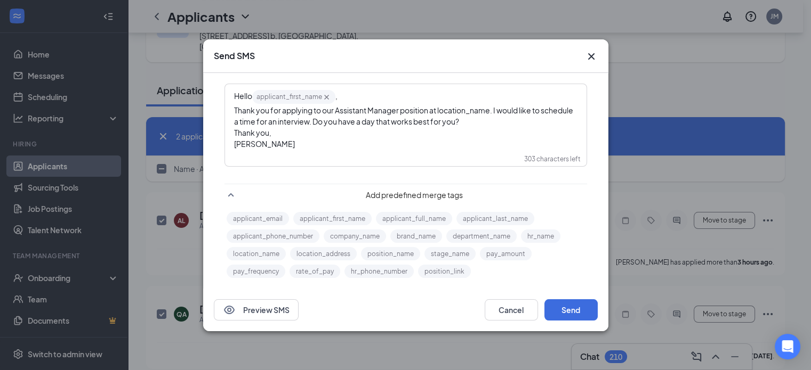
click at [492, 115] on span "Thank you for applying to our Assistant Manager position at location_name‌‌‌‌. …" at bounding box center [404, 116] width 340 height 21
click at [270, 251] on button "location_name" at bounding box center [256, 253] width 59 height 13
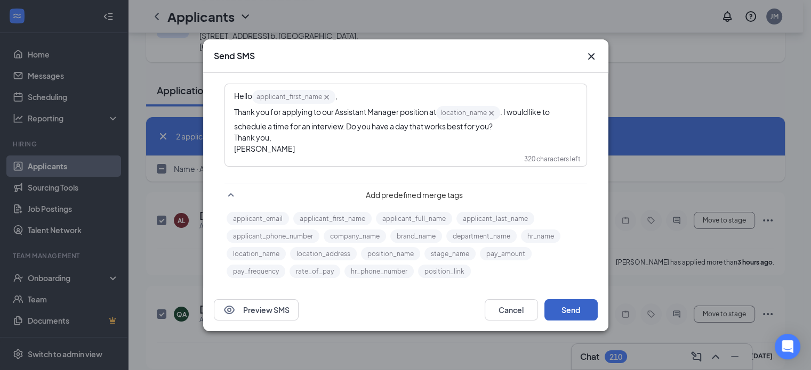
click at [574, 301] on button "Send" at bounding box center [570, 310] width 53 height 21
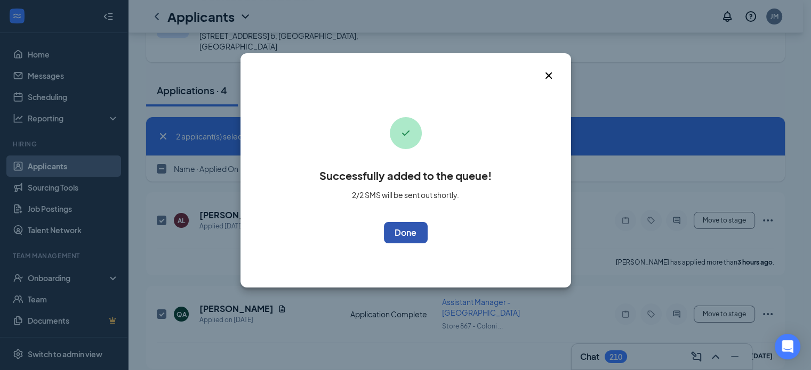
click at [418, 234] on button "OK" at bounding box center [406, 232] width 44 height 21
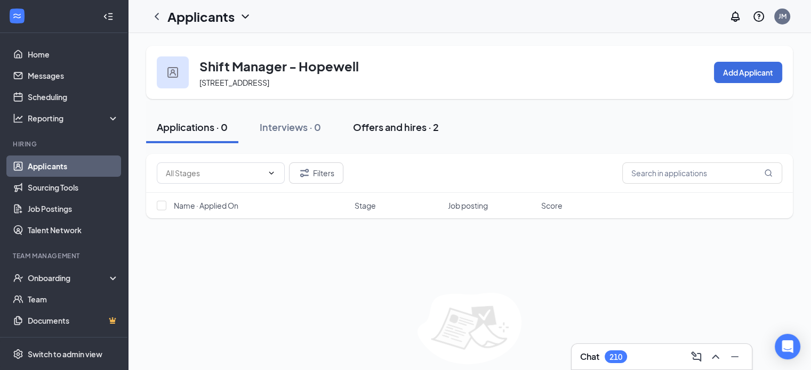
click at [399, 120] on div "Offers and hires · 2" at bounding box center [396, 126] width 86 height 13
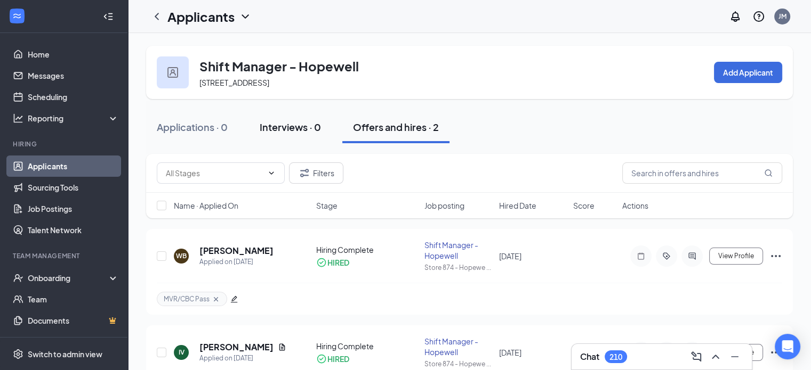
click at [293, 134] on button "Interviews · 0" at bounding box center [290, 127] width 83 height 32
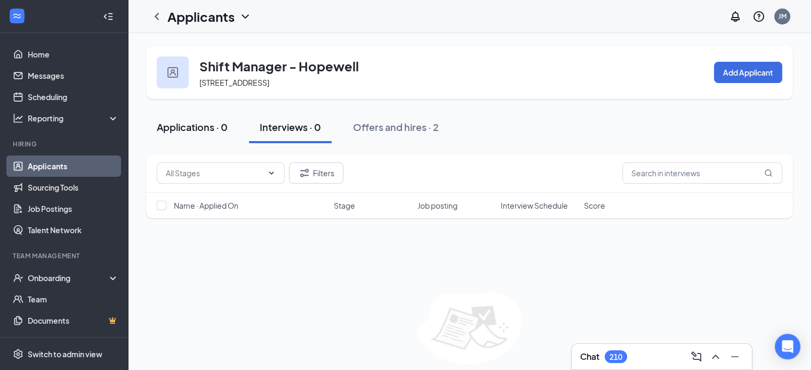
click at [171, 125] on div "Applications · 0" at bounding box center [192, 126] width 71 height 13
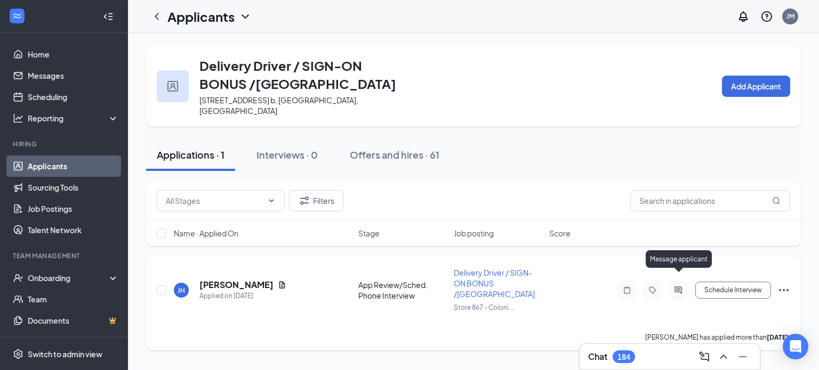
click at [678, 286] on icon "ActiveChat" at bounding box center [678, 290] width 13 height 9
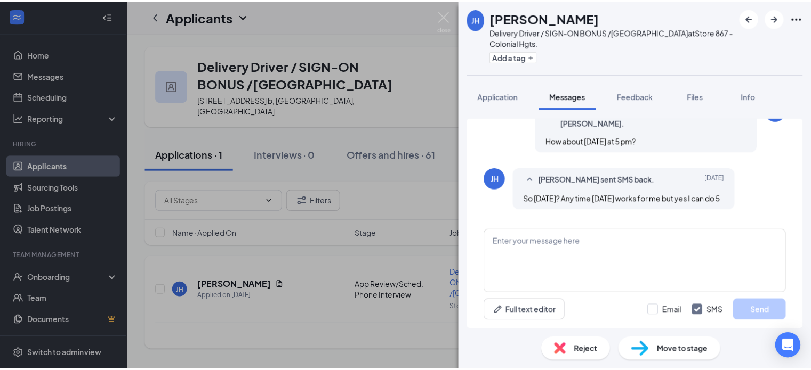
scroll to position [362, 0]
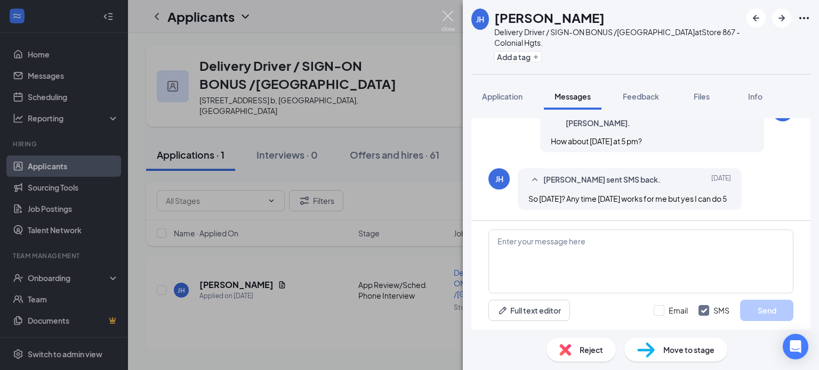
click at [441, 17] on img at bounding box center [447, 21] width 13 height 21
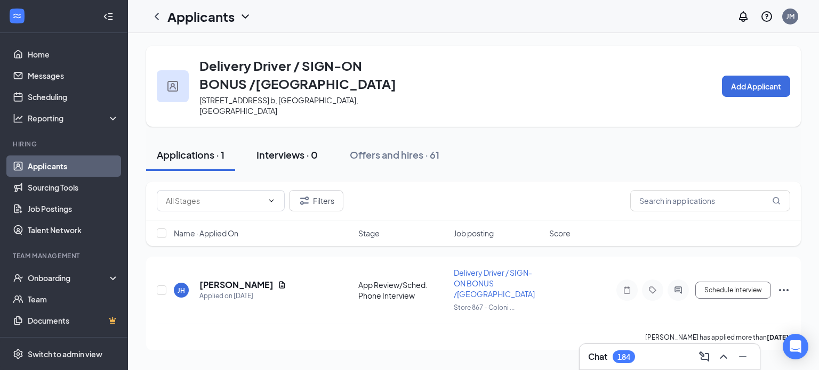
click at [301, 148] on div "Interviews · 0" at bounding box center [286, 154] width 61 height 13
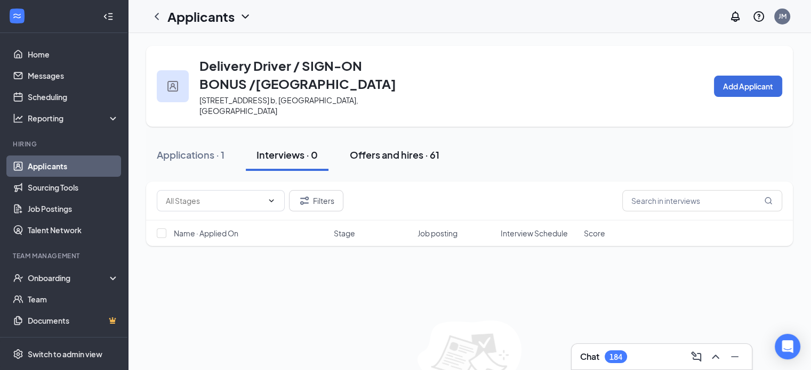
click at [360, 148] on div "Offers and hires · 61" at bounding box center [395, 154] width 90 height 13
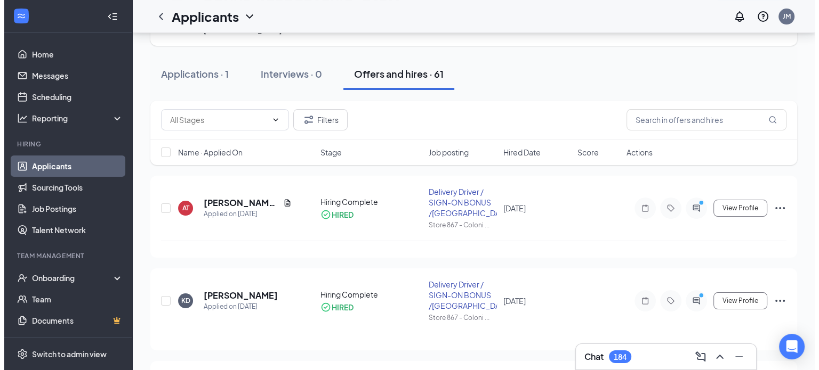
scroll to position [72, 0]
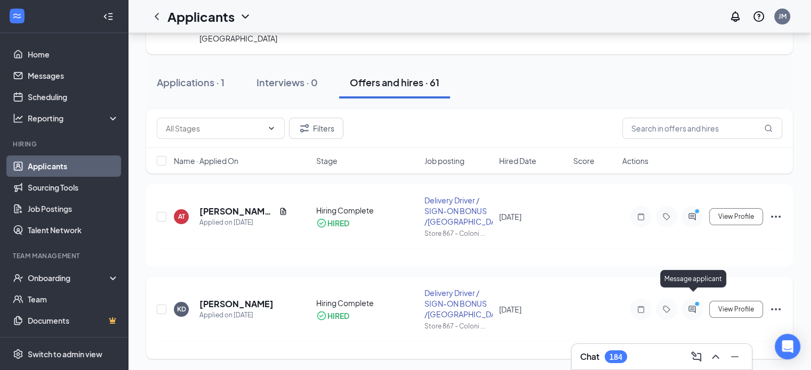
click at [693, 306] on icon "ActiveChat" at bounding box center [691, 309] width 7 height 7
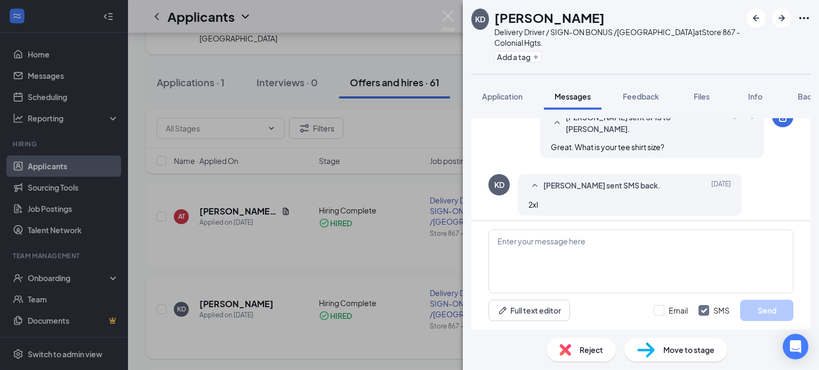
scroll to position [426, 0]
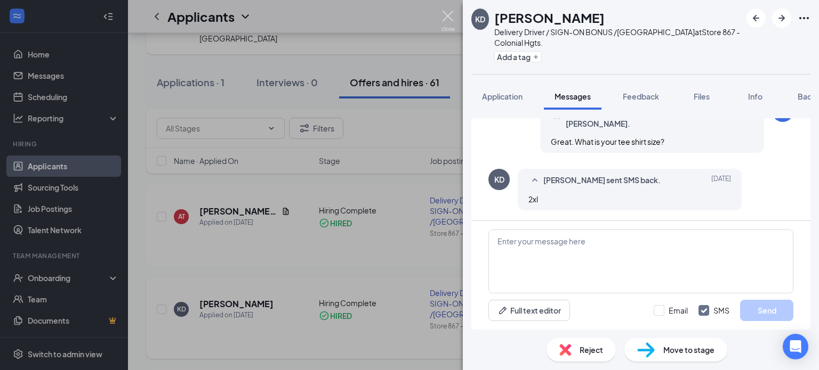
click at [449, 18] on img at bounding box center [447, 21] width 13 height 21
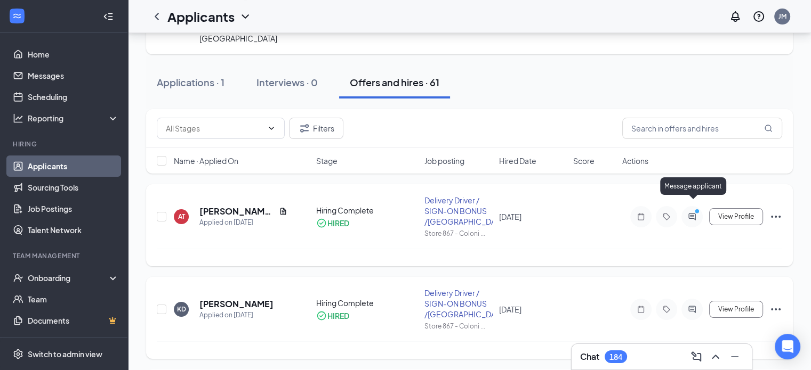
click at [694, 213] on icon "ActiveChat" at bounding box center [691, 216] width 7 height 7
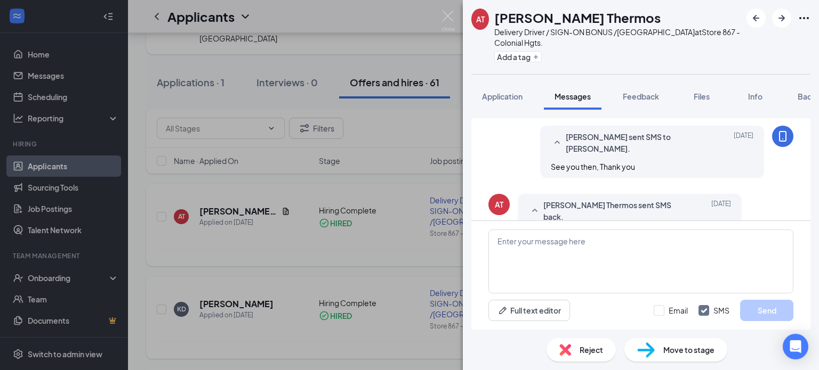
scroll to position [463, 0]
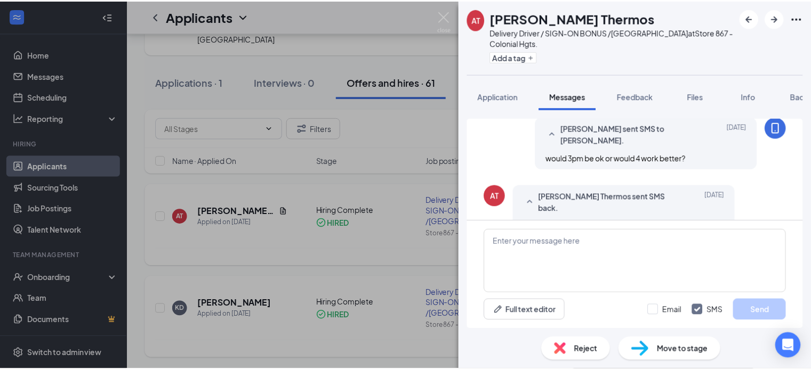
scroll to position [463, 0]
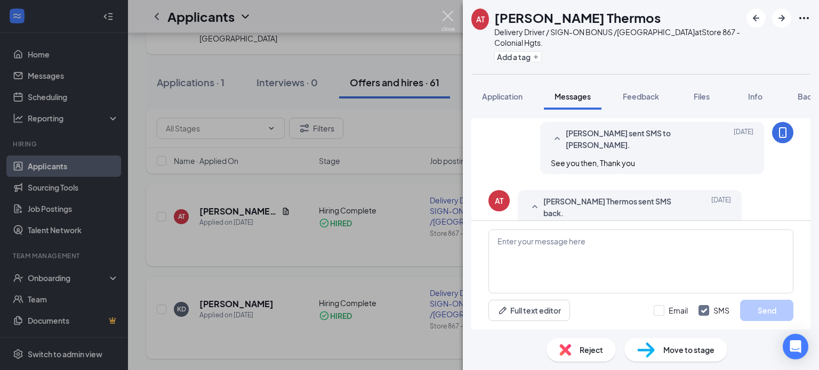
click at [451, 17] on img at bounding box center [447, 21] width 13 height 21
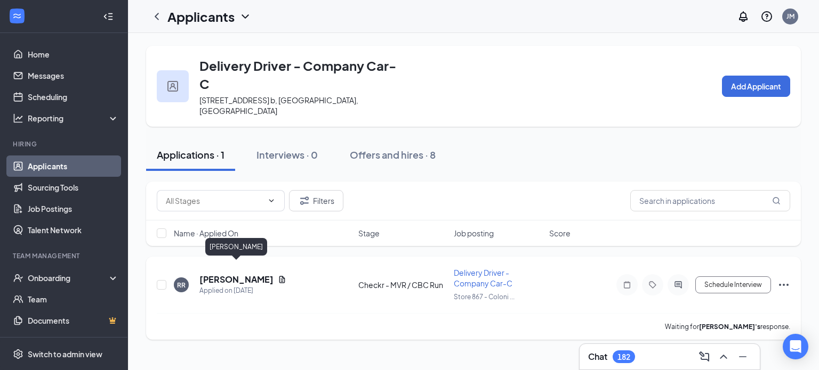
click at [238, 274] on h5 "[PERSON_NAME]" at bounding box center [236, 280] width 74 height 12
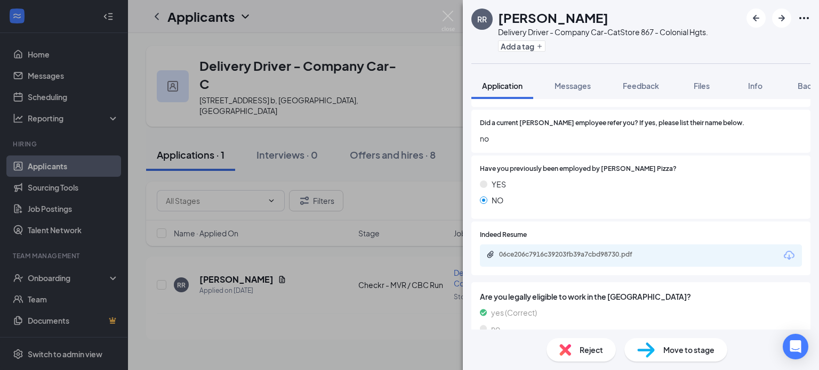
scroll to position [903, 0]
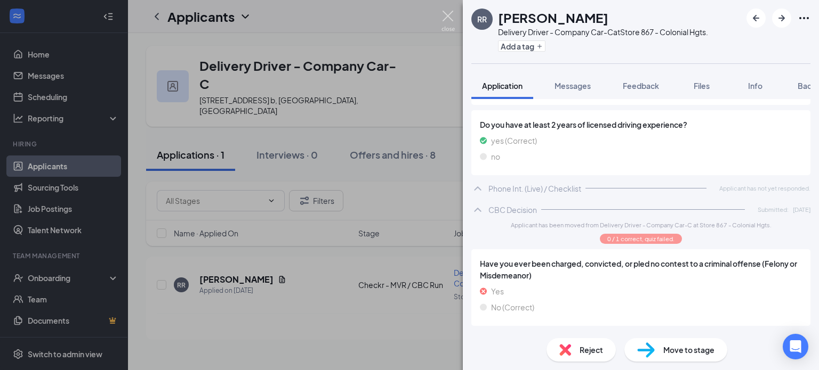
click at [451, 17] on img at bounding box center [447, 21] width 13 height 21
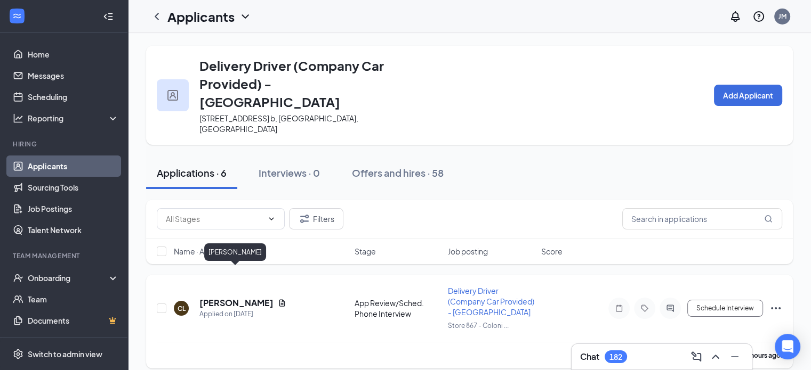
click at [249, 297] on h5 "[PERSON_NAME]" at bounding box center [236, 303] width 74 height 12
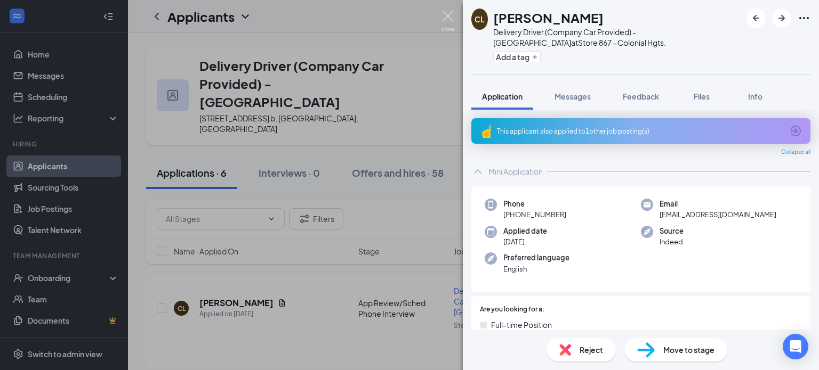
click at [448, 19] on img at bounding box center [447, 21] width 13 height 21
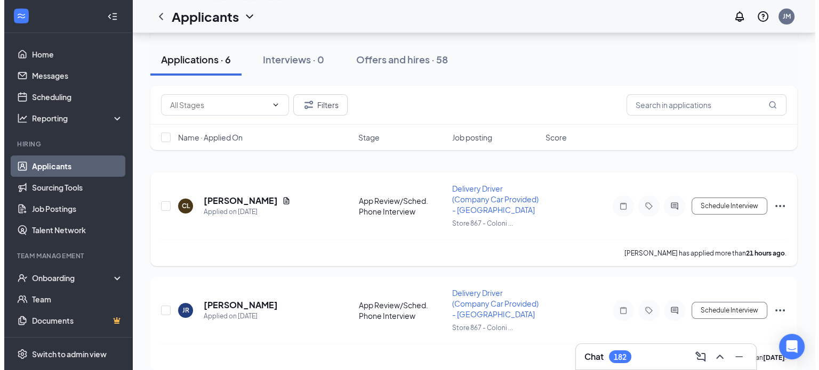
scroll to position [104, 0]
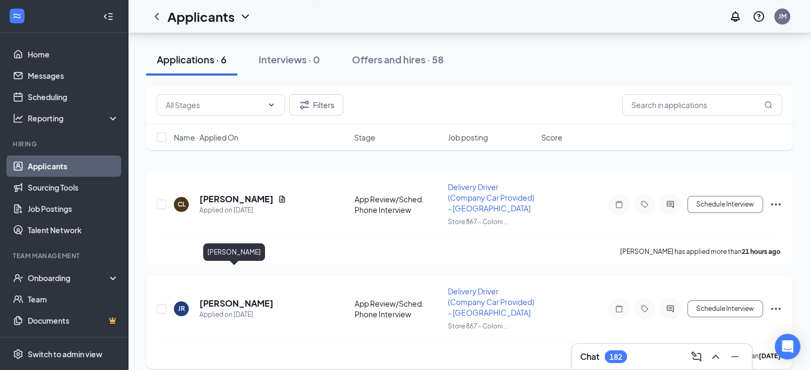
click at [226, 298] on h5 "[PERSON_NAME]" at bounding box center [236, 304] width 74 height 12
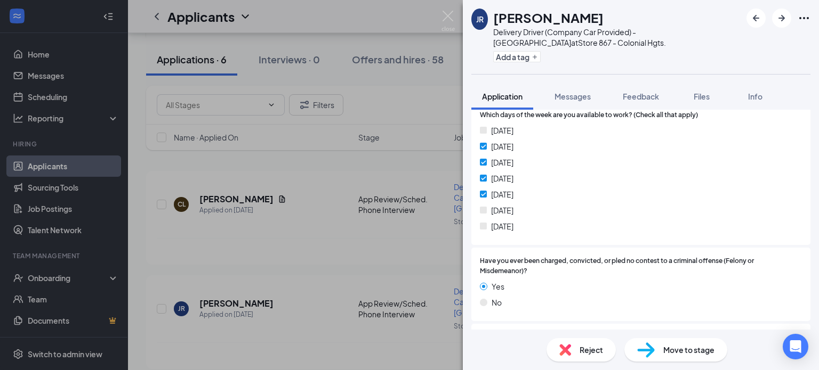
scroll to position [249, 0]
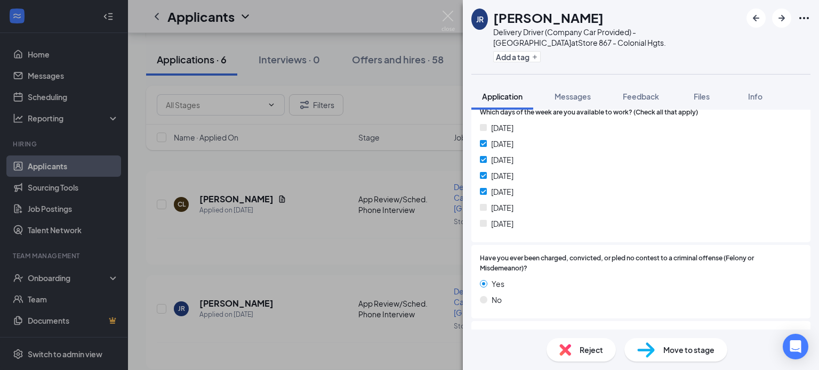
click at [589, 349] on span "Reject" at bounding box center [590, 350] width 23 height 12
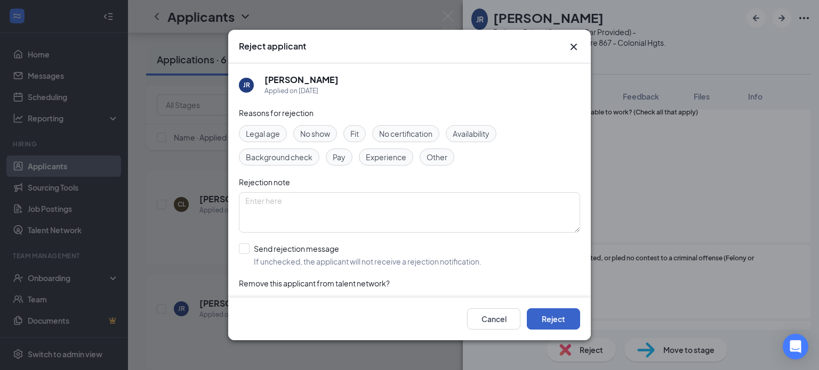
click at [562, 316] on button "Reject" at bounding box center [553, 319] width 53 height 21
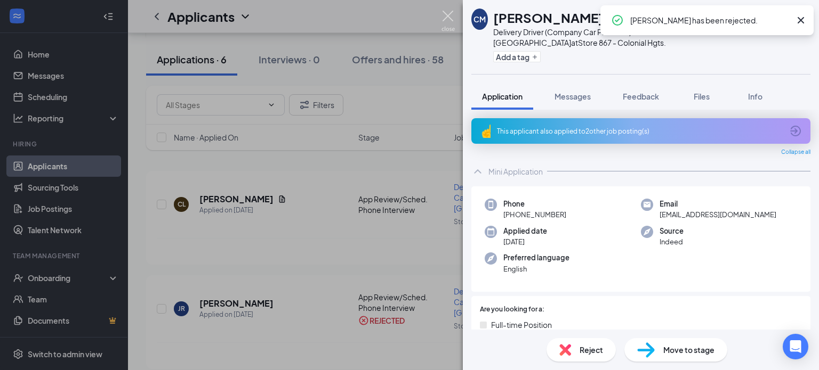
click at [441, 16] on img at bounding box center [447, 21] width 13 height 21
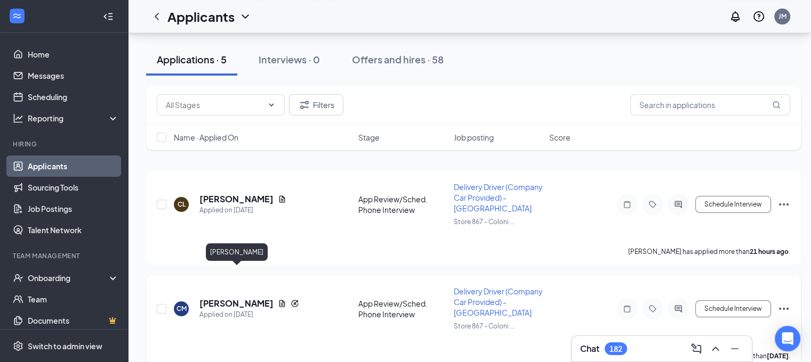
click at [245, 298] on h5 "[PERSON_NAME]" at bounding box center [236, 304] width 74 height 12
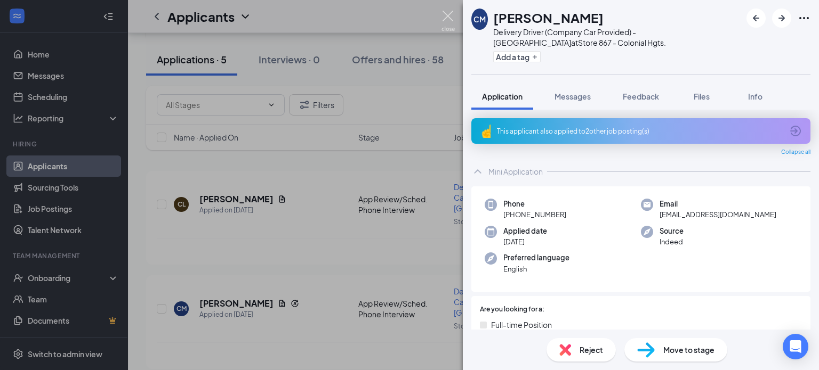
click at [450, 14] on img at bounding box center [447, 21] width 13 height 21
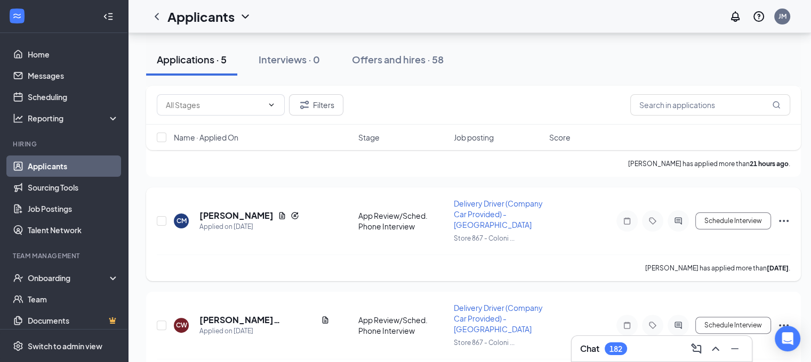
scroll to position [193, 0]
click at [160, 320] on input "checkbox" at bounding box center [162, 325] width 10 height 10
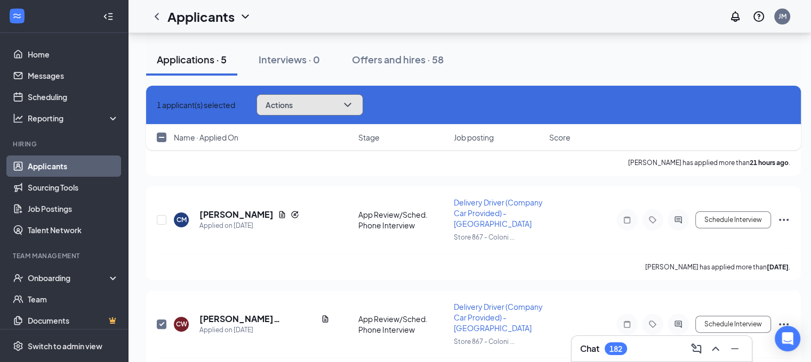
click at [354, 111] on icon "ChevronDown" at bounding box center [347, 105] width 13 height 13
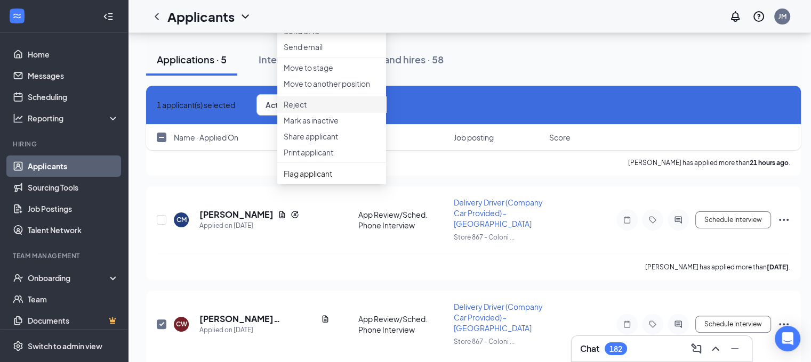
click at [312, 110] on p "Reject" at bounding box center [332, 104] width 96 height 11
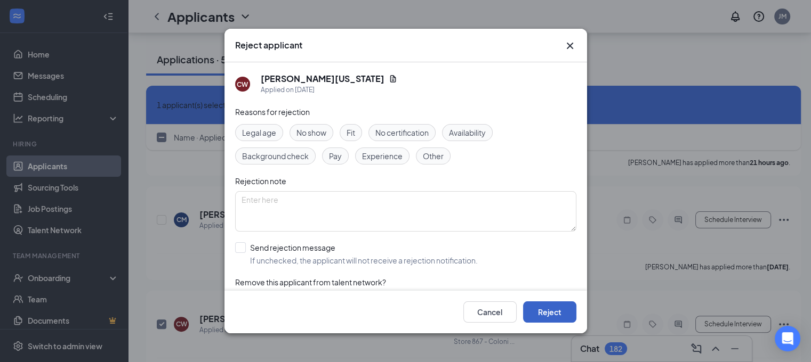
click at [545, 317] on button "Reject" at bounding box center [549, 312] width 53 height 21
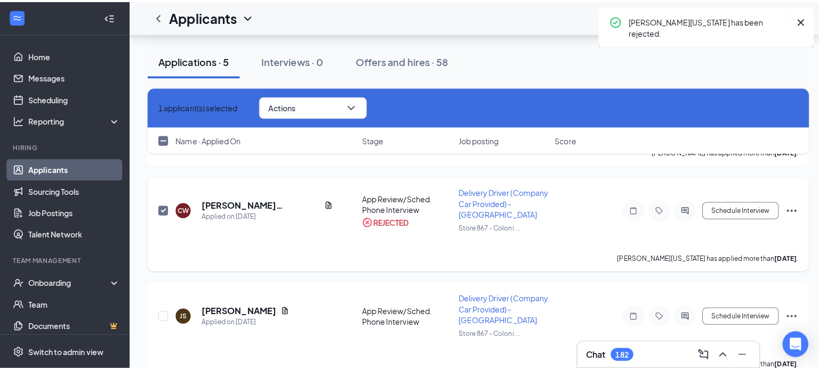
scroll to position [311, 0]
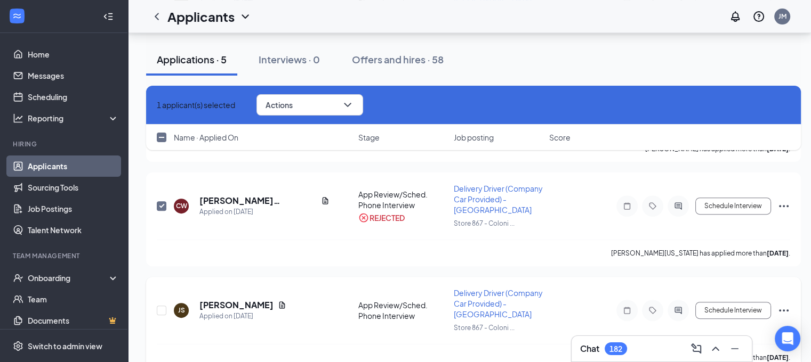
click at [670, 300] on div at bounding box center [677, 310] width 21 height 21
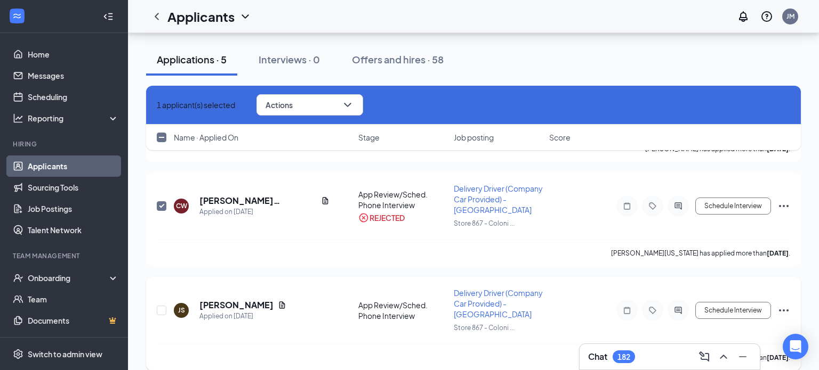
checkbox input "false"
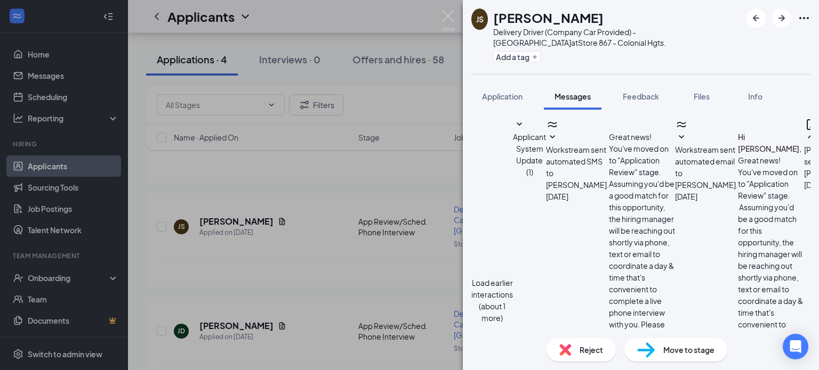
scroll to position [532, 0]
click at [566, 347] on img at bounding box center [565, 350] width 12 height 12
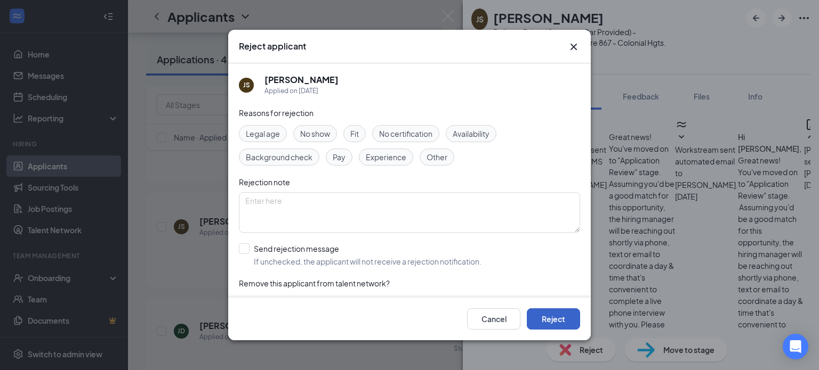
click at [566, 317] on button "Reject" at bounding box center [553, 319] width 53 height 21
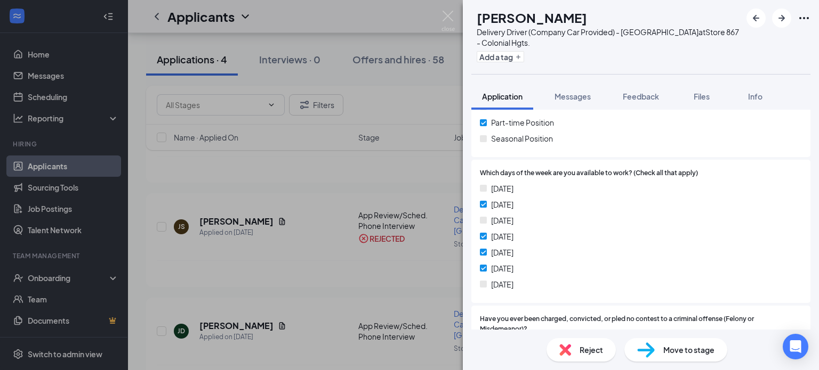
scroll to position [761, 0]
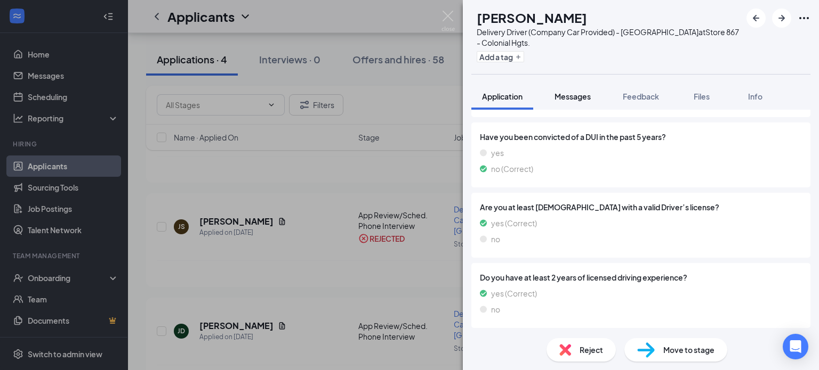
click at [578, 102] on button "Messages" at bounding box center [573, 96] width 58 height 27
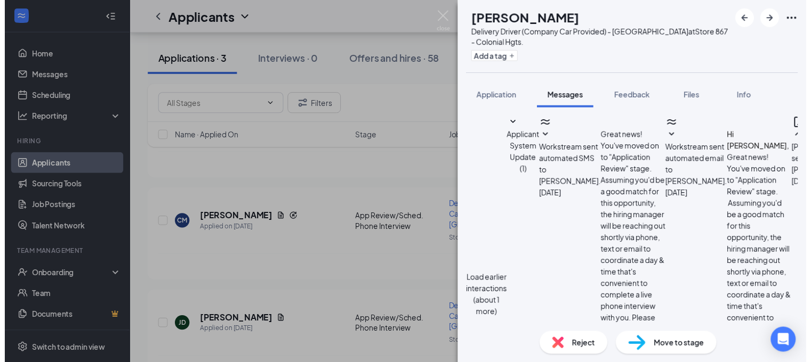
scroll to position [465, 0]
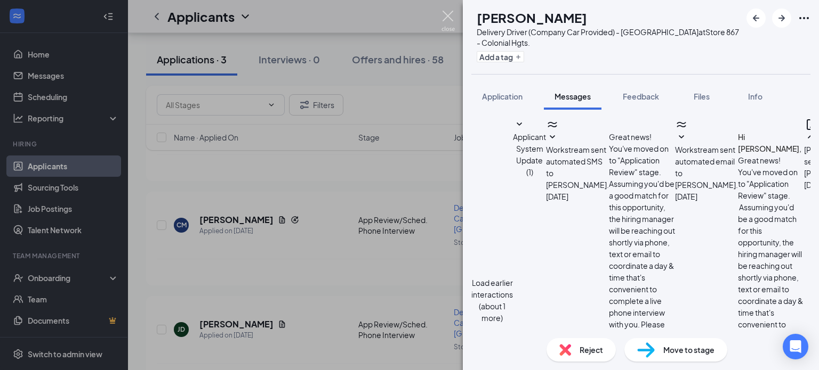
click at [445, 12] on img at bounding box center [447, 21] width 13 height 21
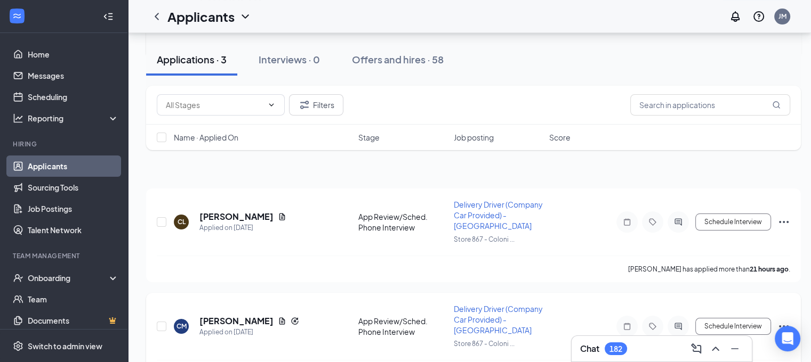
scroll to position [86, 0]
click at [160, 322] on input "checkbox" at bounding box center [162, 327] width 10 height 10
checkbox input "true"
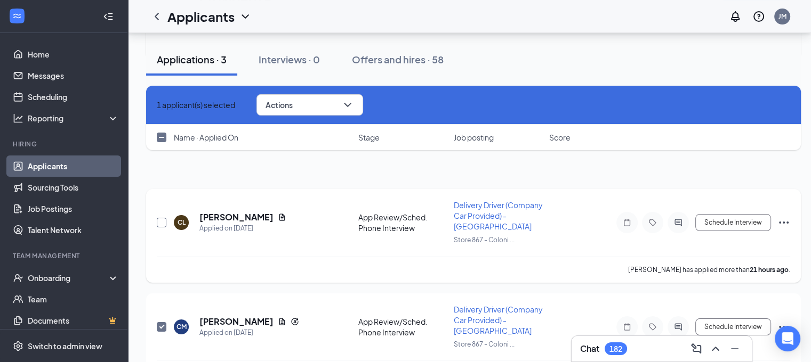
click at [162, 218] on input "checkbox" at bounding box center [162, 223] width 10 height 10
checkbox input "true"
click at [354, 108] on icon "ChevronDown" at bounding box center [347, 105] width 13 height 13
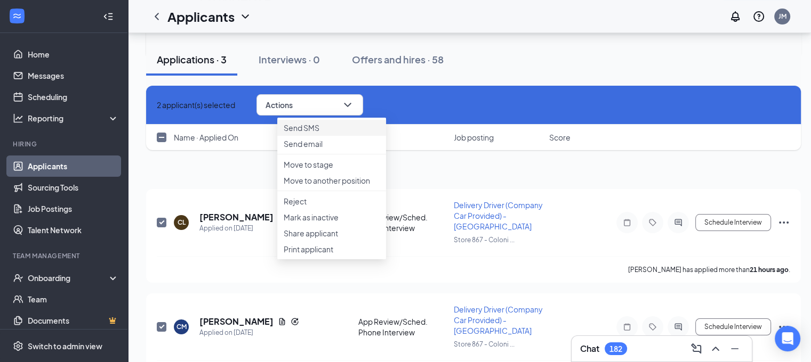
click at [339, 133] on p "Send SMS" at bounding box center [332, 128] width 96 height 11
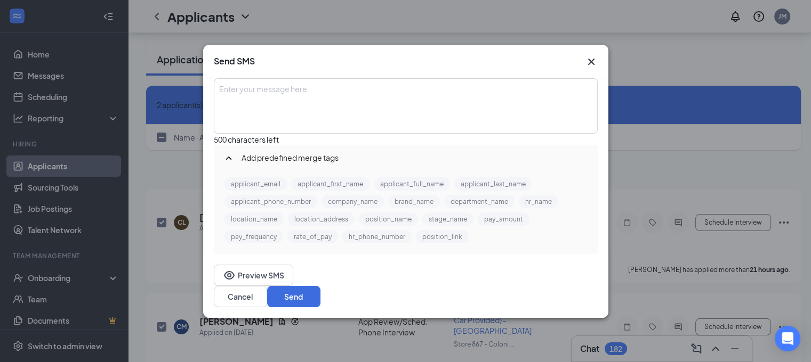
click at [320, 106] on div "Enter your message here" at bounding box center [406, 105] width 382 height 53
click at [320, 191] on button "applicant_first_name" at bounding box center [330, 183] width 78 height 13
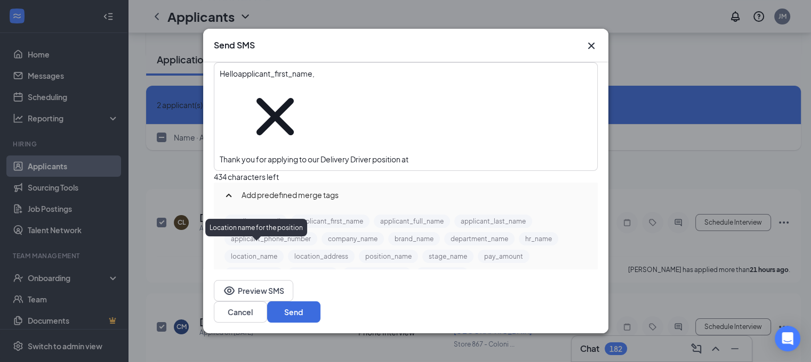
click at [264, 250] on button "location_name" at bounding box center [253, 256] width 59 height 13
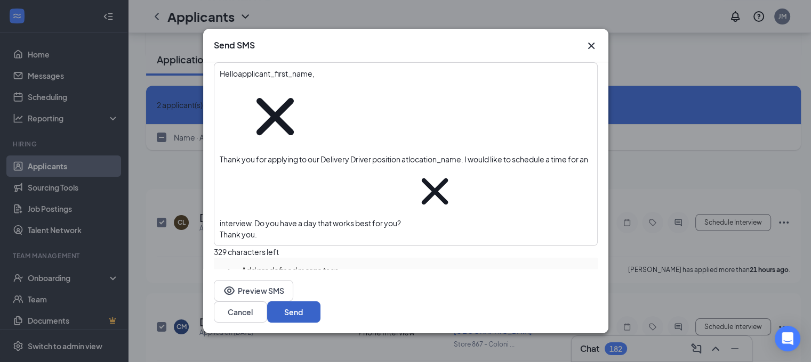
click at [320, 303] on button "Send" at bounding box center [293, 312] width 53 height 21
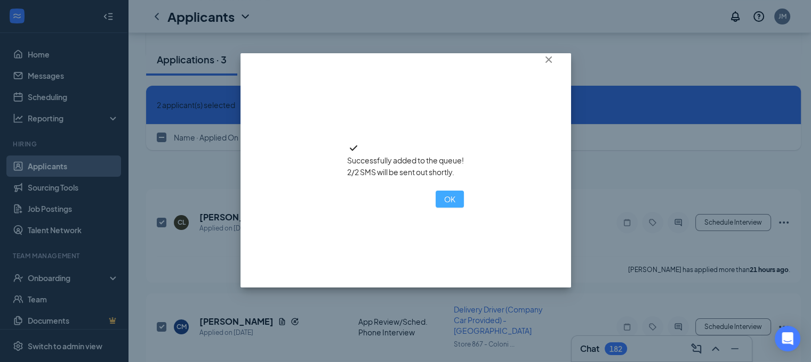
click at [435, 208] on button "OK" at bounding box center [449, 199] width 28 height 17
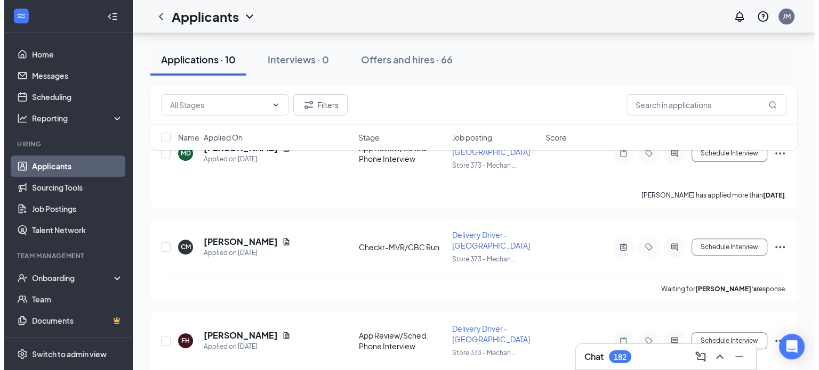
scroll to position [409, 0]
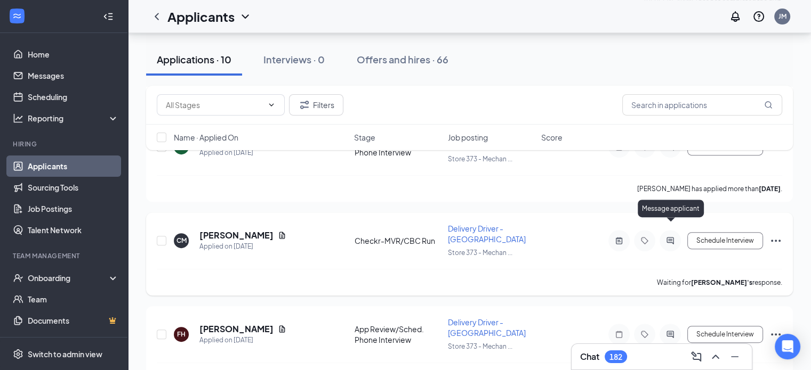
click at [673, 237] on icon "ActiveChat" at bounding box center [669, 240] width 7 height 7
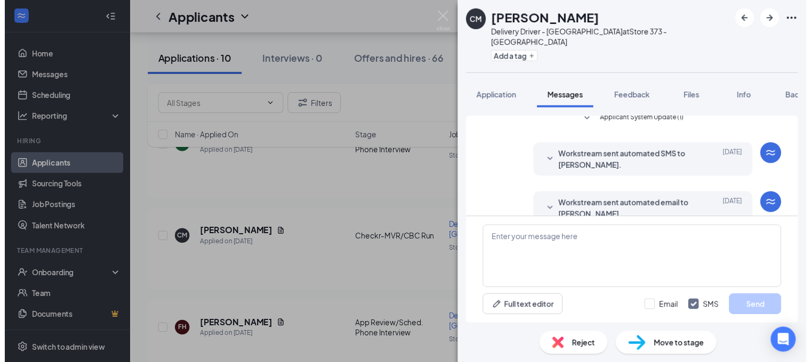
scroll to position [383, 0]
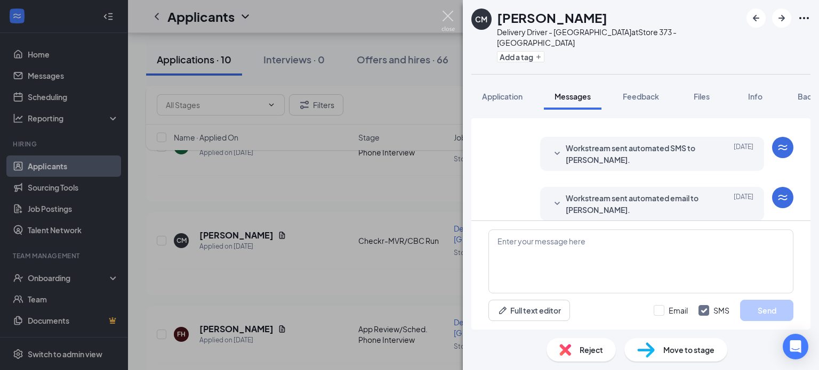
click at [446, 17] on img at bounding box center [447, 21] width 13 height 21
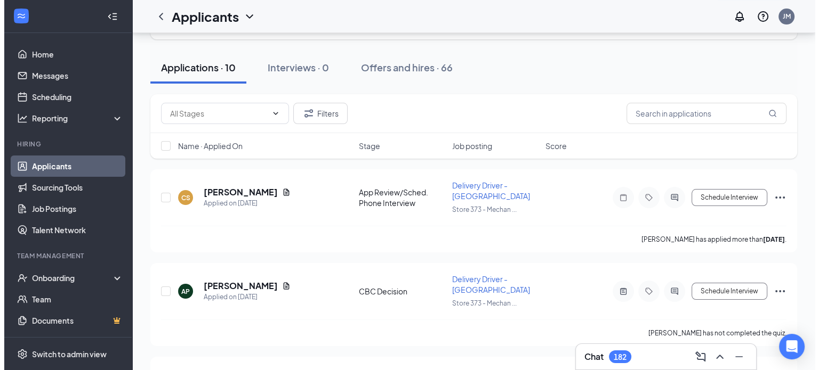
scroll to position [77, 0]
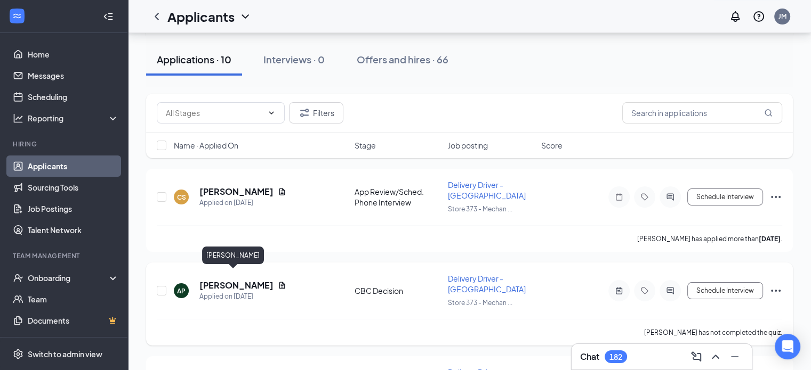
click at [232, 280] on h5 "[PERSON_NAME]" at bounding box center [236, 286] width 74 height 12
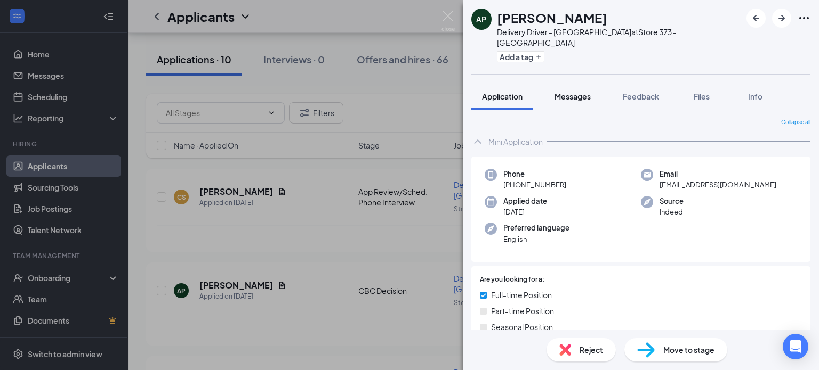
click at [579, 92] on span "Messages" at bounding box center [572, 97] width 36 height 10
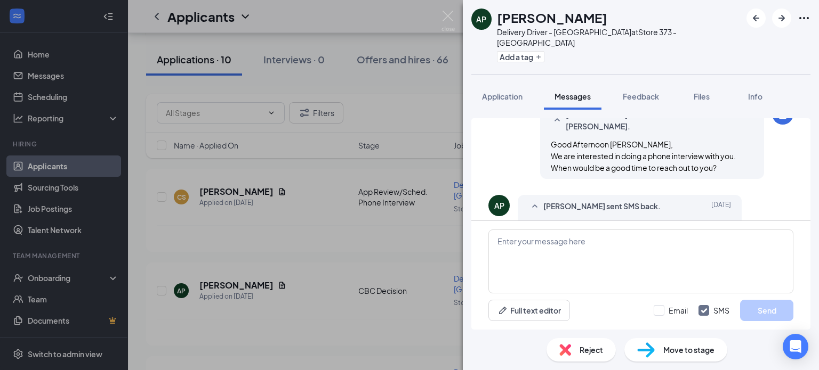
scroll to position [54, 0]
click at [568, 349] on img at bounding box center [565, 350] width 12 height 12
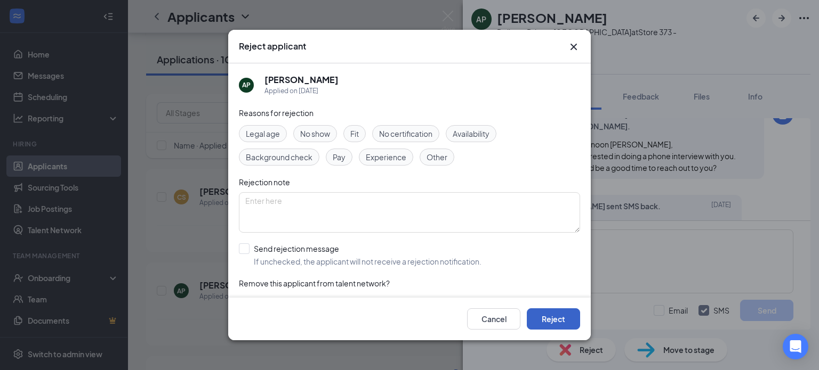
click at [545, 316] on button "Reject" at bounding box center [553, 319] width 53 height 21
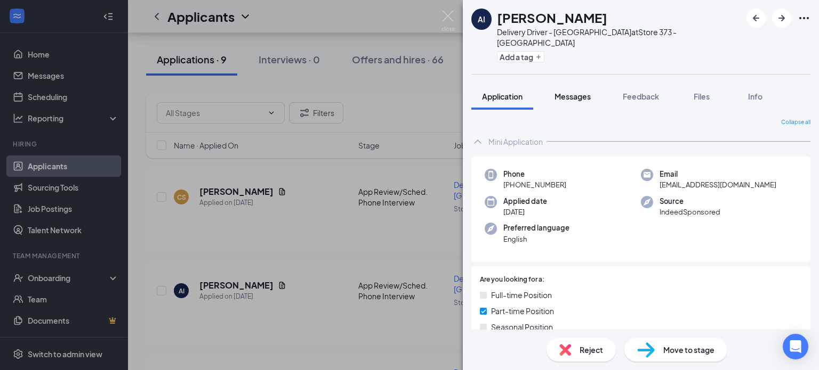
click at [578, 92] on span "Messages" at bounding box center [572, 97] width 36 height 10
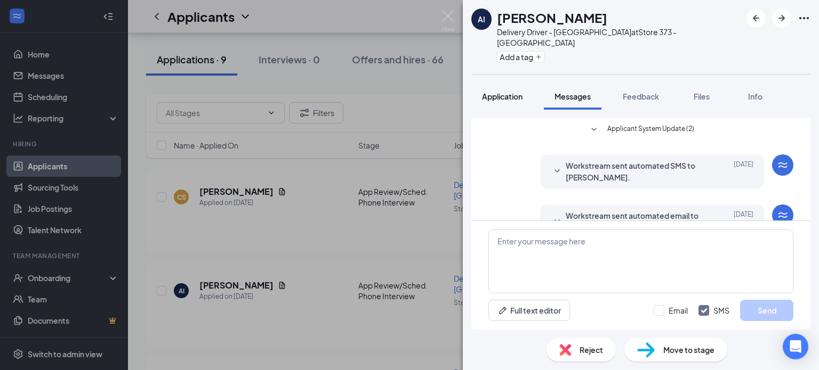
click at [508, 83] on button "Application" at bounding box center [502, 96] width 62 height 27
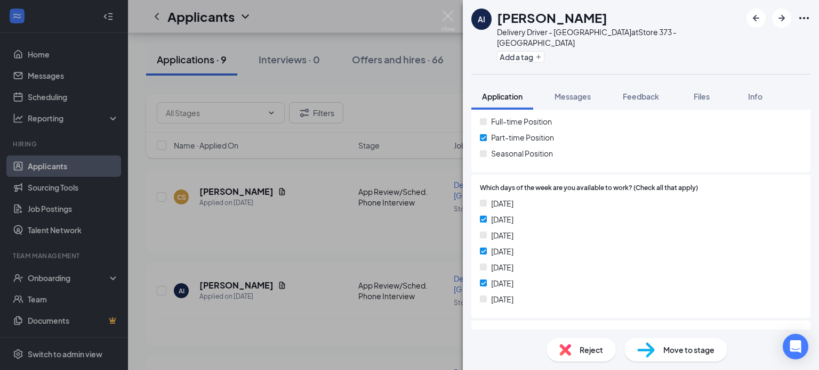
scroll to position [176, 0]
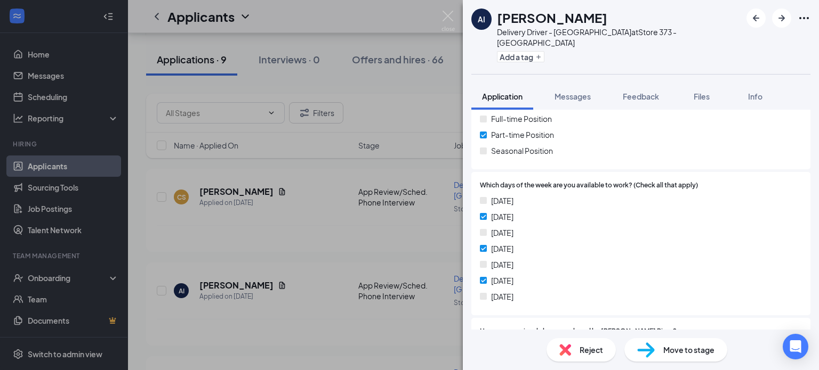
click at [572, 353] on div "Reject" at bounding box center [580, 349] width 69 height 23
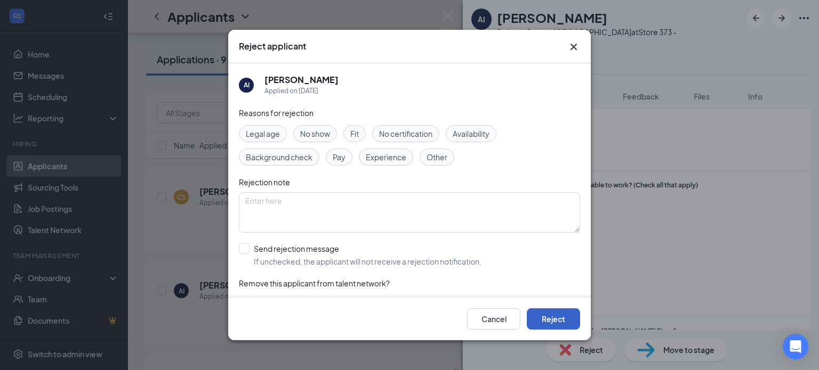
click at [546, 310] on button "Reject" at bounding box center [553, 319] width 53 height 21
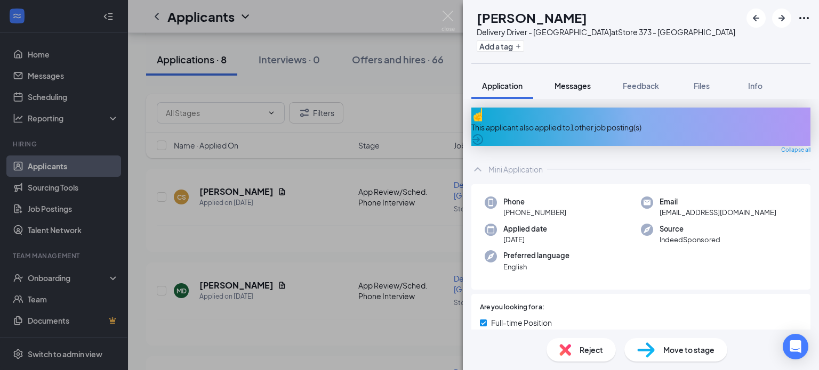
click at [568, 85] on span "Messages" at bounding box center [572, 86] width 36 height 10
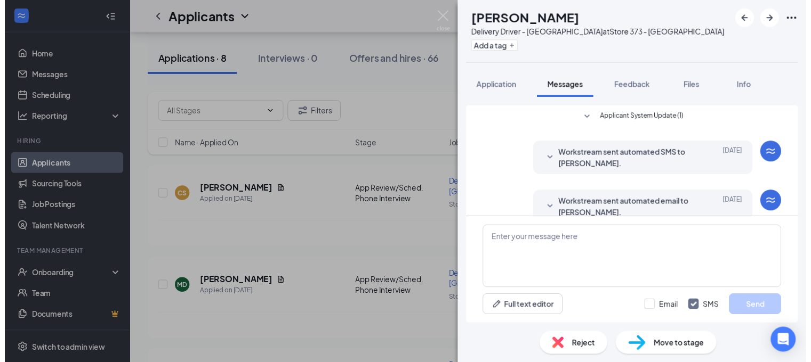
scroll to position [48, 0]
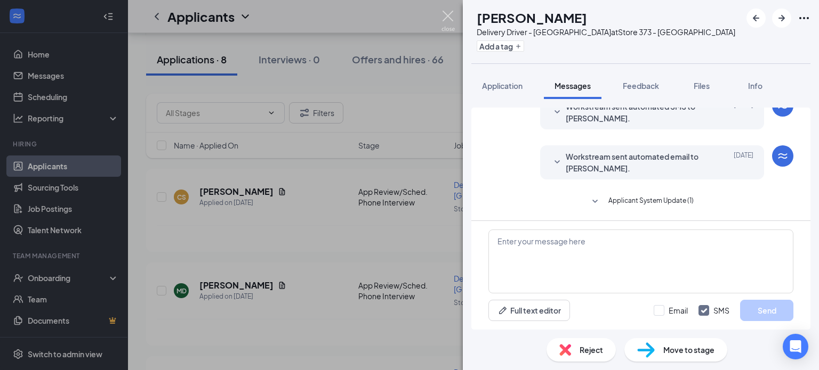
click at [441, 14] on img at bounding box center [447, 21] width 13 height 21
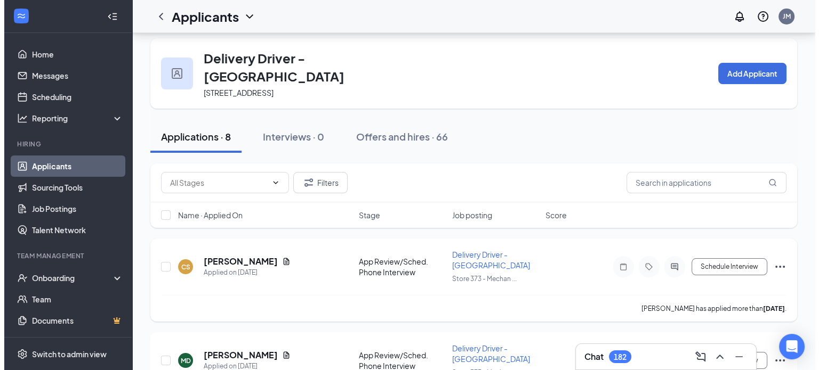
scroll to position [7, 0]
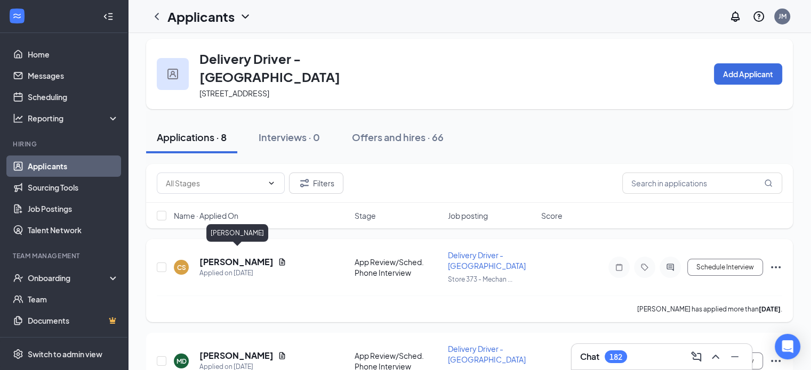
click at [252, 256] on h5 "[PERSON_NAME]" at bounding box center [236, 262] width 74 height 12
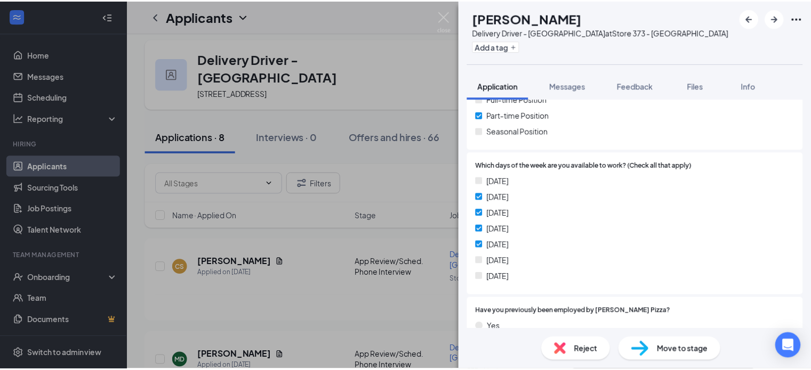
scroll to position [226, 0]
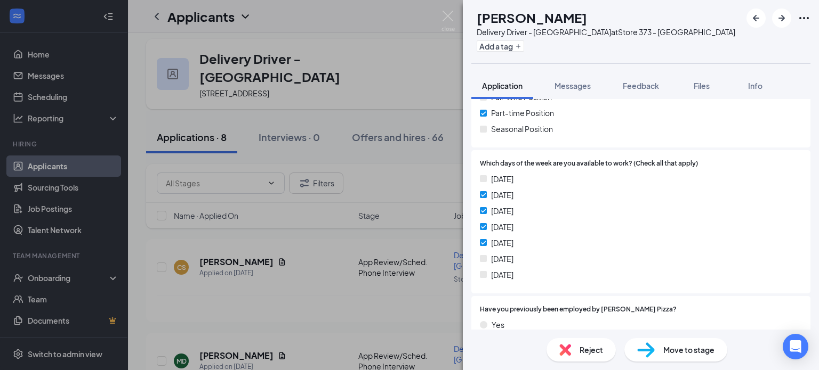
click at [565, 352] on img at bounding box center [565, 350] width 12 height 12
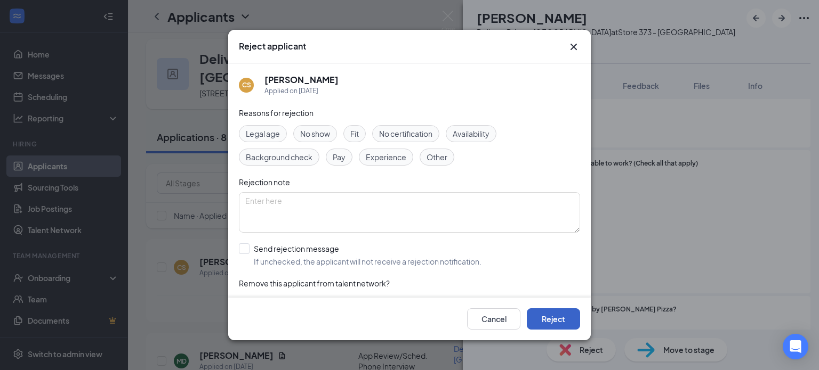
click at [554, 317] on button "Reject" at bounding box center [553, 319] width 53 height 21
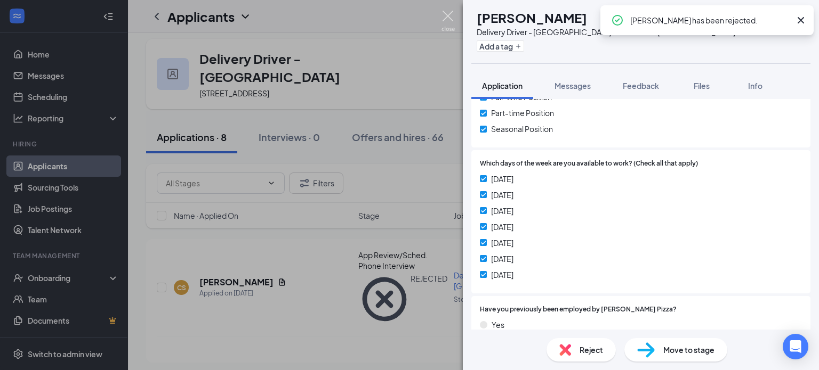
click at [443, 17] on img at bounding box center [447, 21] width 13 height 21
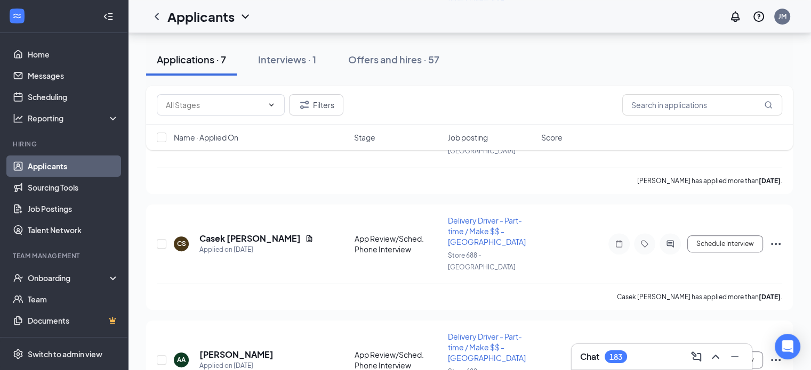
scroll to position [526, 0]
click at [163, 354] on input "checkbox" at bounding box center [162, 359] width 10 height 10
checkbox input "true"
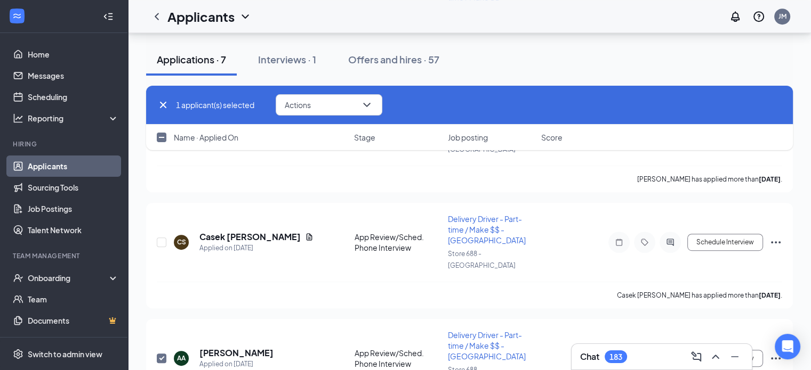
checkbox input "true"
click at [365, 103] on icon "ChevronDown" at bounding box center [366, 105] width 13 height 13
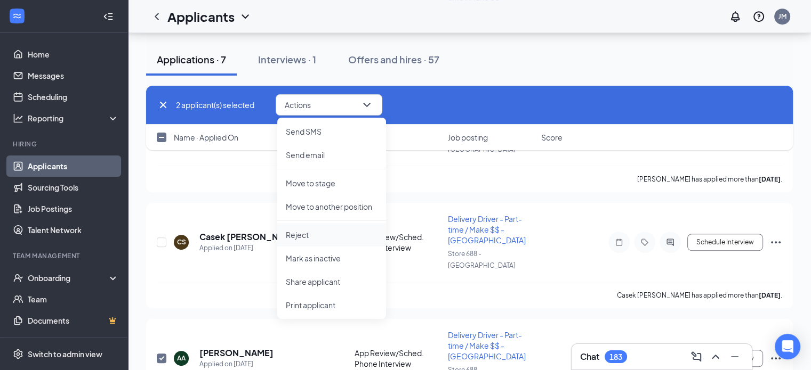
click at [303, 236] on p "Reject" at bounding box center [332, 235] width 92 height 11
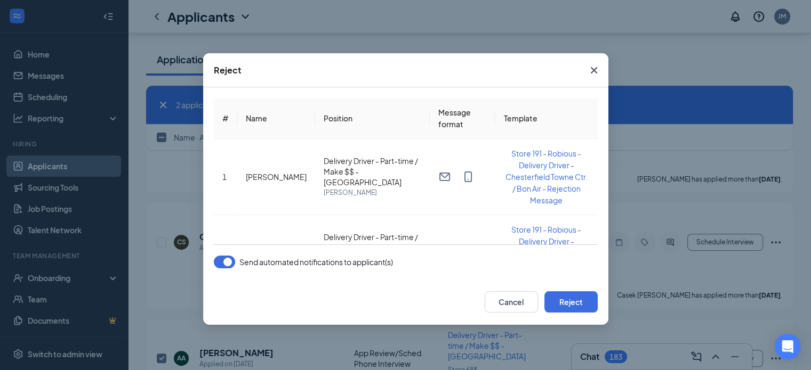
click at [220, 264] on button "button" at bounding box center [224, 262] width 21 height 13
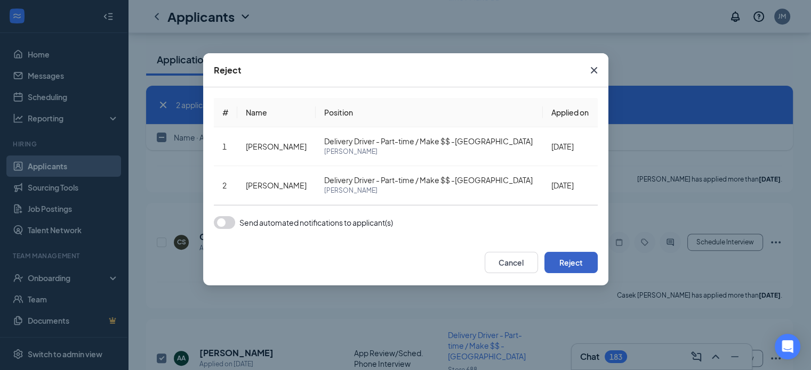
click at [584, 262] on button "Reject" at bounding box center [570, 262] width 53 height 21
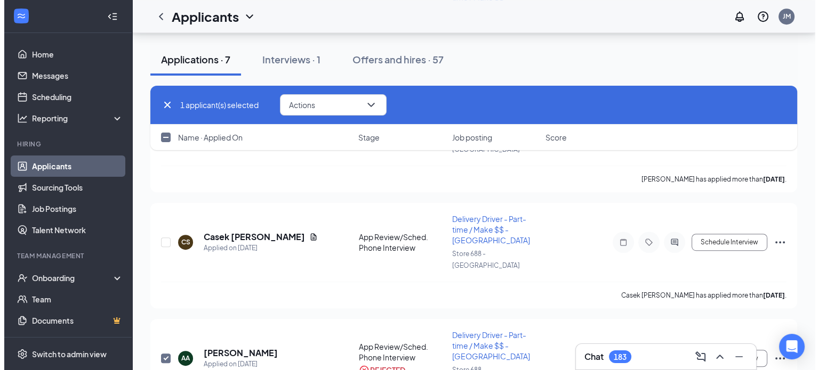
scroll to position [433, 0]
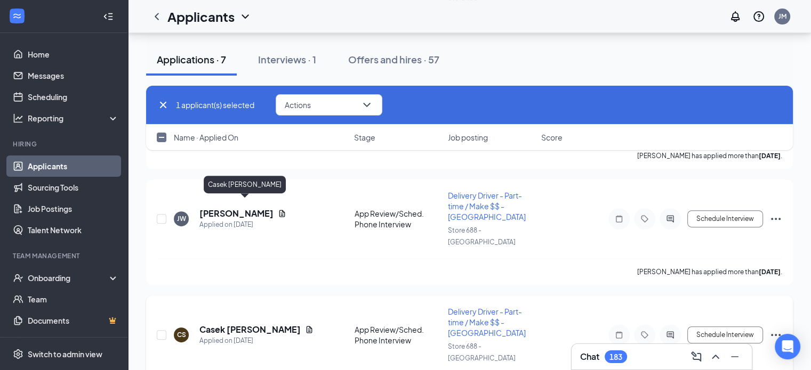
click at [245, 324] on h5 "Casek Shifflett" at bounding box center [249, 330] width 101 height 12
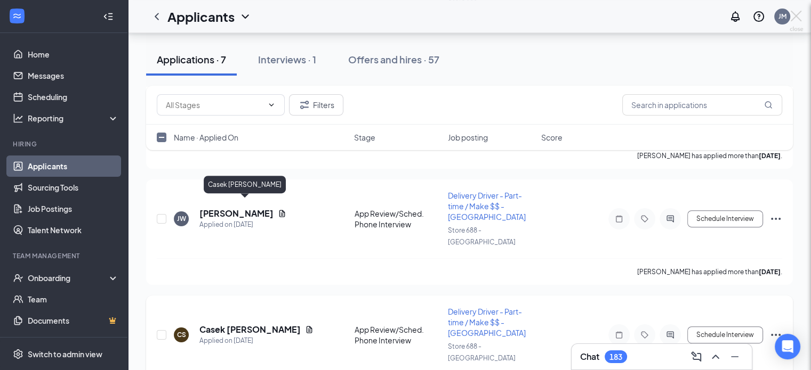
checkbox input "false"
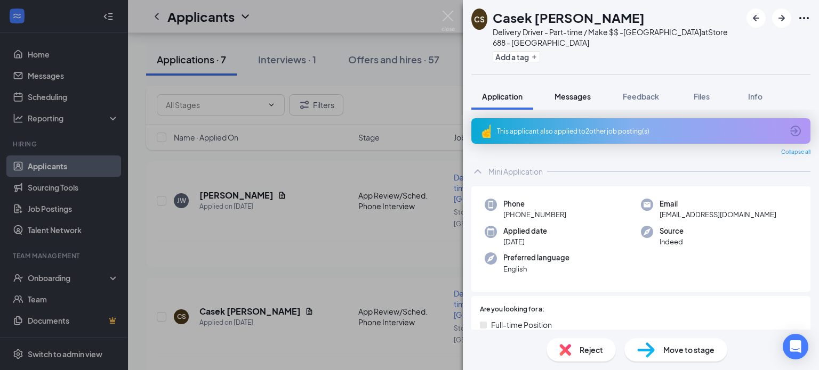
click at [574, 92] on span "Messages" at bounding box center [572, 97] width 36 height 10
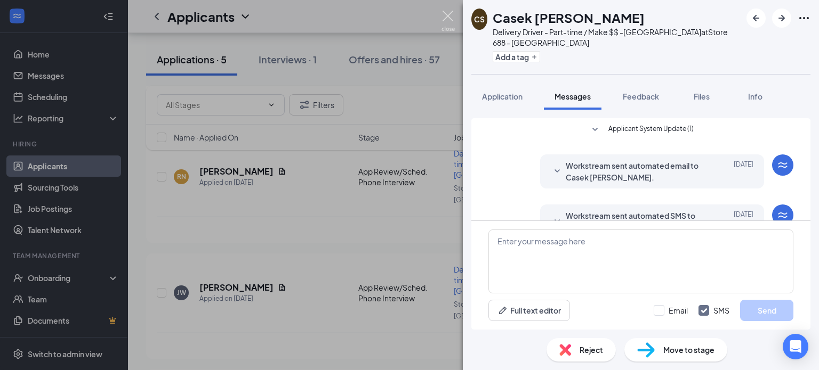
click at [449, 18] on img at bounding box center [447, 21] width 13 height 21
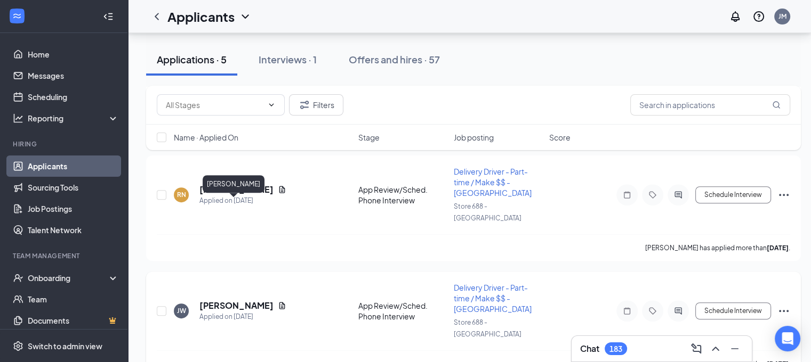
click at [220, 300] on h5 "Jaiden Wicks" at bounding box center [236, 306] width 74 height 12
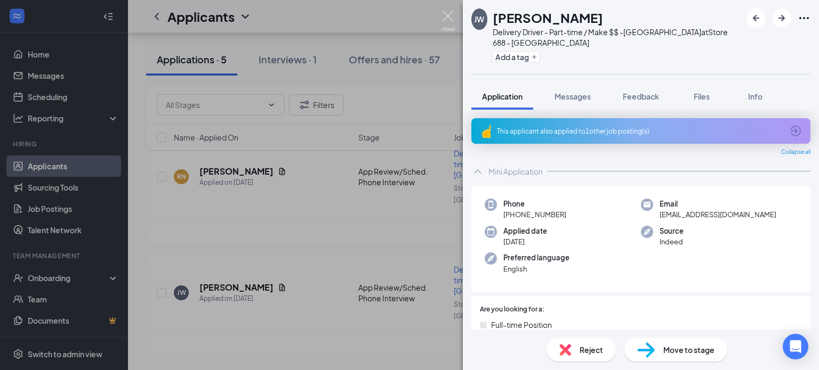
click at [443, 12] on img at bounding box center [447, 21] width 13 height 21
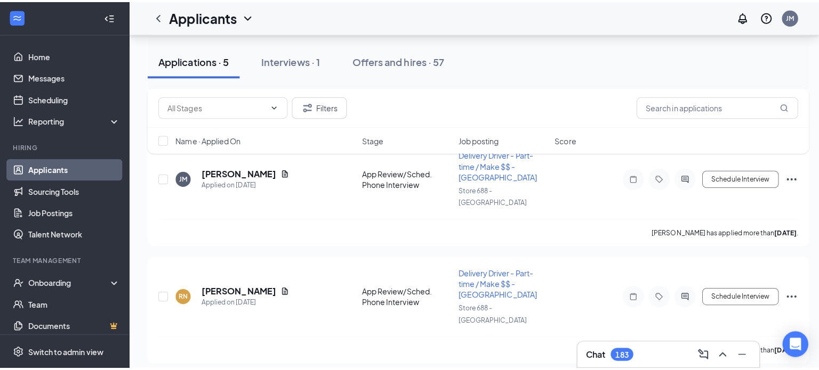
scroll to position [241, 0]
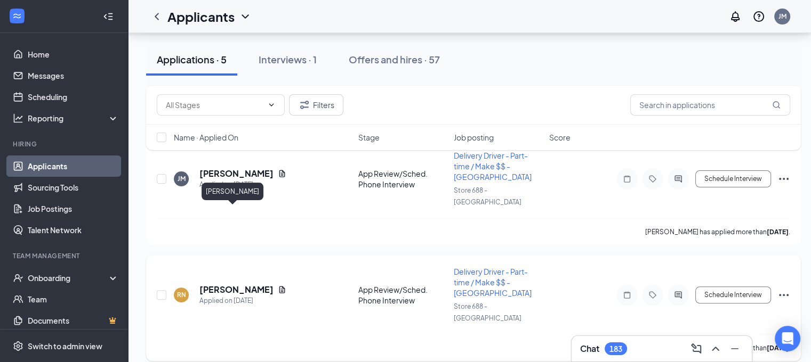
click at [217, 284] on h5 "Ryan NEAL" at bounding box center [236, 290] width 74 height 12
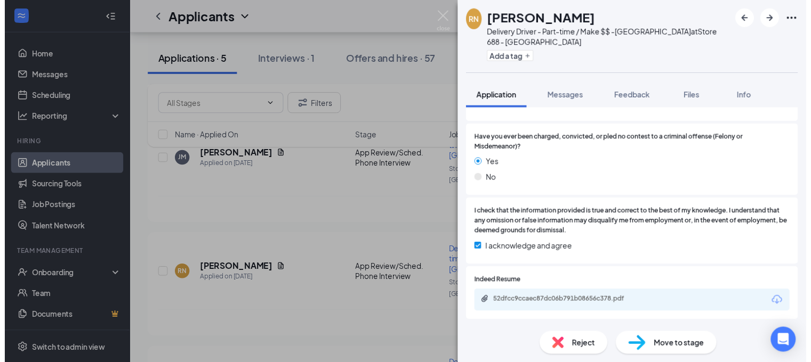
scroll to position [435, 0]
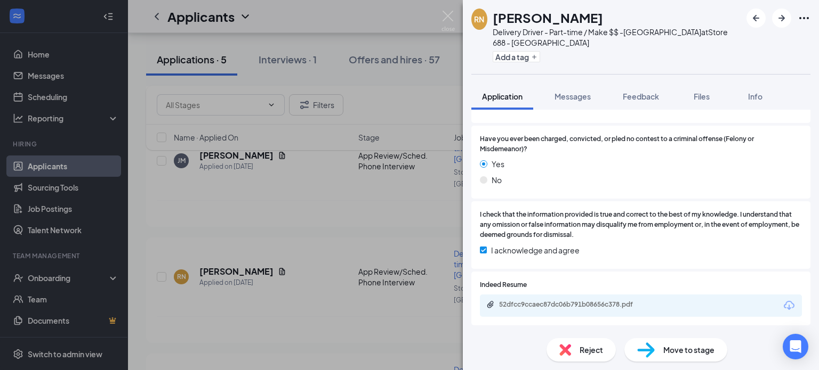
click at [563, 348] on img at bounding box center [565, 350] width 12 height 12
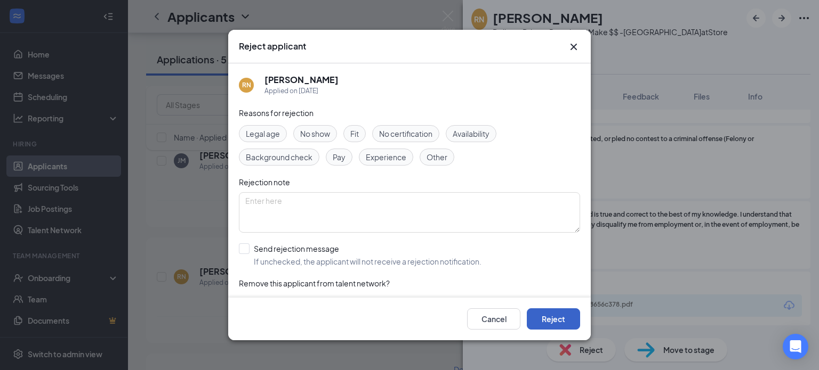
click at [544, 317] on button "Reject" at bounding box center [553, 319] width 53 height 21
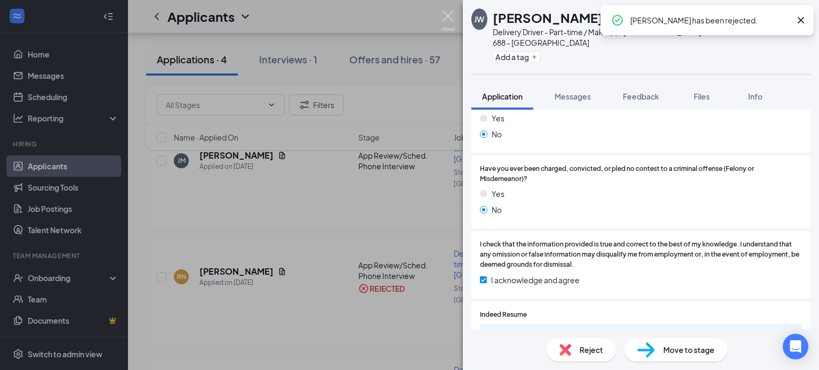
click at [449, 15] on img at bounding box center [447, 21] width 13 height 21
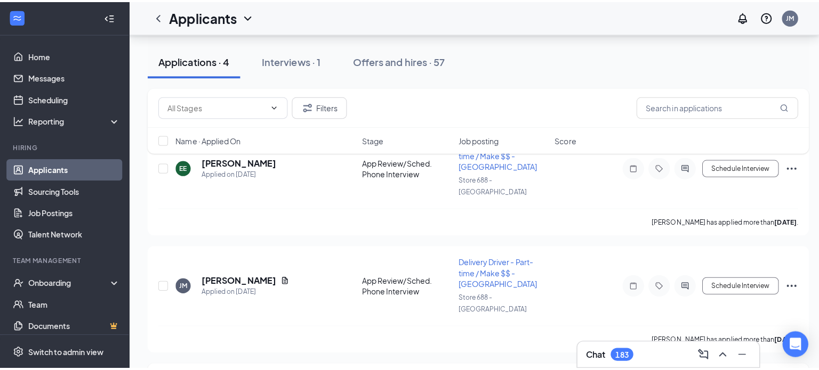
scroll to position [136, 0]
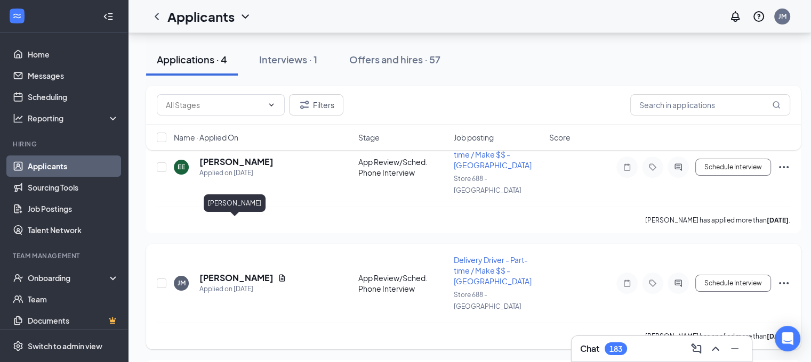
click at [245, 272] on h5 "Jason Maybush" at bounding box center [236, 278] width 74 height 12
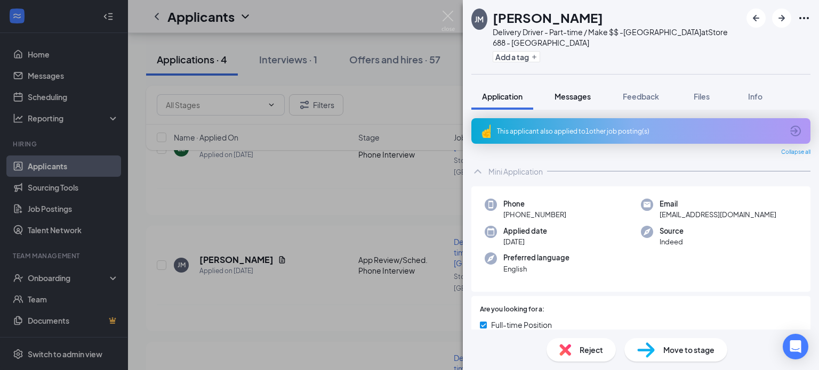
click at [576, 83] on button "Messages" at bounding box center [573, 96] width 58 height 27
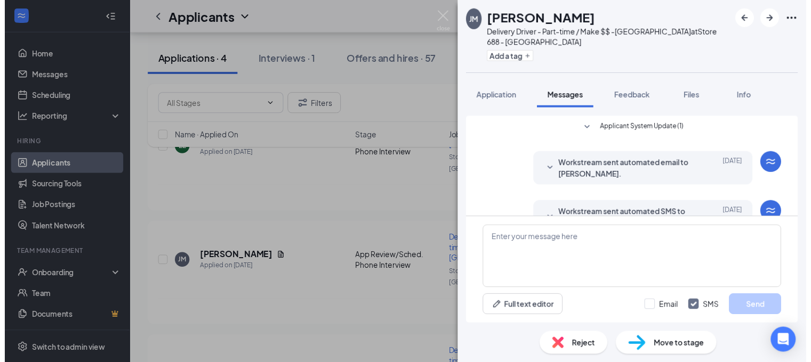
scroll to position [106, 0]
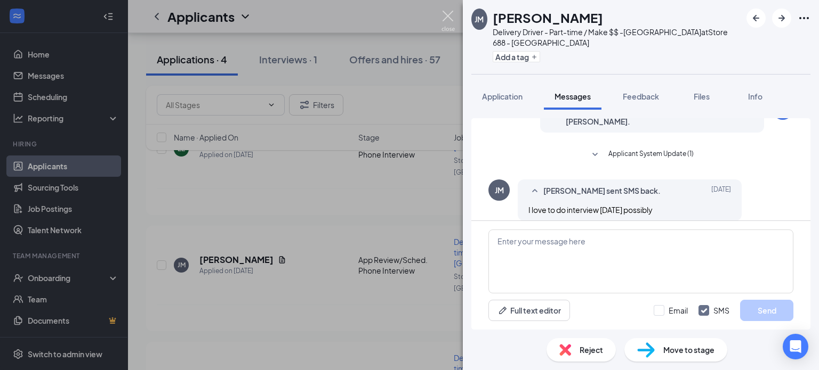
click at [446, 18] on img at bounding box center [447, 21] width 13 height 21
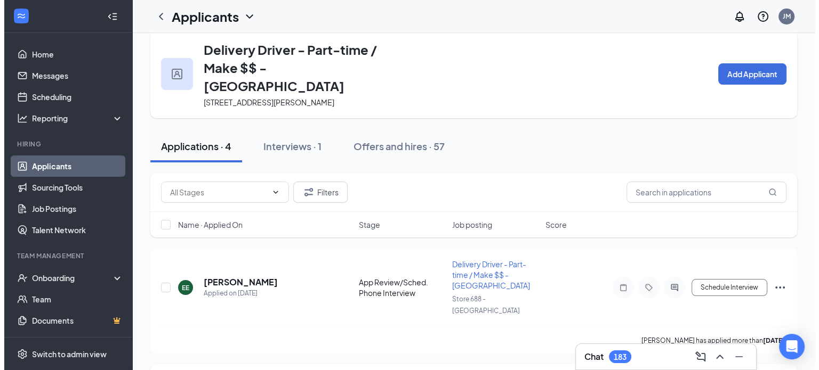
scroll to position [14, 0]
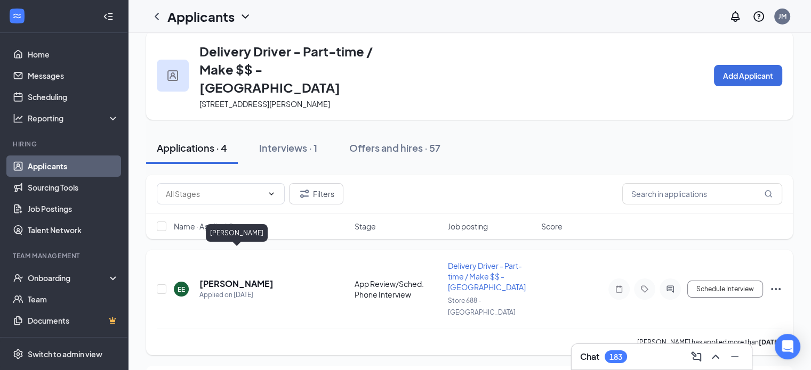
click at [245, 278] on h5 "Elizabeth Edwards" at bounding box center [236, 284] width 74 height 12
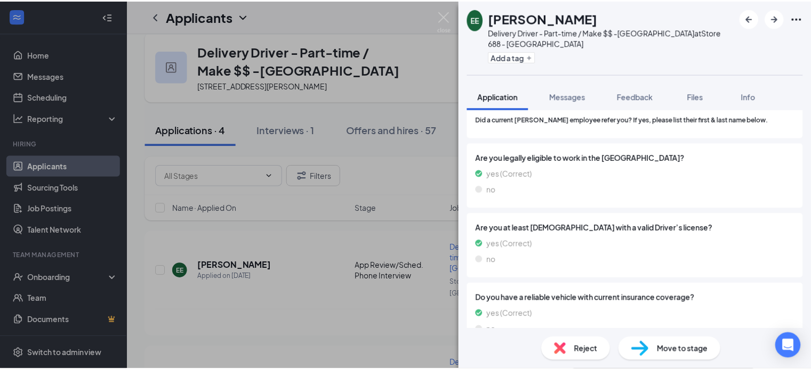
scroll to position [751, 0]
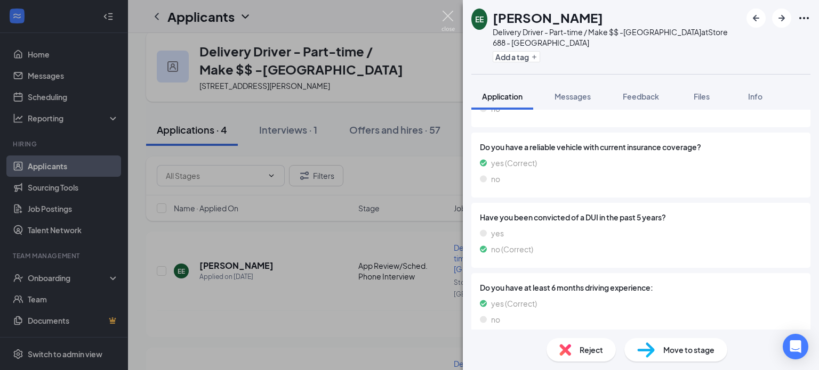
click at [448, 19] on img at bounding box center [447, 21] width 13 height 21
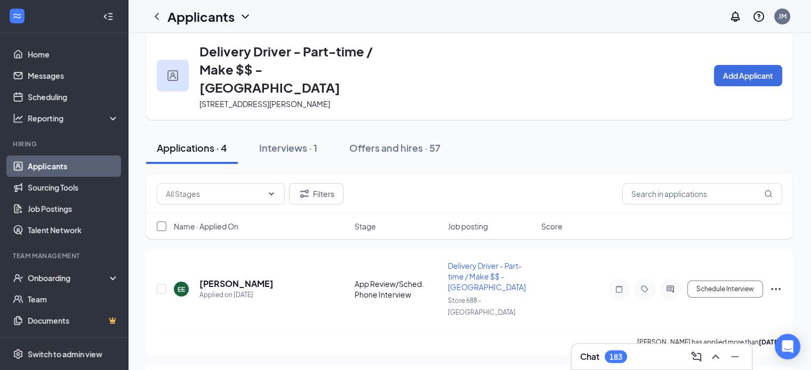
click at [162, 222] on input "checkbox" at bounding box center [162, 227] width 10 height 10
checkbox input "true"
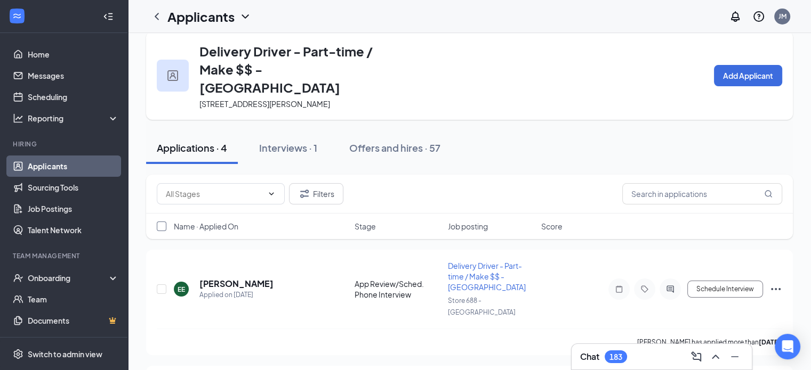
checkbox input "true"
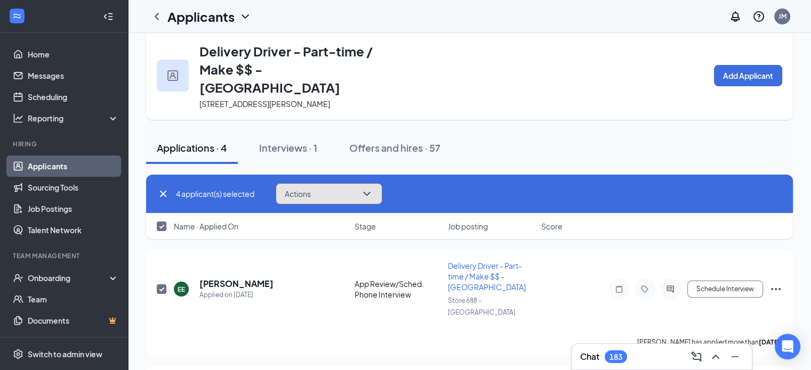
click at [379, 183] on button "Actions" at bounding box center [329, 193] width 107 height 21
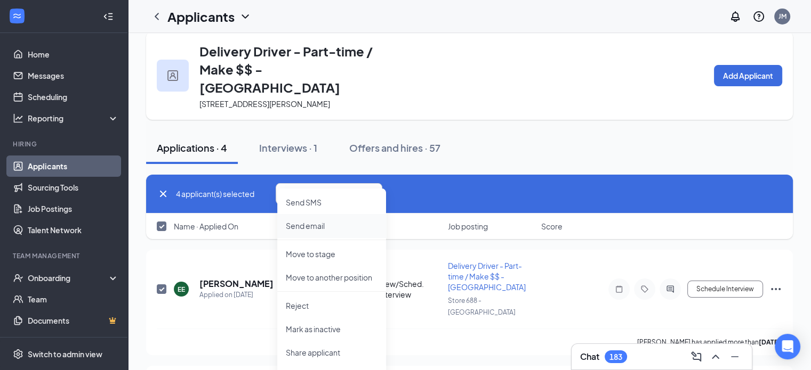
click at [317, 225] on p "Send email" at bounding box center [332, 226] width 92 height 11
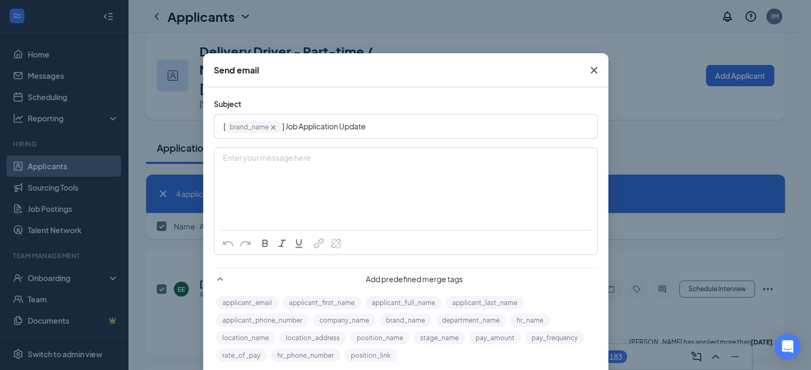
click at [291, 180] on div "Enter your message here" at bounding box center [406, 175] width 382 height 53
click at [320, 302] on button "applicant_first_name" at bounding box center [321, 302] width 78 height 13
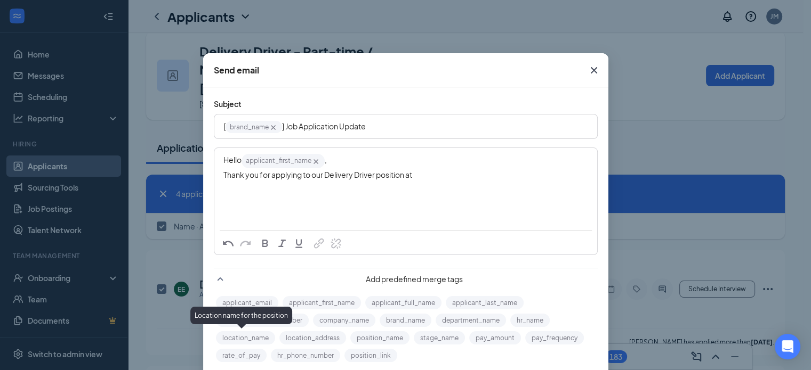
click at [252, 334] on button "location_name" at bounding box center [245, 337] width 59 height 13
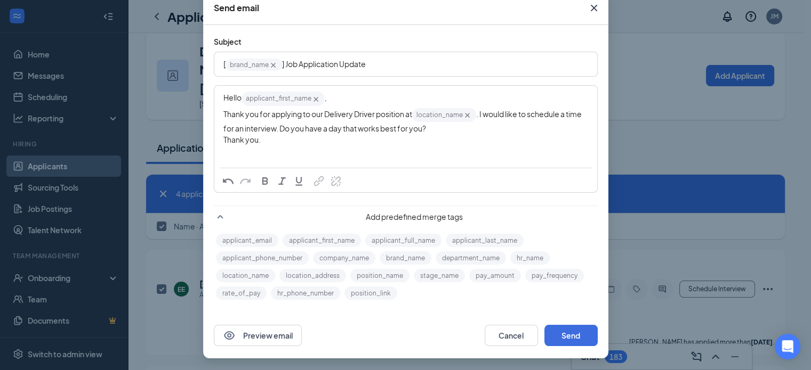
scroll to position [62, 0]
click at [563, 336] on button "Send" at bounding box center [570, 335] width 53 height 21
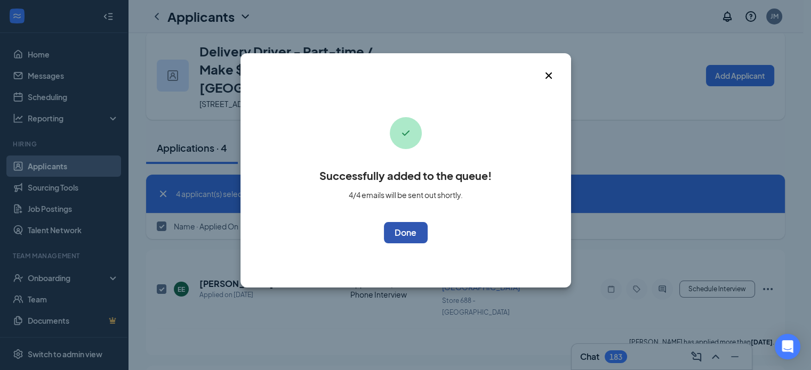
click at [402, 232] on button "OK" at bounding box center [406, 232] width 44 height 21
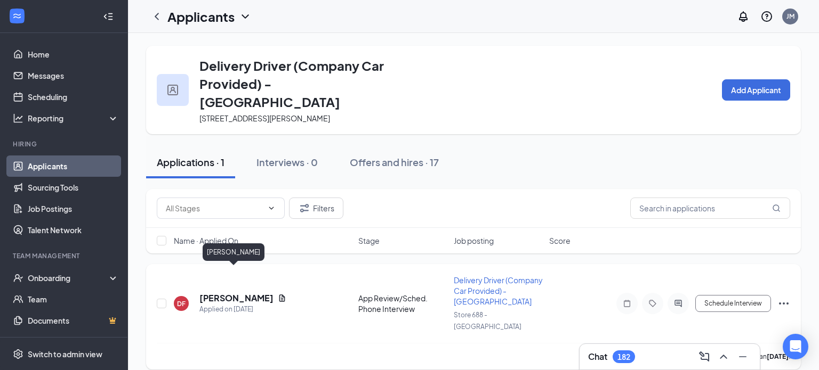
click at [211, 293] on h5 "[PERSON_NAME]" at bounding box center [236, 299] width 74 height 12
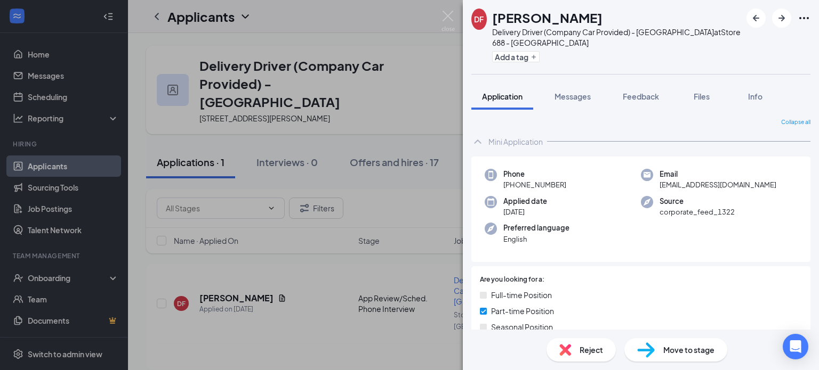
scroll to position [136, 0]
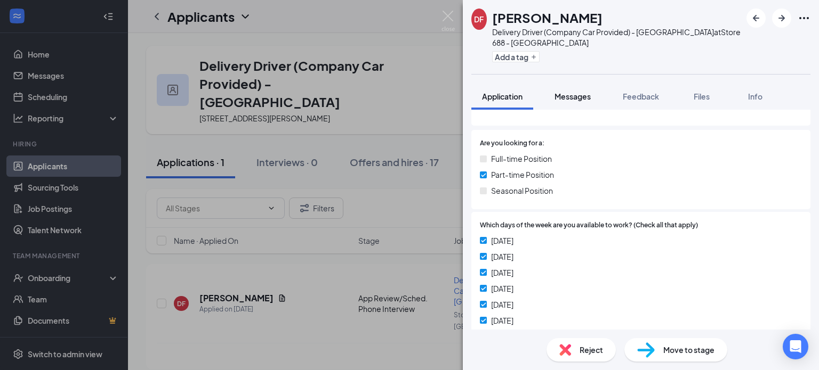
click at [586, 101] on span "Messages" at bounding box center [572, 97] width 36 height 10
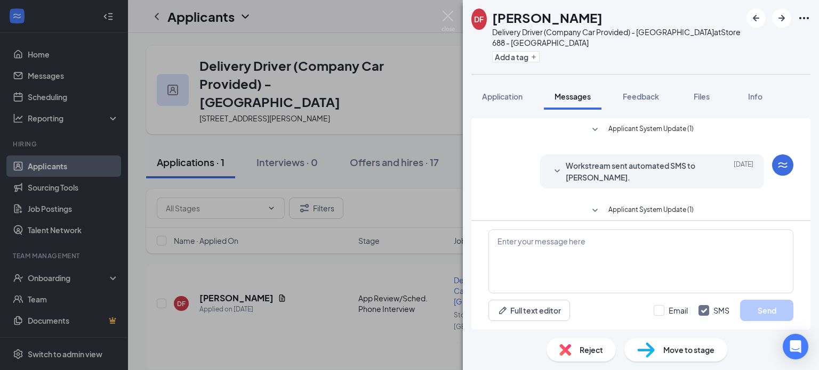
scroll to position [59, 0]
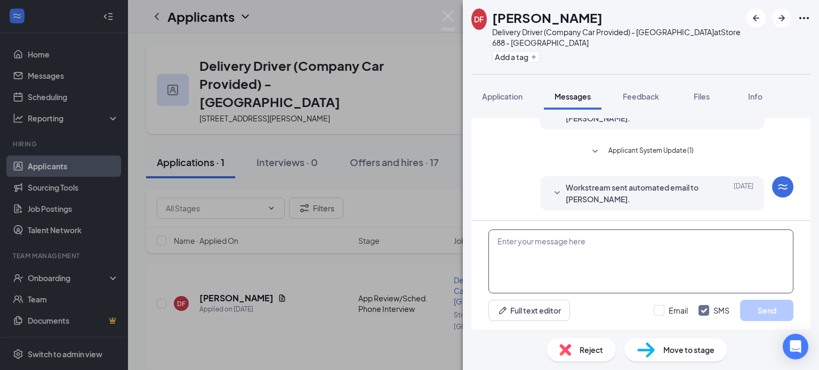
click at [565, 247] on textarea at bounding box center [640, 262] width 305 height 64
click at [448, 21] on img at bounding box center [447, 21] width 13 height 21
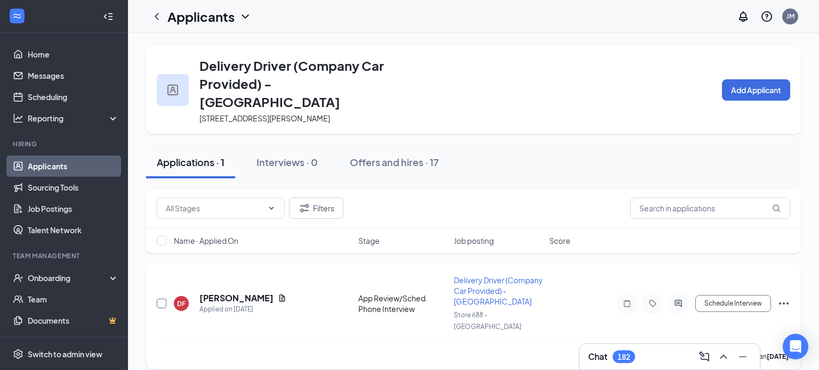
click at [161, 299] on input "checkbox" at bounding box center [162, 304] width 10 height 10
checkbox input "true"
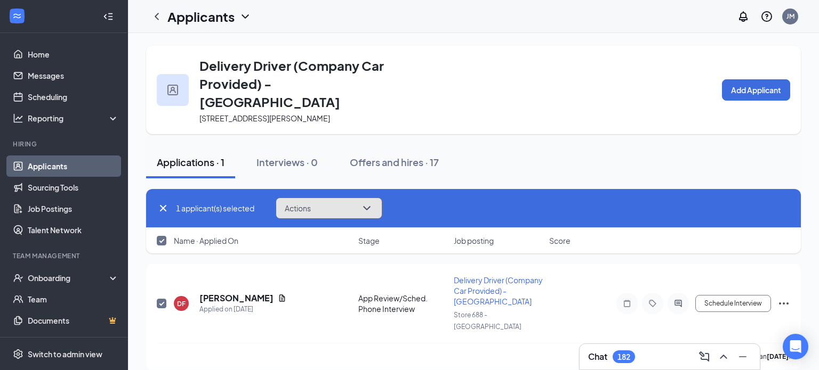
click at [361, 198] on button "Actions" at bounding box center [329, 208] width 107 height 21
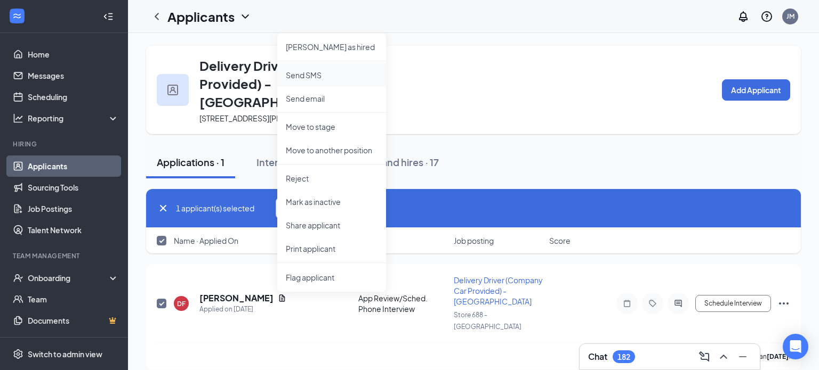
click at [317, 70] on p "Send SMS" at bounding box center [332, 75] width 92 height 11
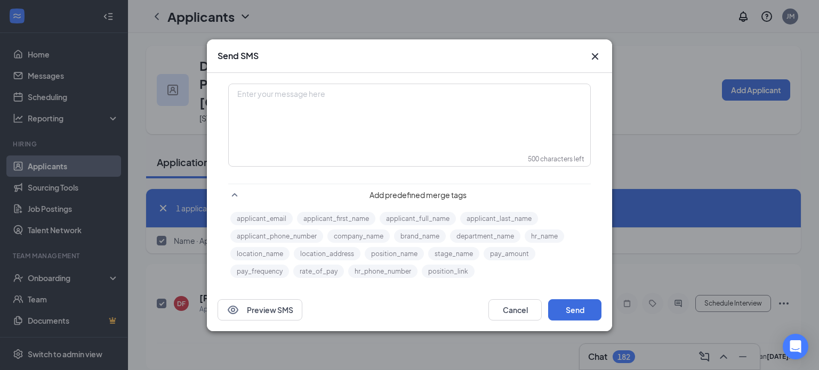
click at [294, 98] on div "Enter your message here" at bounding box center [409, 94] width 343 height 11
click at [350, 218] on button "applicant_first_name" at bounding box center [336, 218] width 78 height 13
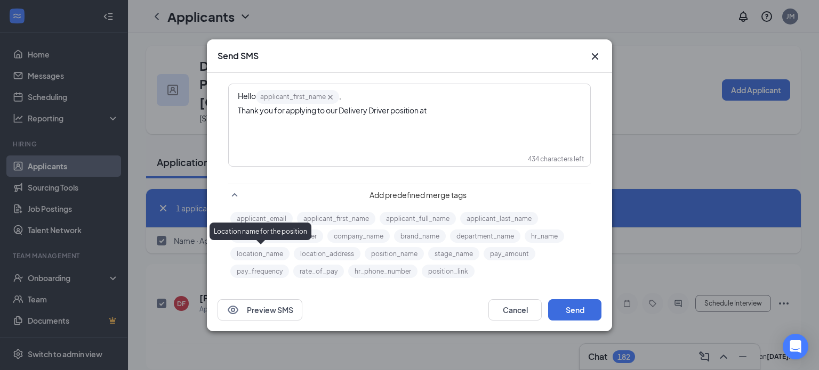
click at [262, 252] on button "location_name" at bounding box center [259, 253] width 59 height 13
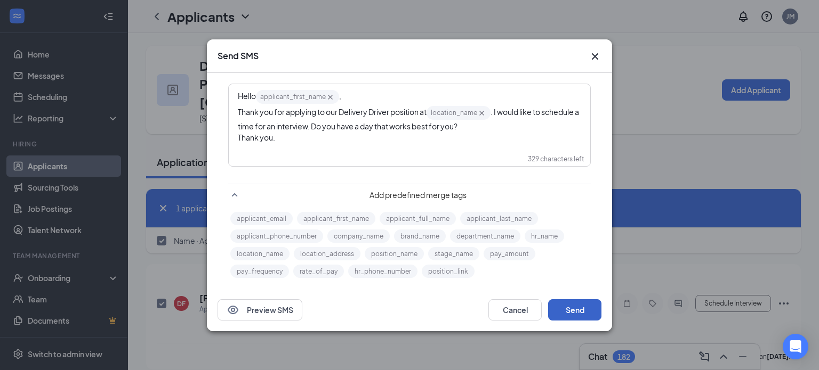
click at [584, 309] on button "Send" at bounding box center [574, 310] width 53 height 21
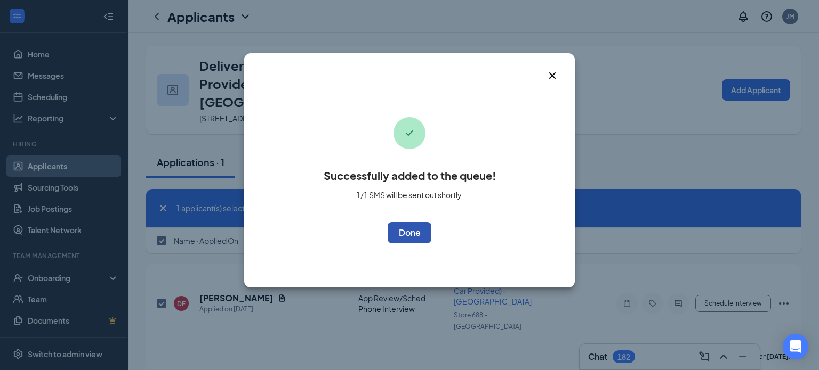
click at [416, 240] on button "OK" at bounding box center [409, 232] width 44 height 21
